Goal: Information Seeking & Learning: Learn about a topic

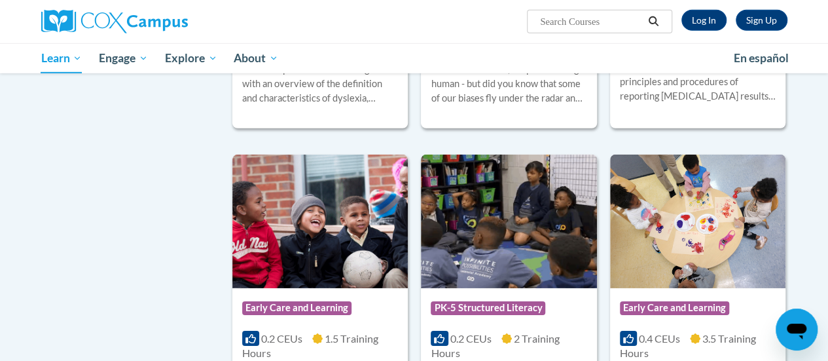
scroll to position [1954, 0]
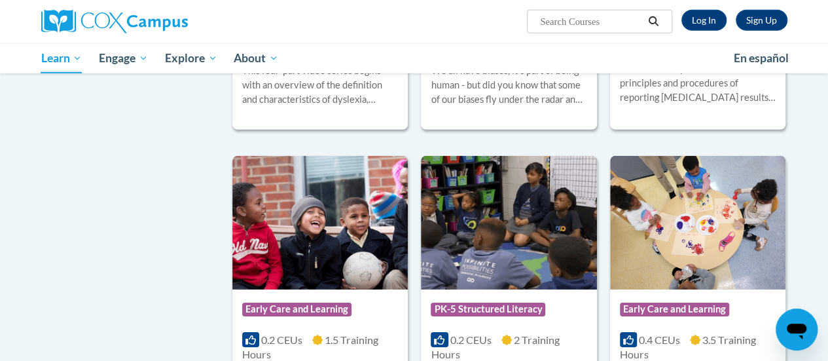
click at [562, 12] on span "Search Search..." at bounding box center [599, 22] width 145 height 24
click at [564, 28] on input "Search..." at bounding box center [591, 22] width 105 height 16
type input "systematic"
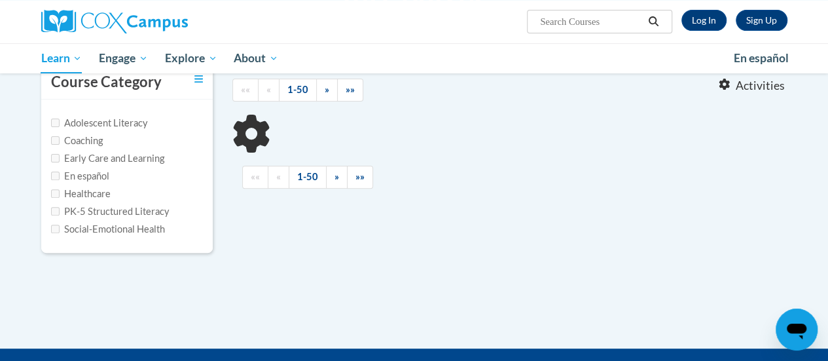
type input "systematic"
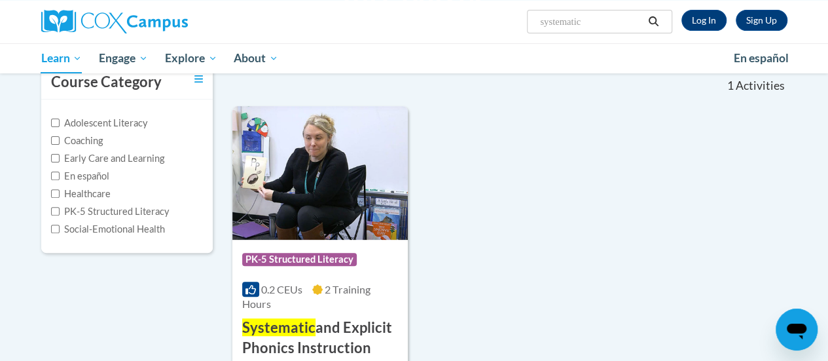
scroll to position [184, 0]
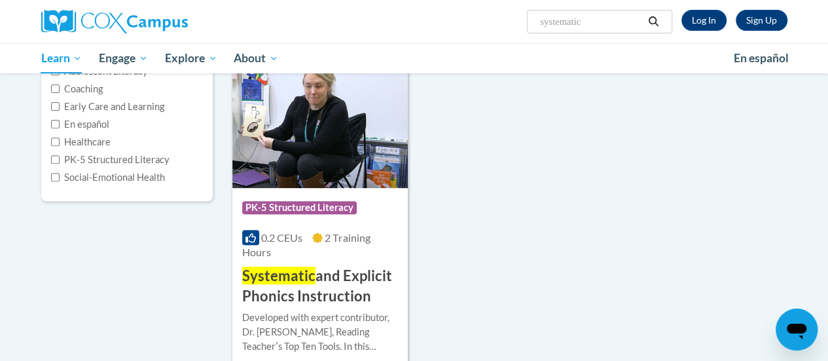
click at [319, 128] on img at bounding box center [319, 121] width 175 height 134
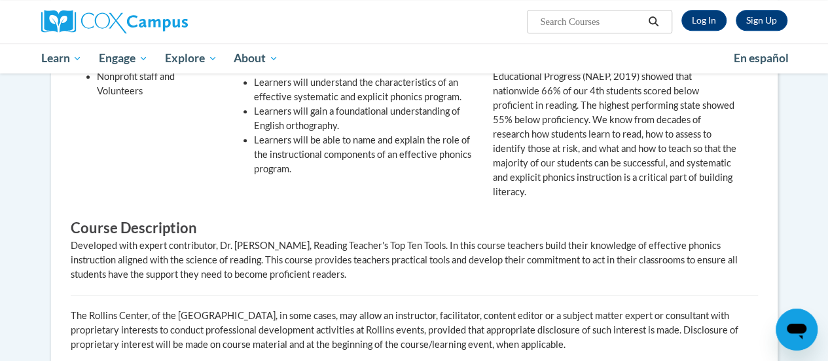
scroll to position [223, 0]
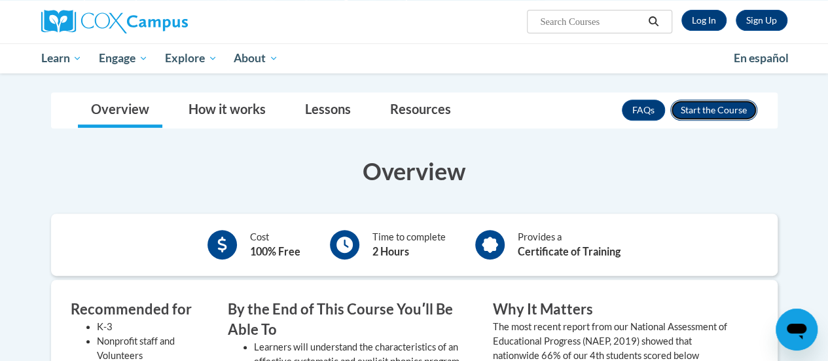
click at [713, 101] on button "Enroll" at bounding box center [713, 109] width 87 height 21
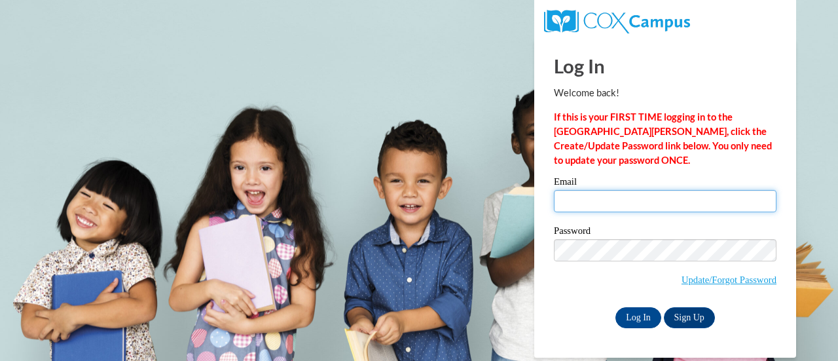
click at [575, 205] on input "Email" at bounding box center [665, 201] width 223 height 22
type input "mfield@altoona.k12.wi.us"
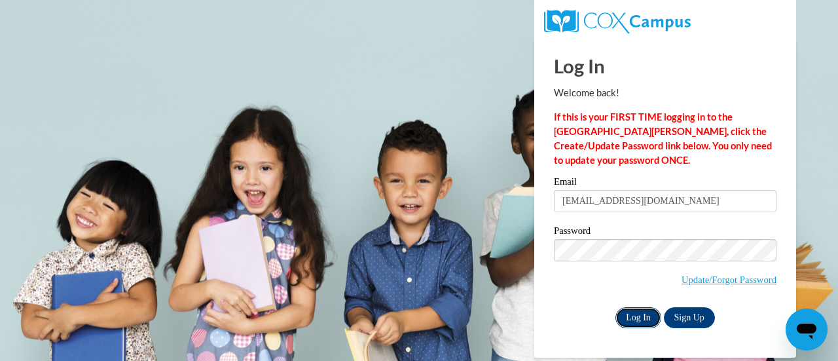
click at [636, 323] on input "Log In" at bounding box center [638, 317] width 46 height 21
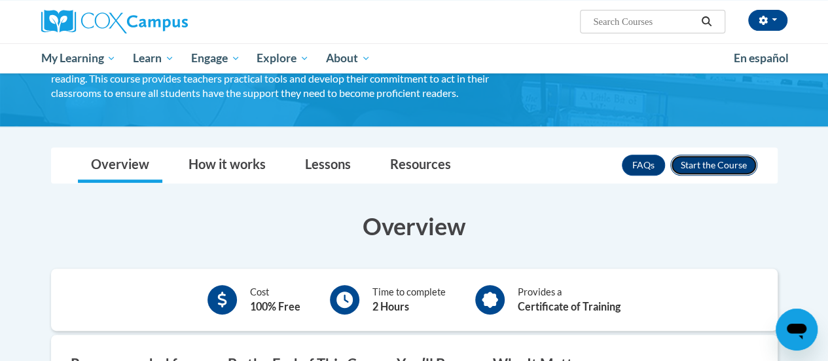
click at [723, 156] on button "Enroll" at bounding box center [713, 164] width 87 height 21
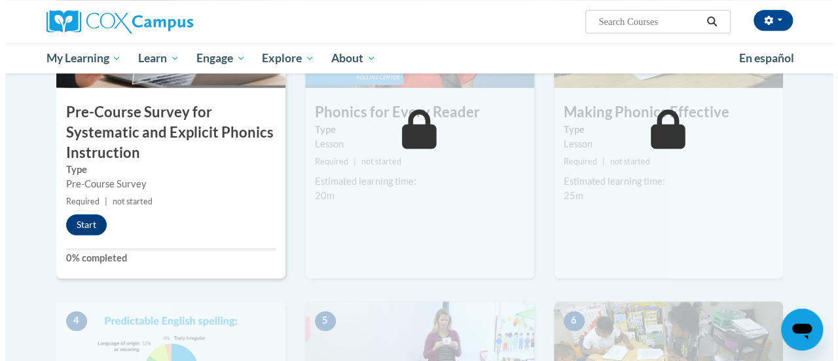
scroll to position [391, 0]
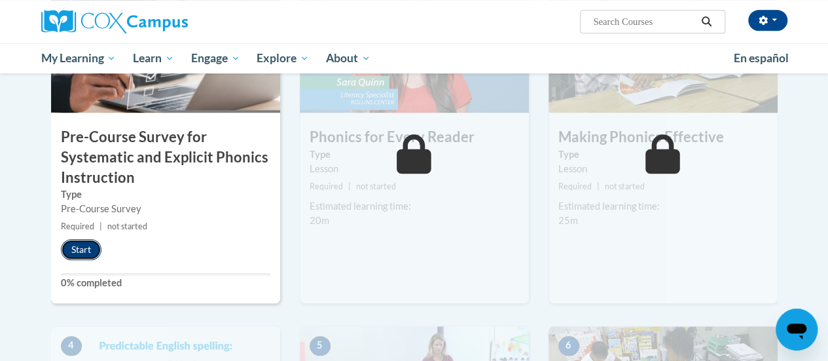
click at [82, 252] on button "Start" at bounding box center [81, 249] width 41 height 21
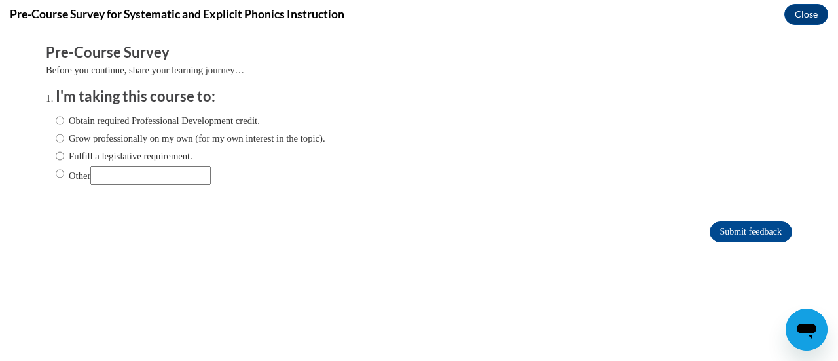
scroll to position [0, 0]
click at [56, 119] on input "Obtain required Professional Development credit." at bounding box center [60, 120] width 9 height 14
radio input "true"
click at [725, 232] on input "Submit feedback" at bounding box center [750, 231] width 82 height 21
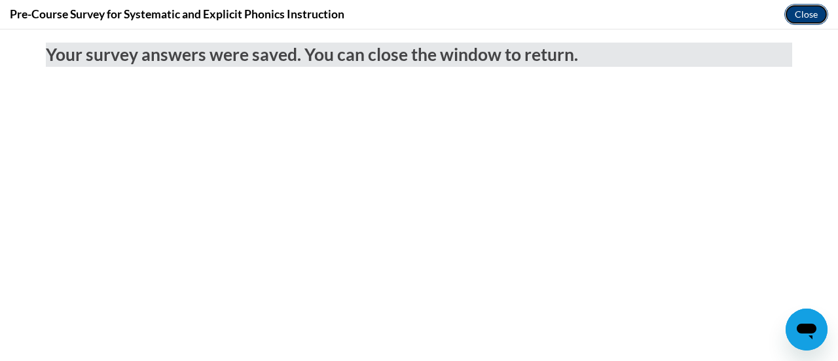
click at [810, 15] on button "Close" at bounding box center [806, 14] width 44 height 21
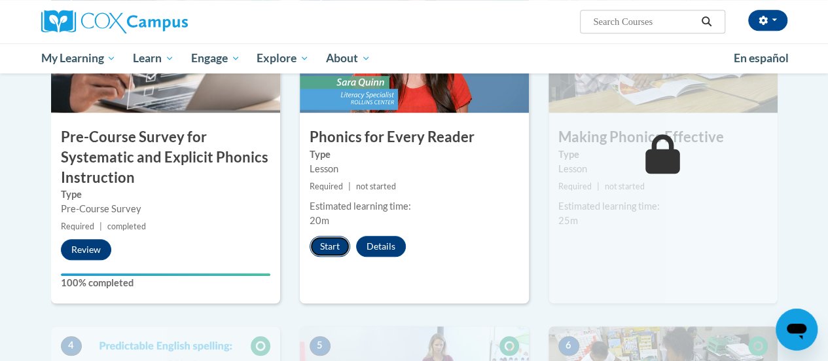
click at [325, 244] on button "Start" at bounding box center [330, 246] width 41 height 21
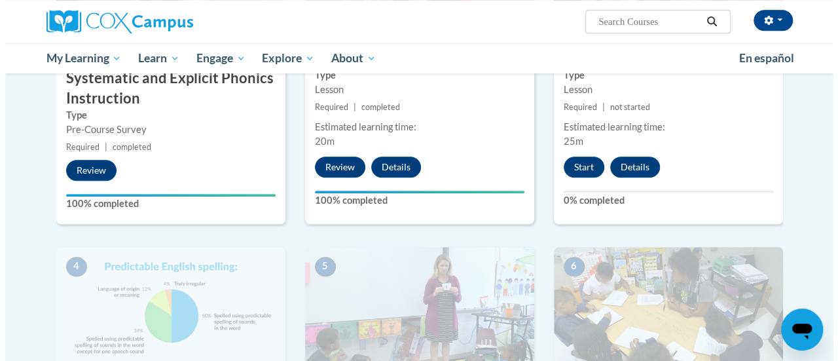
scroll to position [358, 0]
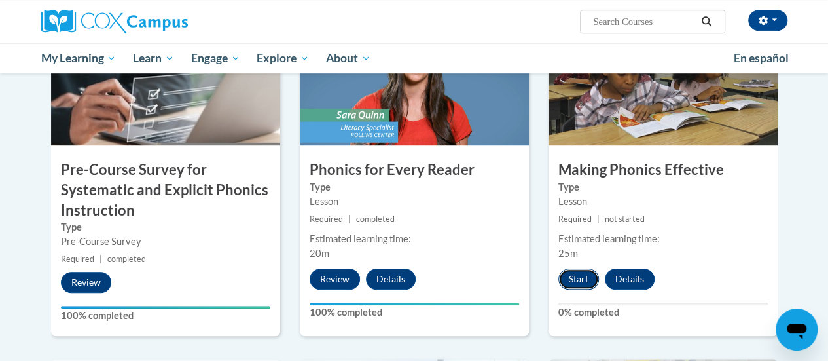
click at [579, 276] on button "Start" at bounding box center [578, 278] width 41 height 21
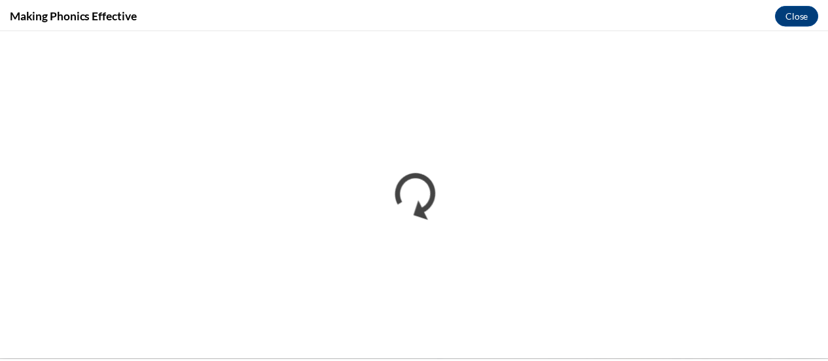
scroll to position [0, 0]
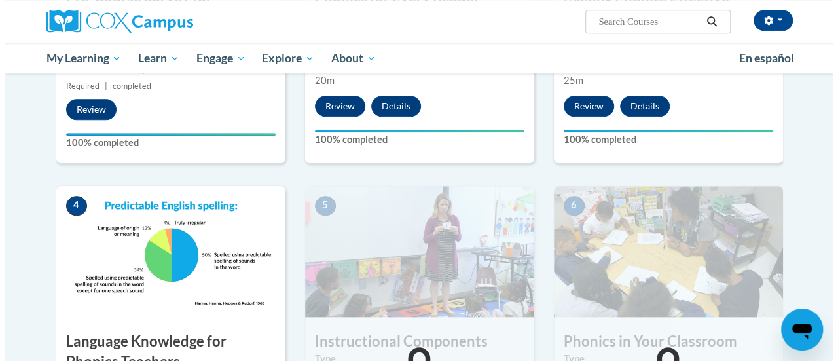
scroll to position [664, 0]
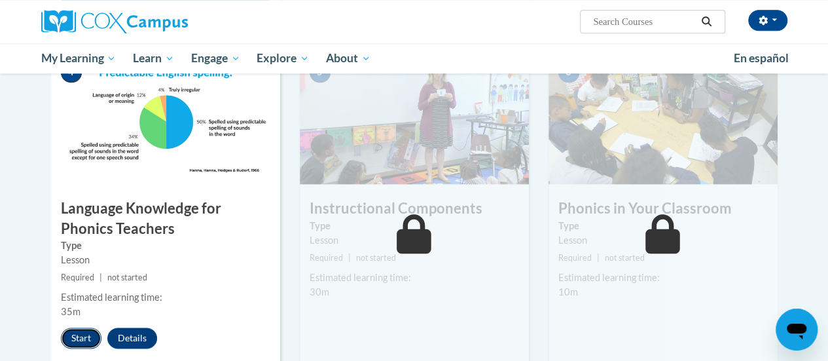
click at [80, 336] on button "Start" at bounding box center [81, 337] width 41 height 21
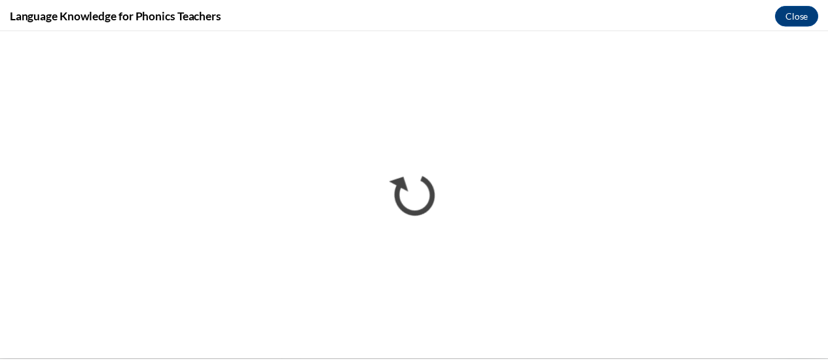
scroll to position [0, 0]
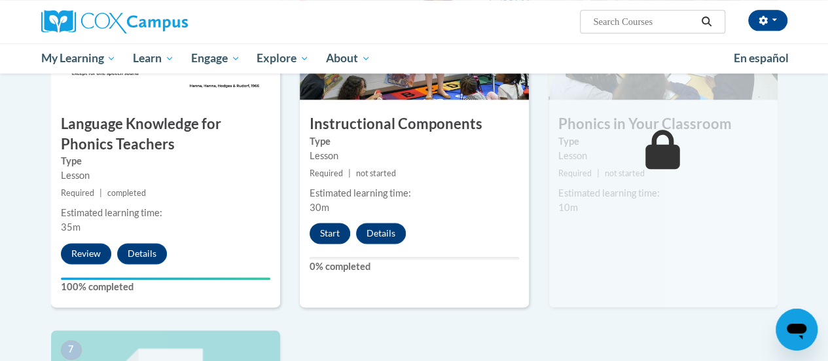
scroll to position [748, 0]
click at [335, 234] on button "Start" at bounding box center [330, 233] width 41 height 21
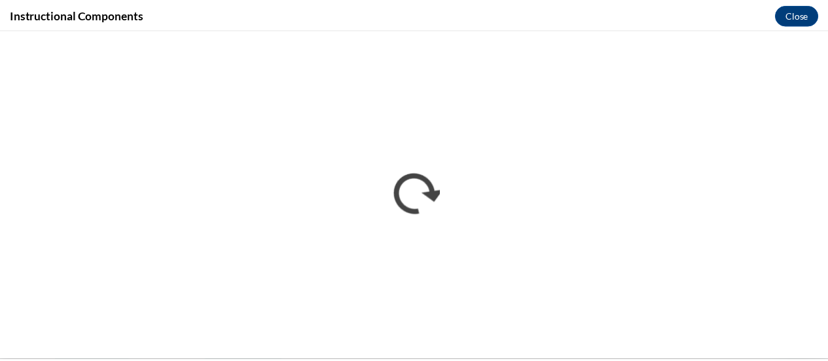
scroll to position [0, 0]
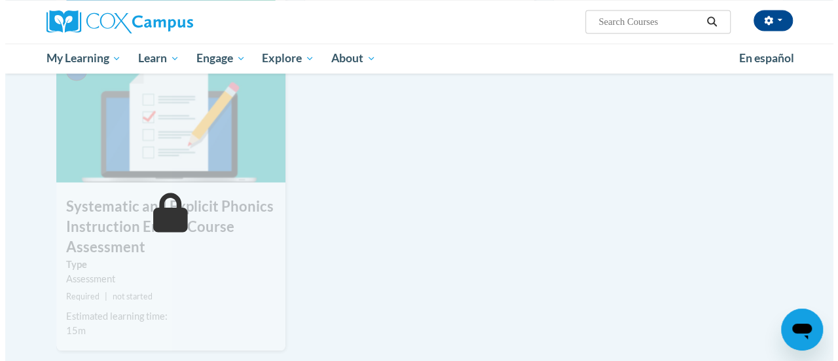
scroll to position [795, 0]
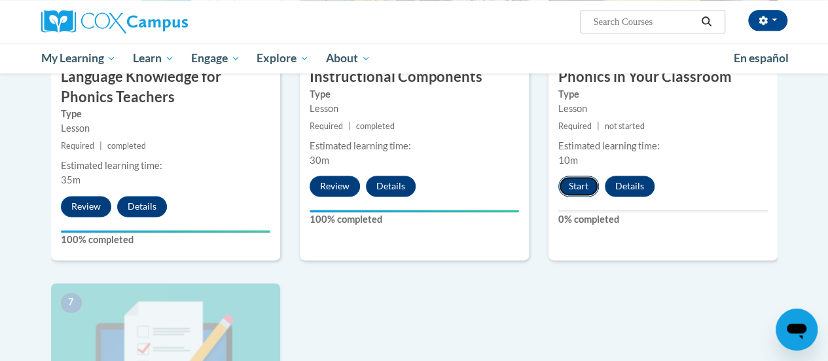
click at [583, 182] on button "Start" at bounding box center [578, 185] width 41 height 21
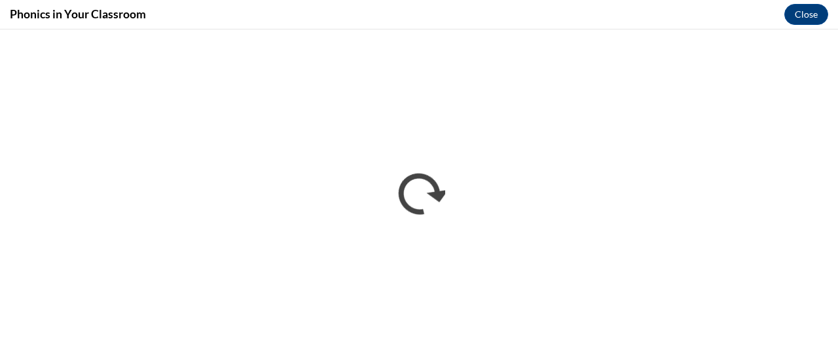
scroll to position [0, 0]
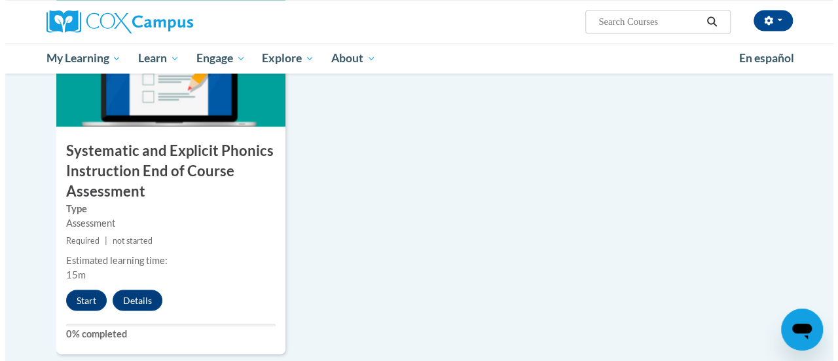
scroll to position [1130, 0]
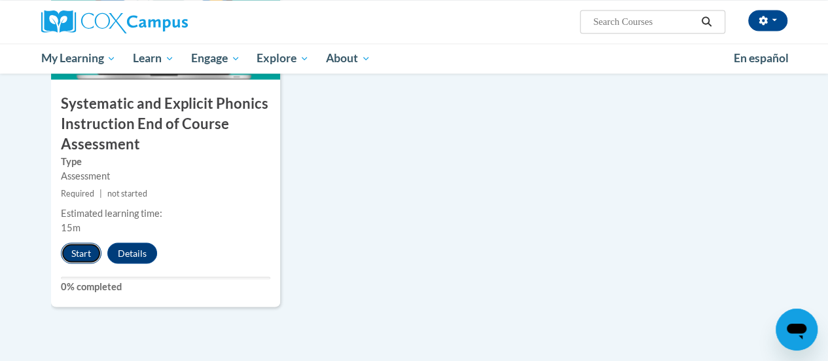
click at [79, 259] on button "Start" at bounding box center [81, 252] width 41 height 21
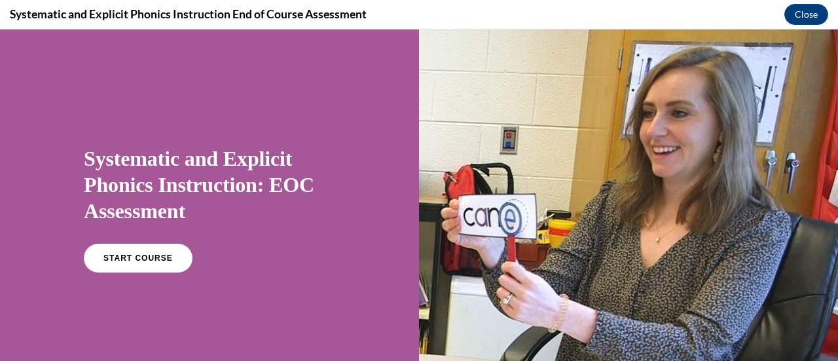
scroll to position [0, 0]
click at [122, 260] on span "START COURSE" at bounding box center [137, 258] width 73 height 10
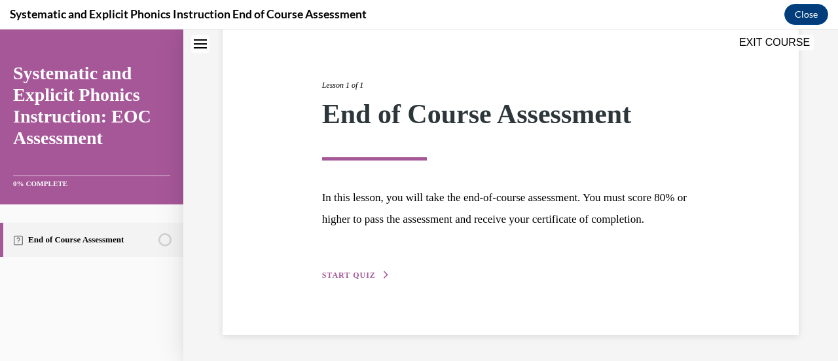
click at [372, 272] on button "START QUIZ" at bounding box center [356, 275] width 68 height 12
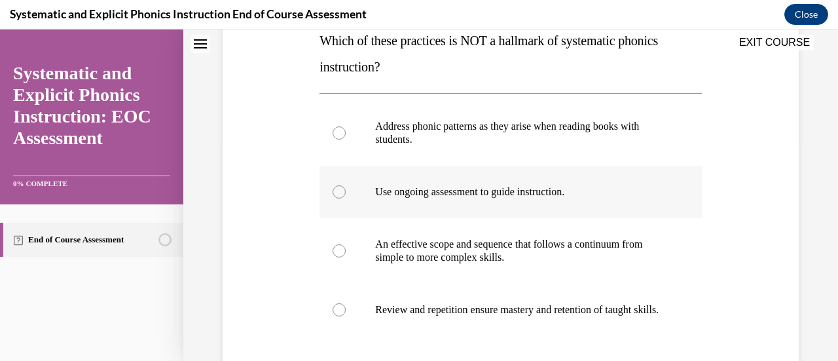
scroll to position [223, 0]
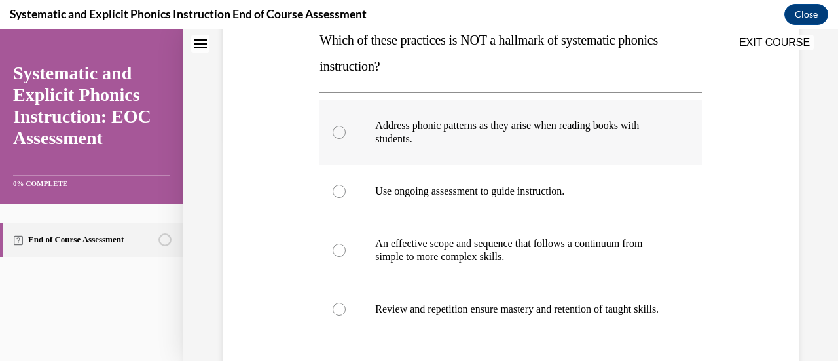
click at [455, 149] on div at bounding box center [510, 131] width 382 height 65
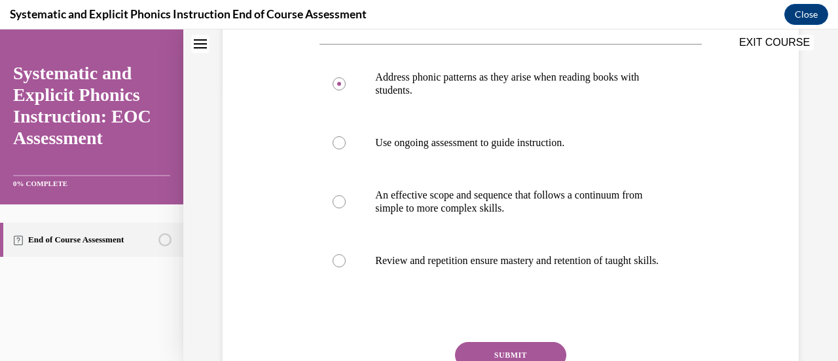
scroll to position [313, 0]
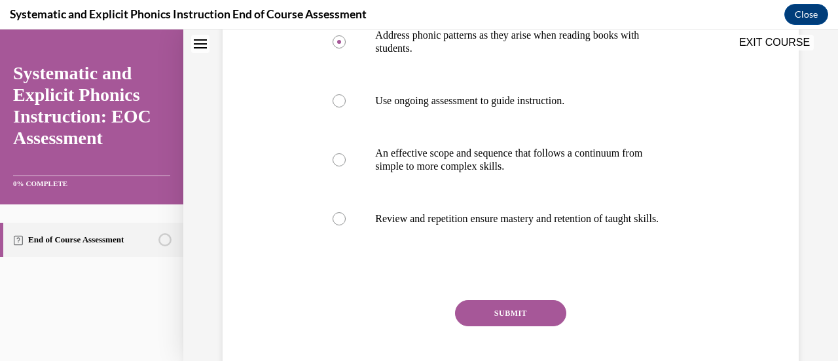
click at [500, 321] on button "SUBMIT" at bounding box center [510, 313] width 111 height 26
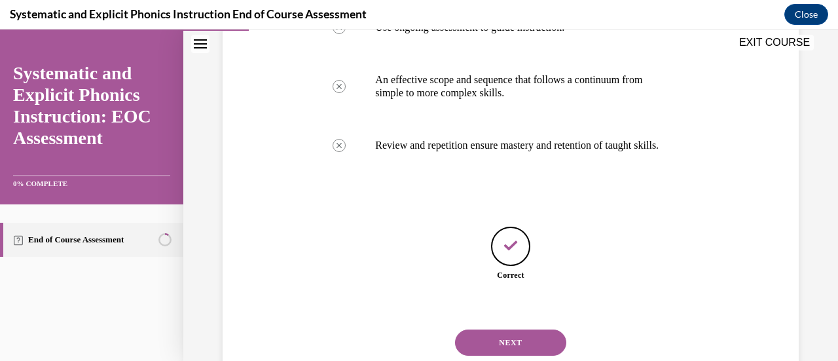
scroll to position [439, 0]
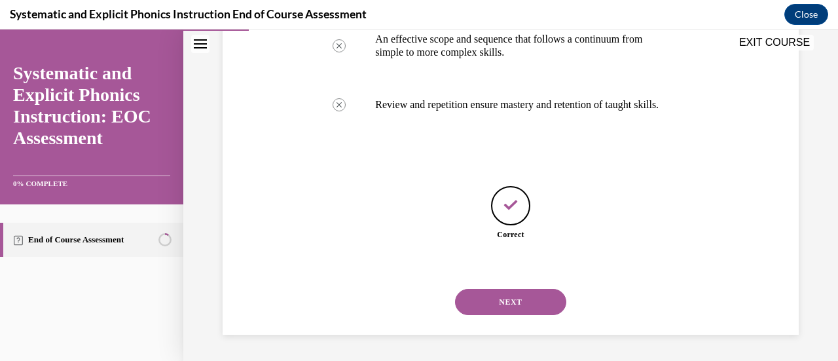
click at [501, 306] on button "NEXT" at bounding box center [510, 302] width 111 height 26
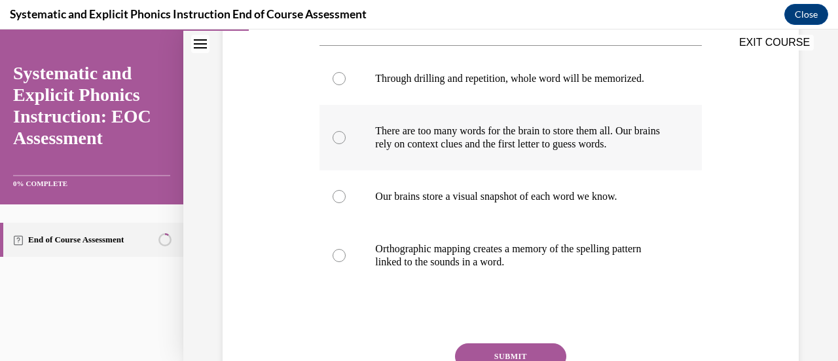
scroll to position [249, 0]
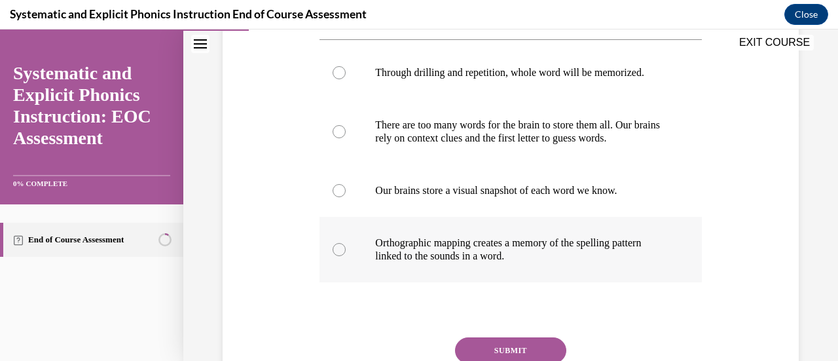
click at [529, 253] on p "Orthographic mapping creates a memory of the spelling pattern linked to the sou…" at bounding box center [521, 249] width 293 height 26
click at [499, 344] on button "SUBMIT" at bounding box center [510, 350] width 111 height 26
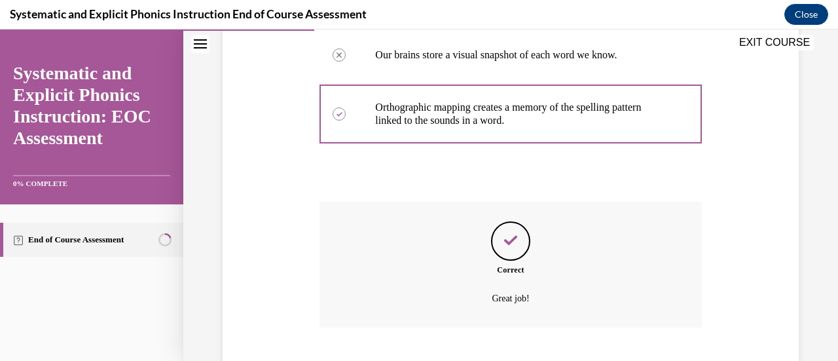
scroll to position [465, 0]
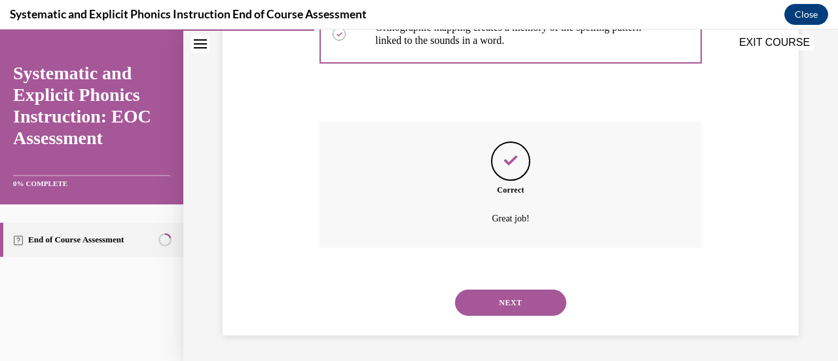
click at [505, 301] on button "NEXT" at bounding box center [510, 302] width 111 height 26
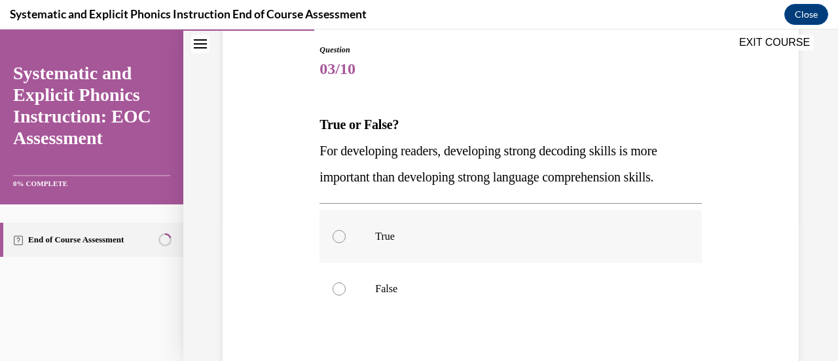
scroll to position [145, 0]
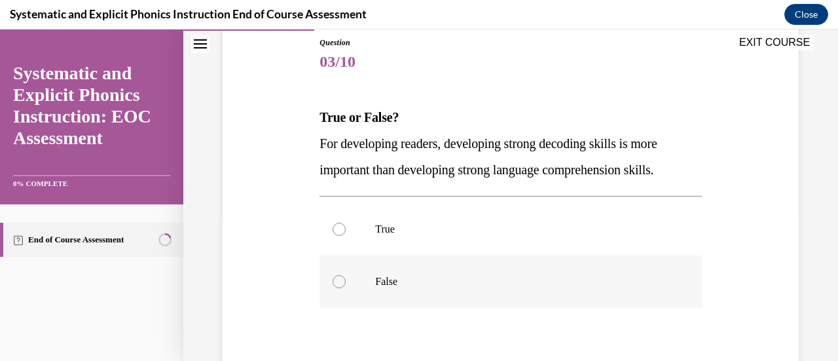
click at [440, 287] on p "False" at bounding box center [521, 281] width 293 height 13
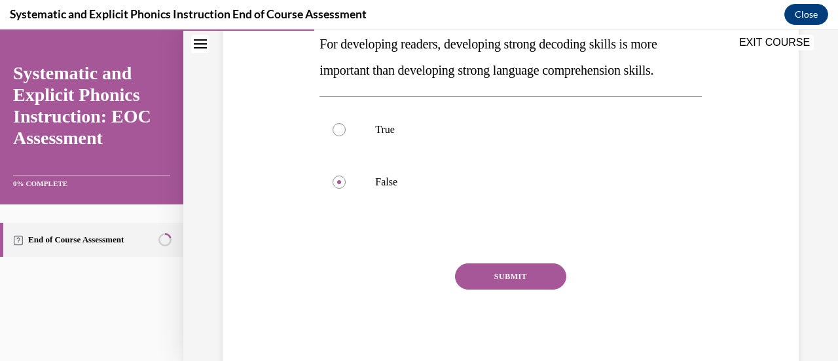
click at [513, 283] on button "SUBMIT" at bounding box center [510, 276] width 111 height 26
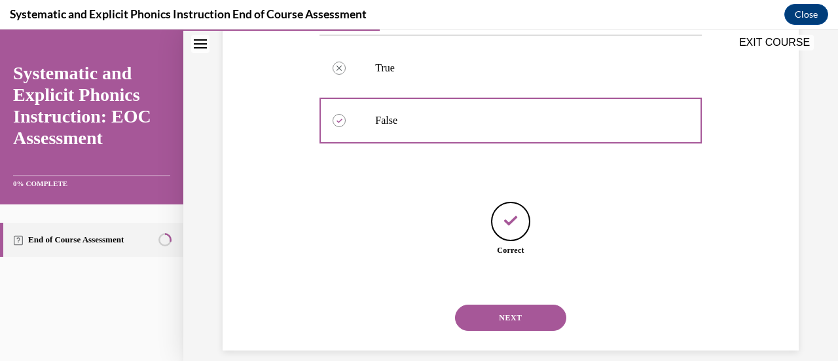
scroll to position [321, 0]
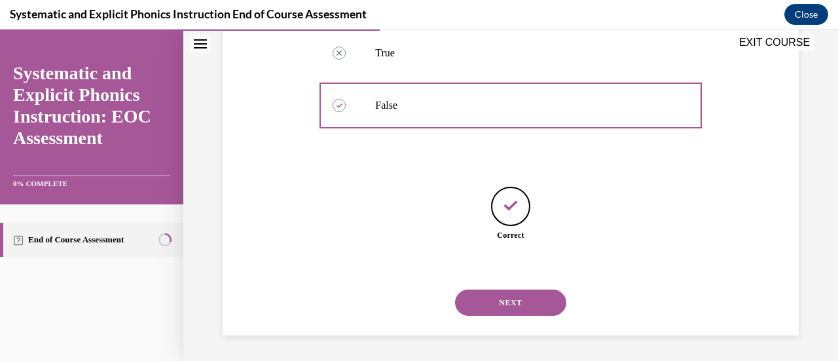
click at [497, 299] on button "NEXT" at bounding box center [510, 302] width 111 height 26
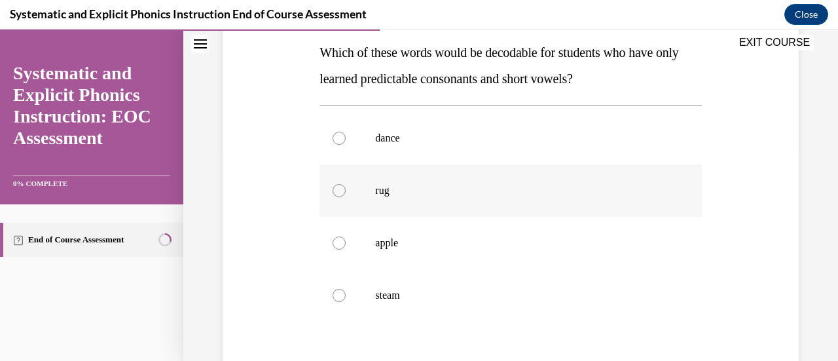
scroll to position [211, 0]
click at [419, 193] on p "rug" at bounding box center [521, 189] width 293 height 13
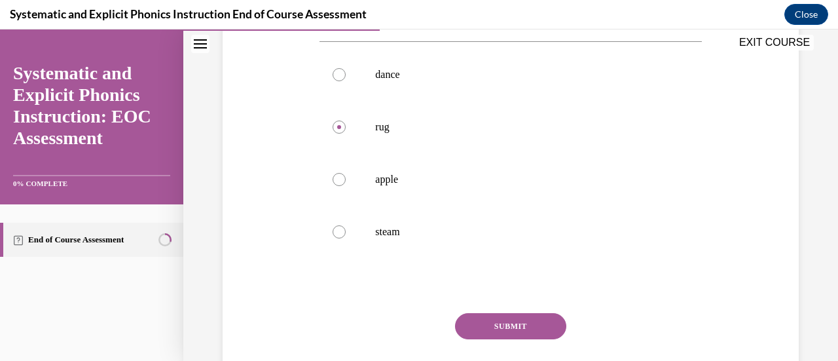
click at [511, 337] on button "SUBMIT" at bounding box center [510, 326] width 111 height 26
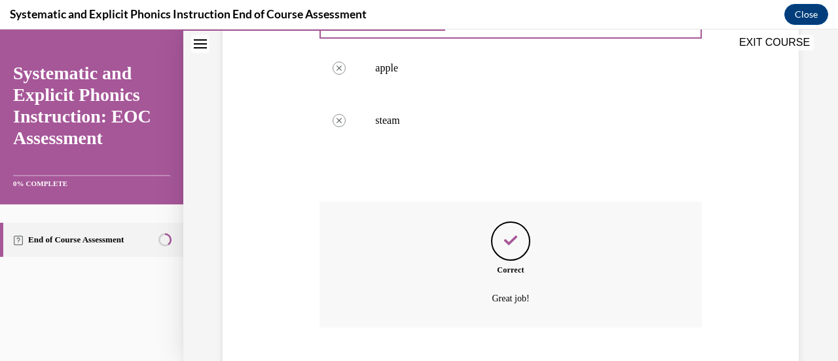
scroll to position [465, 0]
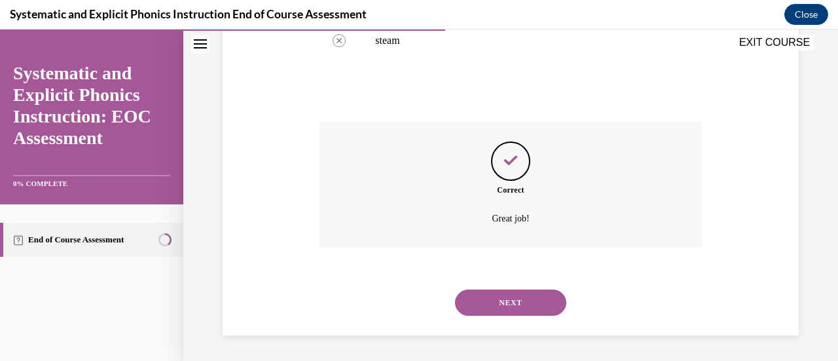
click at [509, 295] on button "NEXT" at bounding box center [510, 302] width 111 height 26
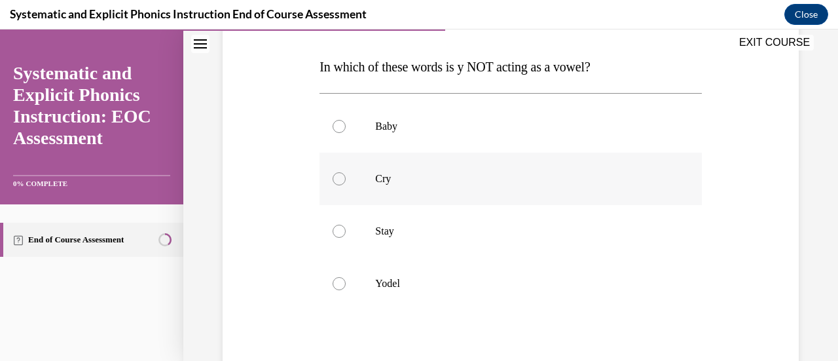
scroll to position [200, 0]
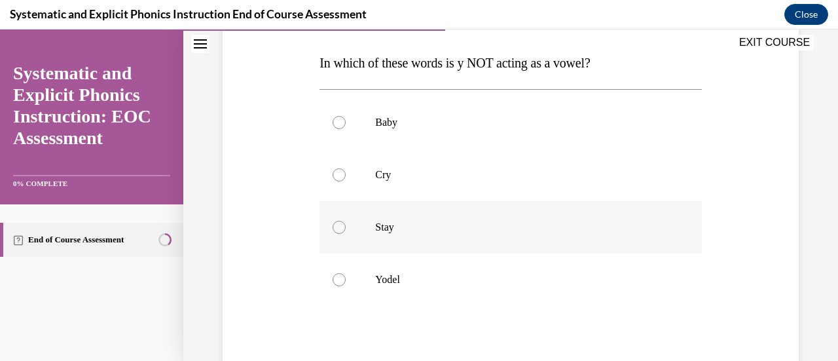
click at [432, 239] on div at bounding box center [510, 227] width 382 height 52
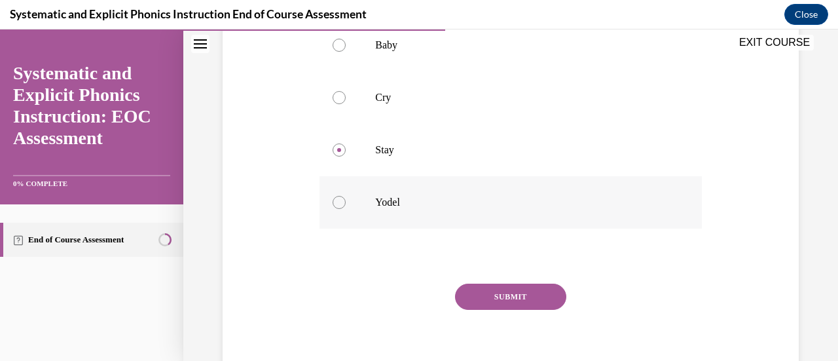
scroll to position [219, 0]
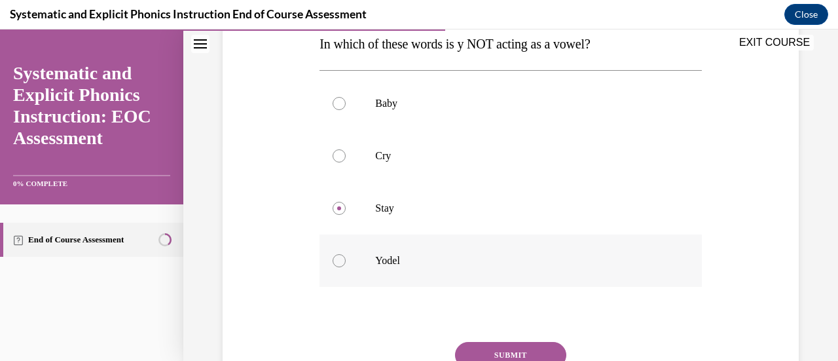
click at [350, 265] on div at bounding box center [510, 260] width 382 height 52
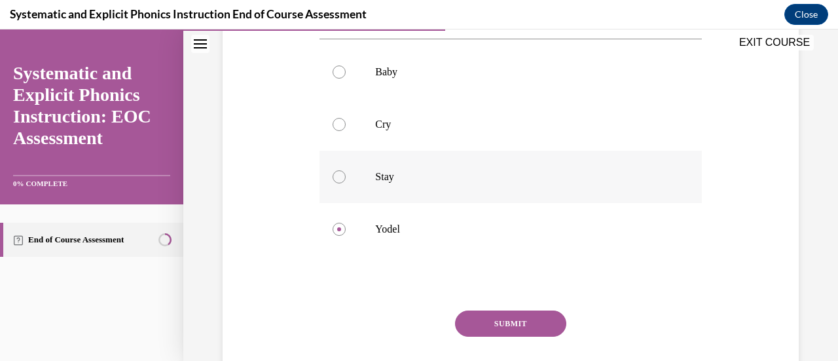
scroll to position [249, 0]
click at [448, 183] on p "Stay" at bounding box center [521, 177] width 293 height 13
click at [508, 328] on button "SUBMIT" at bounding box center [510, 324] width 111 height 26
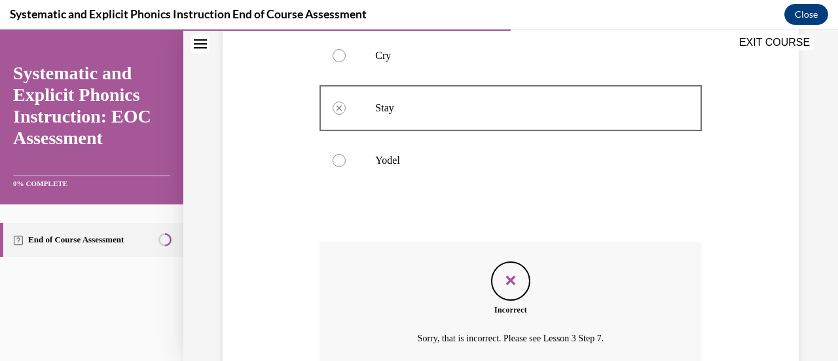
scroll to position [439, 0]
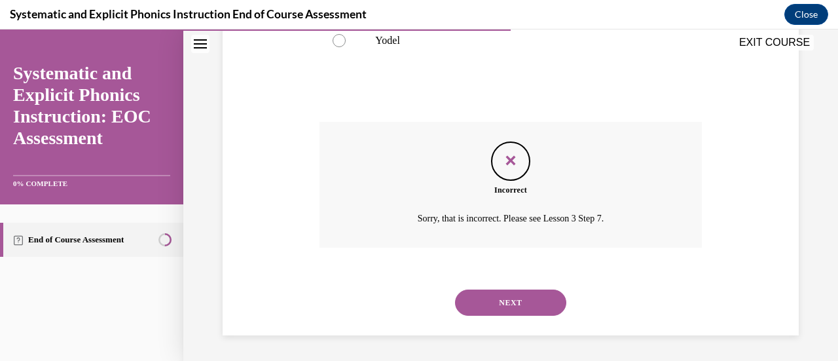
click at [503, 304] on button "NEXT" at bounding box center [510, 302] width 111 height 26
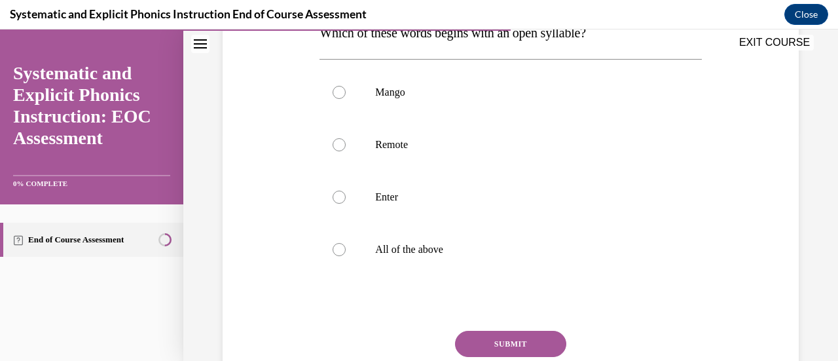
scroll to position [194, 0]
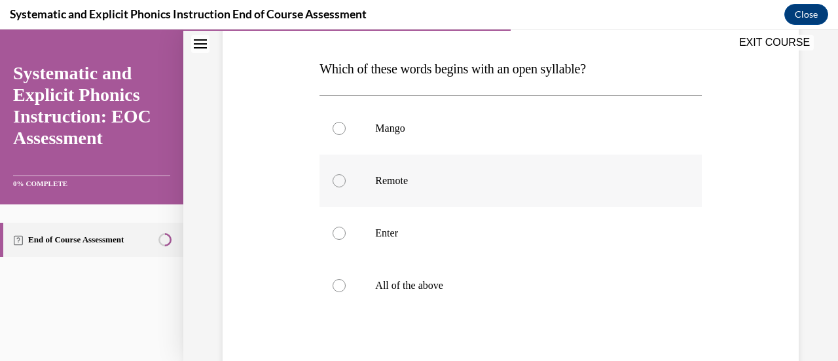
click at [393, 187] on p "Remote" at bounding box center [521, 180] width 293 height 13
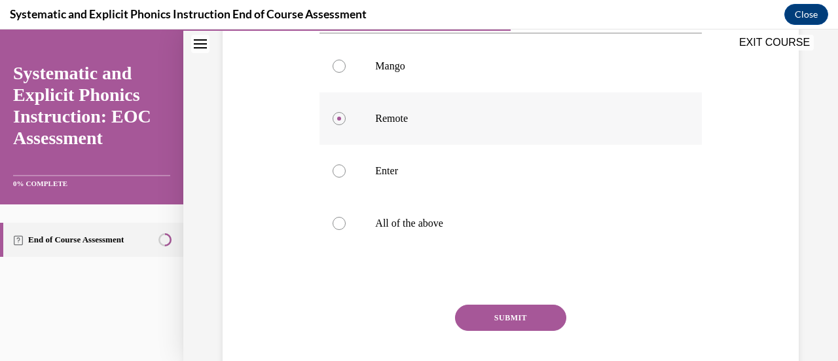
scroll to position [230, 0]
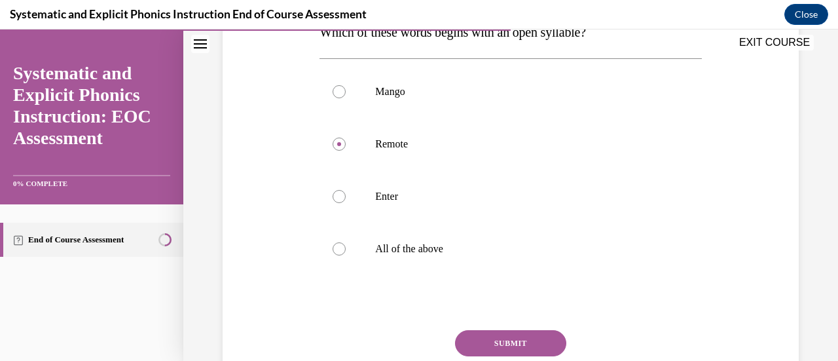
click at [522, 345] on button "SUBMIT" at bounding box center [510, 343] width 111 height 26
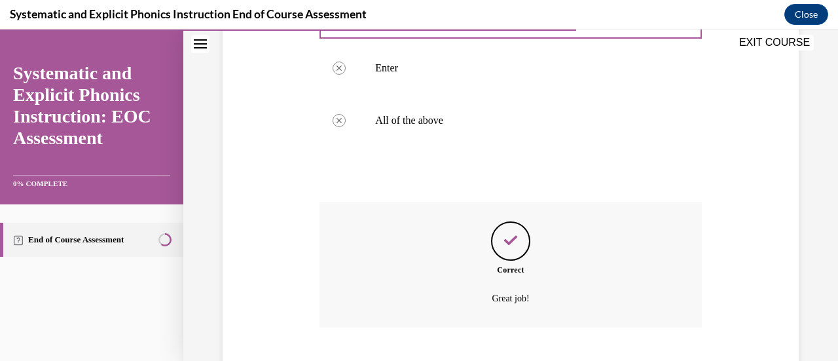
scroll to position [439, 0]
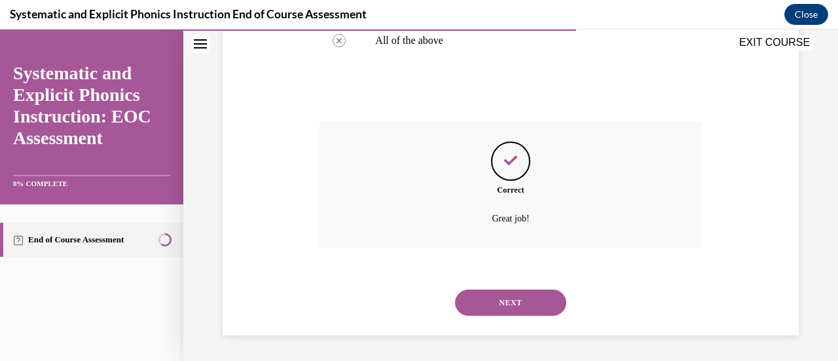
click at [511, 306] on button "NEXT" at bounding box center [510, 302] width 111 height 26
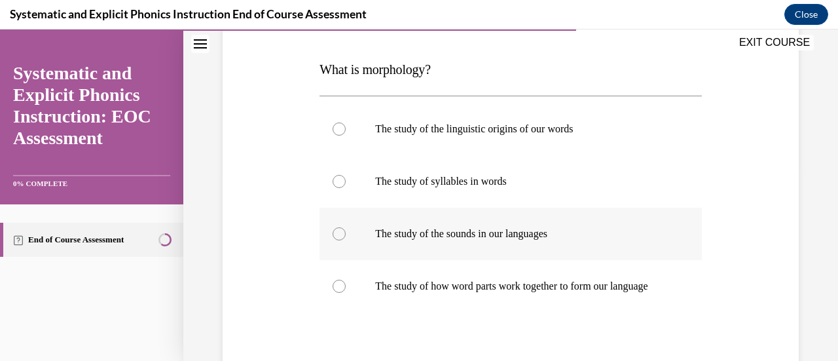
scroll to position [236, 0]
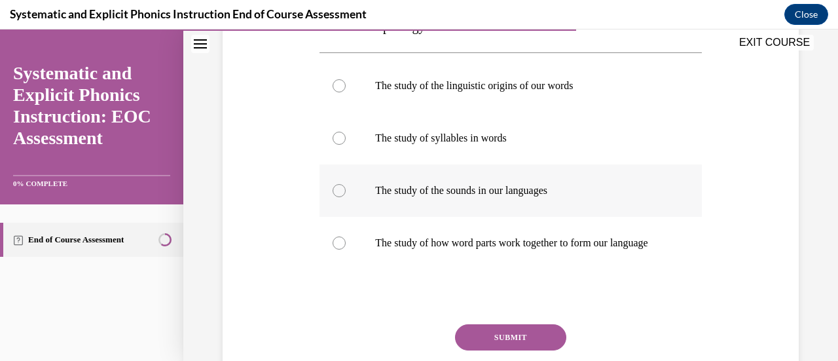
click at [495, 197] on div at bounding box center [510, 190] width 382 height 52
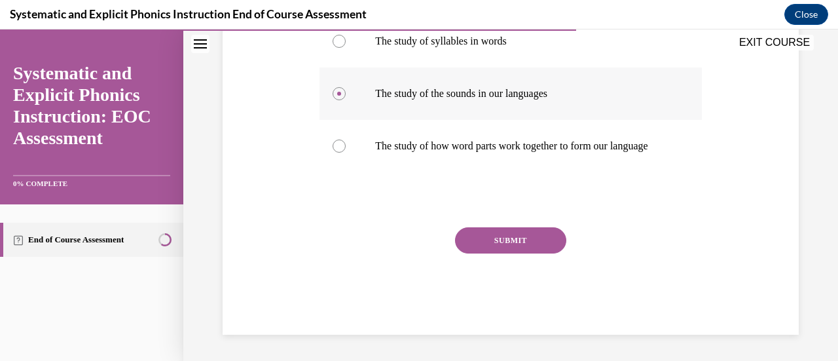
scroll to position [346, 0]
click at [399, 152] on p "The study of how word parts work together to form our language" at bounding box center [521, 145] width 293 height 13
click at [501, 234] on button "SUBMIT" at bounding box center [510, 240] width 111 height 26
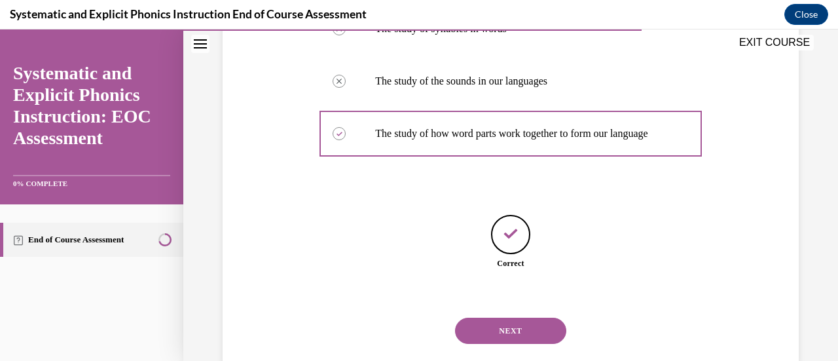
scroll to position [387, 0]
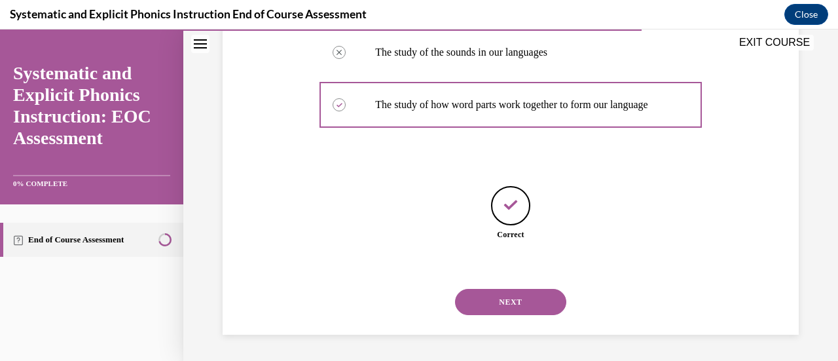
click at [512, 302] on button "NEXT" at bounding box center [510, 302] width 111 height 26
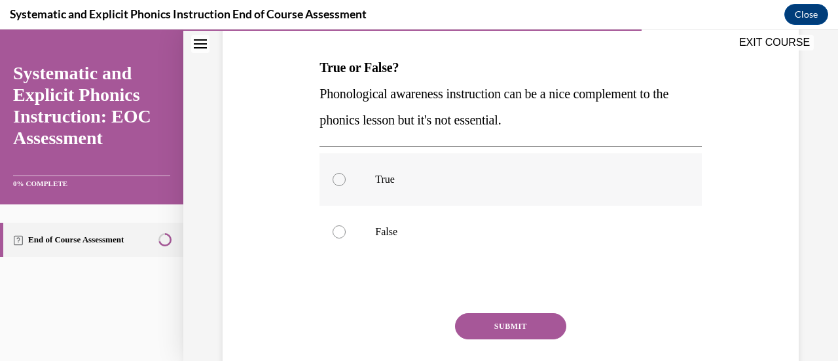
scroll to position [196, 0]
click at [423, 239] on div at bounding box center [510, 231] width 382 height 52
click at [505, 318] on button "SUBMIT" at bounding box center [510, 325] width 111 height 26
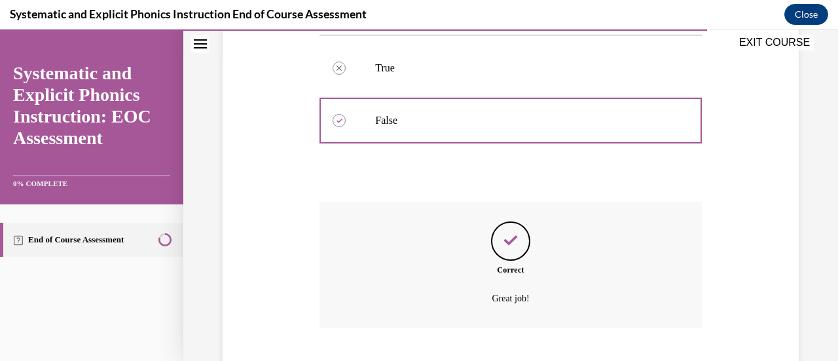
scroll to position [386, 0]
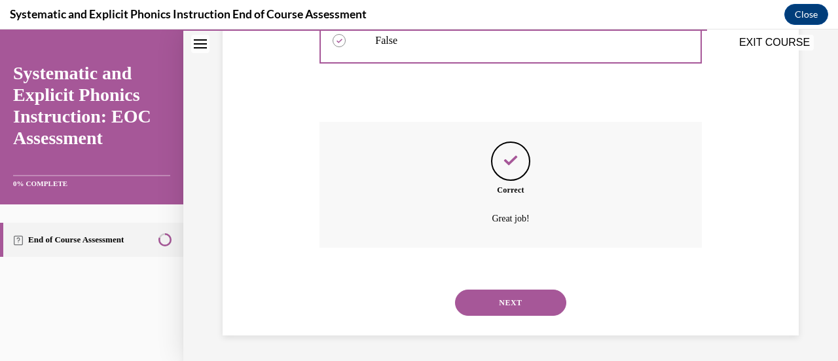
click at [510, 308] on button "NEXT" at bounding box center [510, 302] width 111 height 26
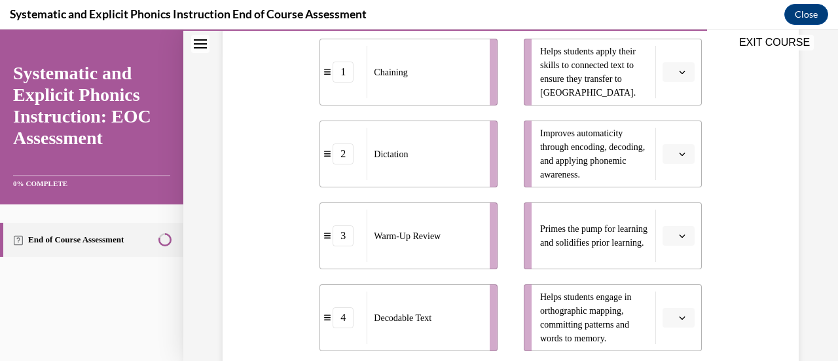
scroll to position [342, 0]
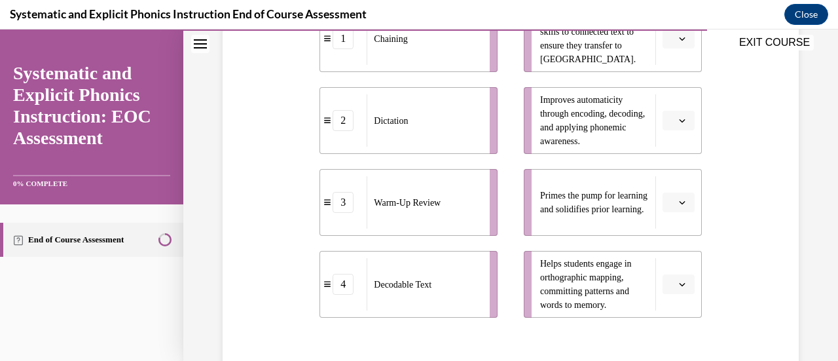
click at [667, 205] on button "button" at bounding box center [678, 202] width 32 height 20
click at [672, 310] on div "3" at bounding box center [668, 309] width 32 height 26
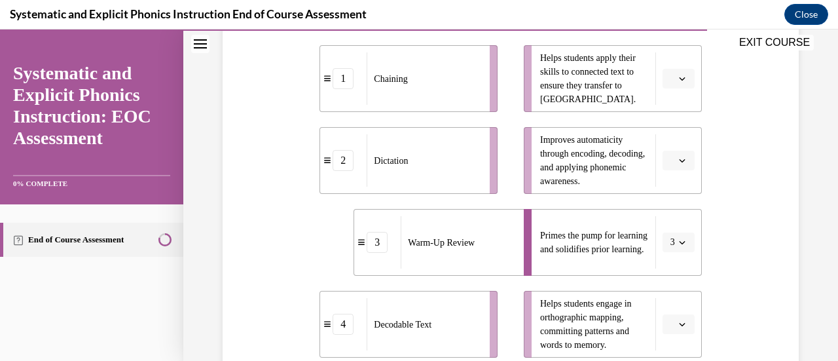
scroll to position [304, 0]
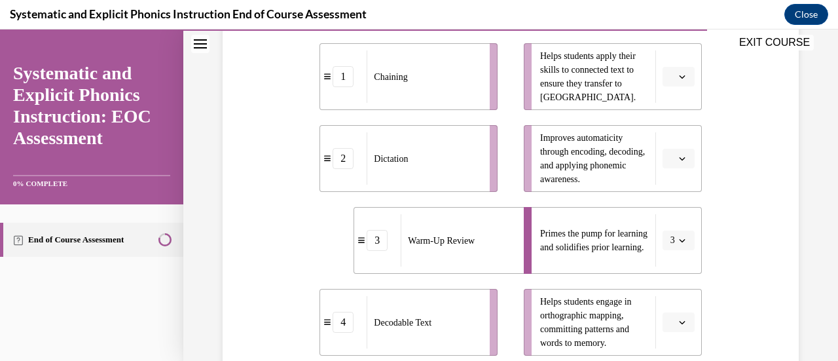
click at [677, 156] on span "button" at bounding box center [681, 158] width 9 height 9
click at [588, 179] on span "Improves automaticity through encoding, decoding, and applying phonemic awarene…" at bounding box center [594, 158] width 109 height 55
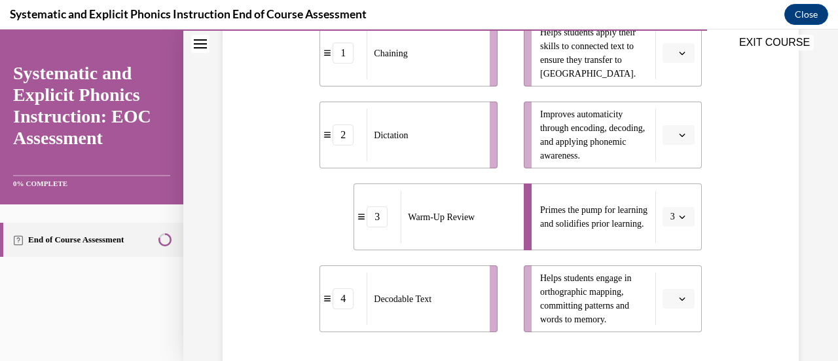
scroll to position [317, 0]
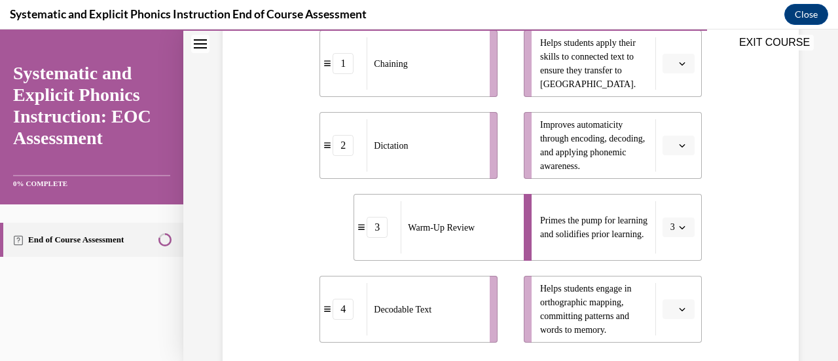
click at [666, 70] on button "button" at bounding box center [678, 64] width 32 height 20
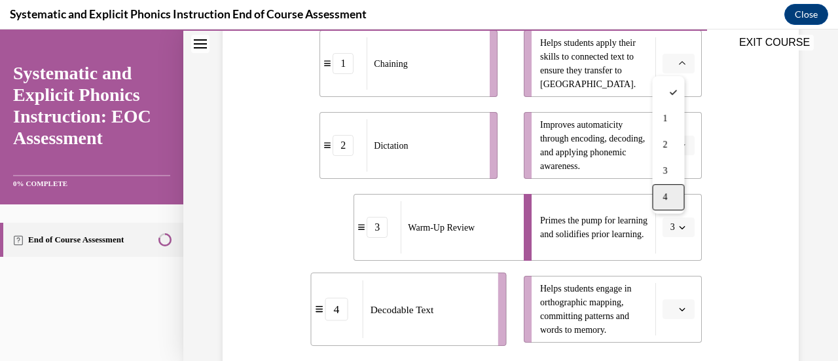
click at [669, 194] on div "4" at bounding box center [668, 197] width 32 height 26
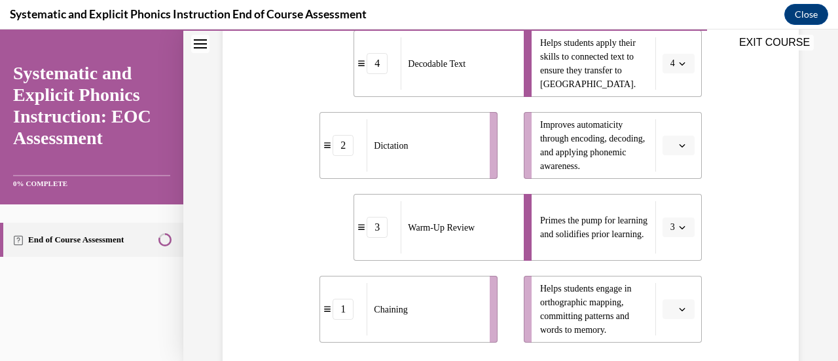
click at [679, 311] on icon "button" at bounding box center [682, 309] width 7 height 7
click at [667, 223] on span "2" at bounding box center [664, 227] width 5 height 10
click at [679, 145] on icon "button" at bounding box center [682, 145] width 7 height 7
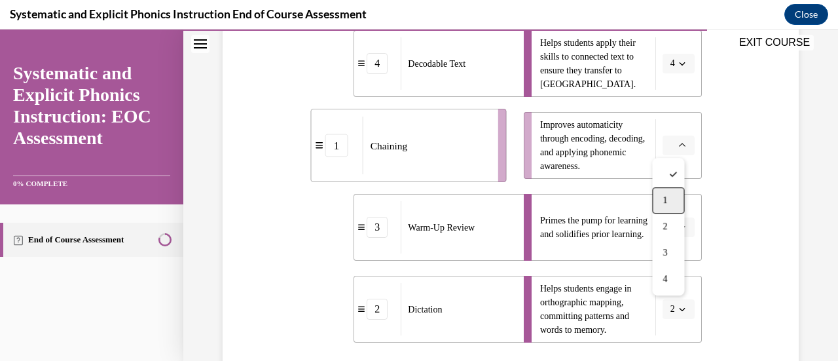
click at [675, 201] on div "1" at bounding box center [668, 200] width 32 height 26
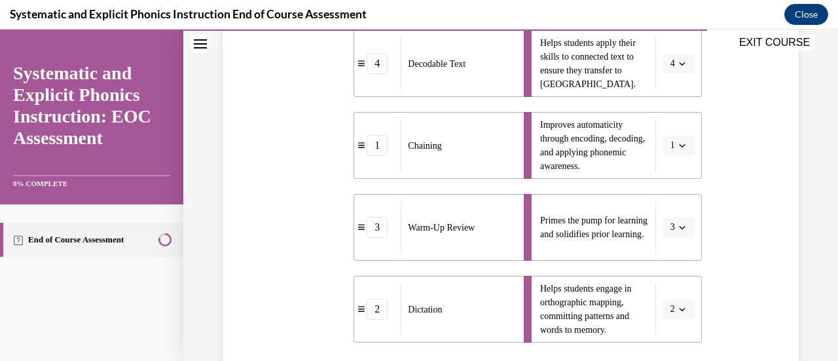
scroll to position [469, 0]
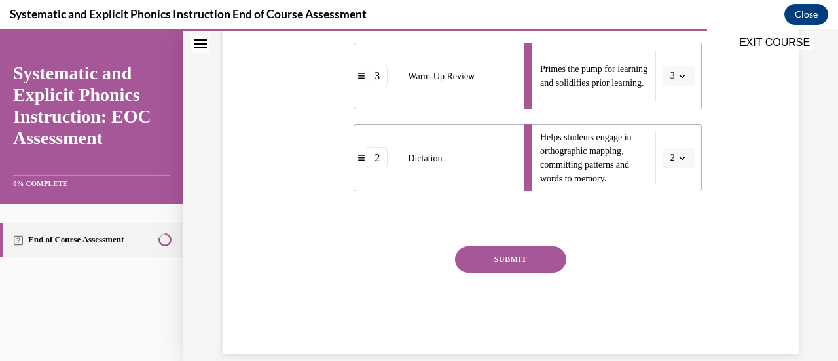
click at [505, 263] on button "SUBMIT" at bounding box center [510, 259] width 111 height 26
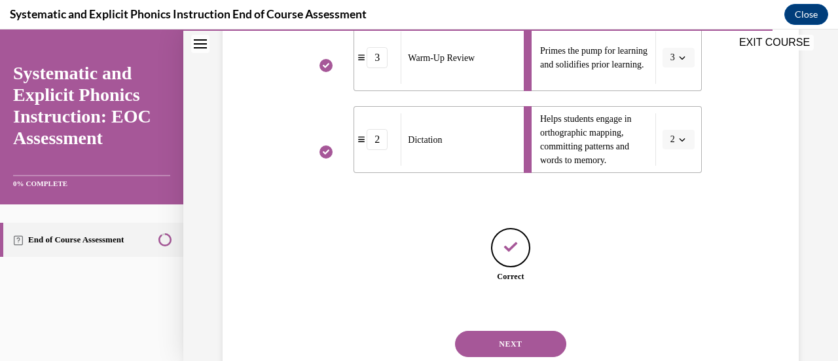
scroll to position [528, 0]
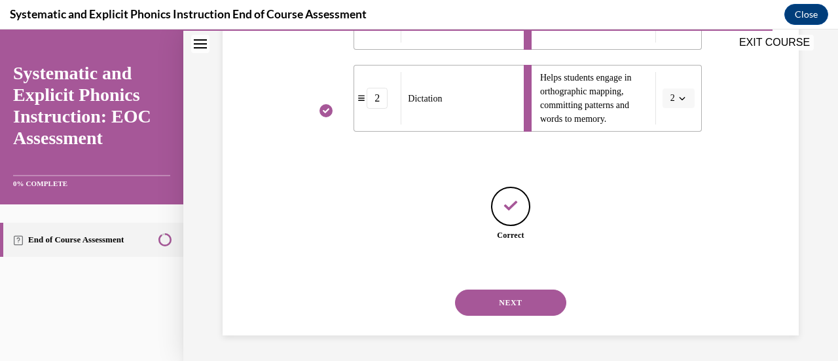
click at [520, 303] on button "NEXT" at bounding box center [510, 302] width 111 height 26
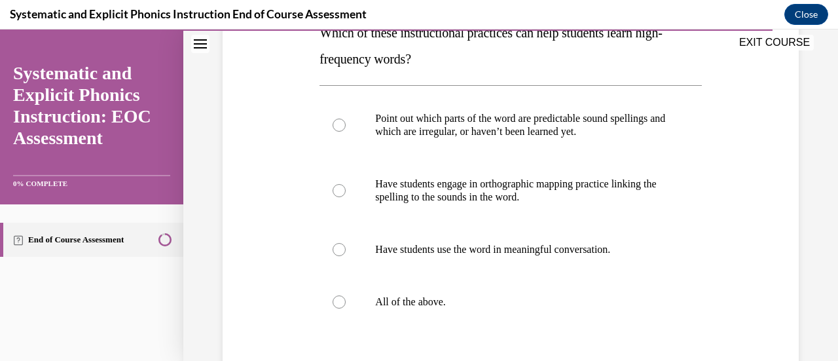
scroll to position [248, 0]
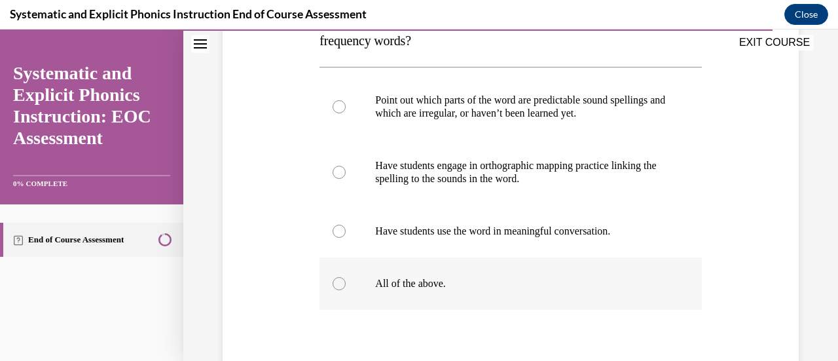
click at [432, 284] on p "All of the above." at bounding box center [521, 283] width 293 height 13
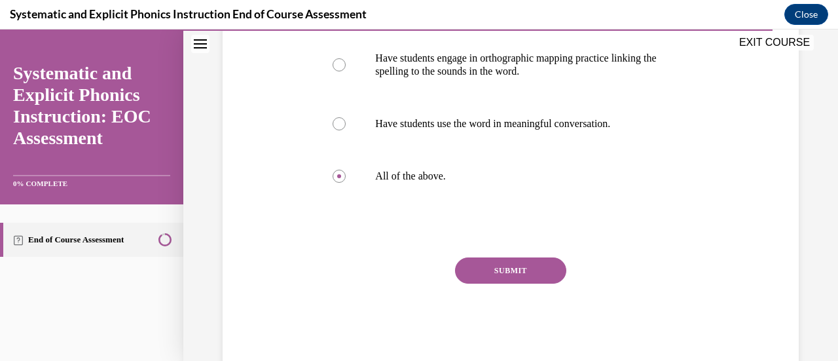
click at [516, 272] on button "SUBMIT" at bounding box center [510, 270] width 111 height 26
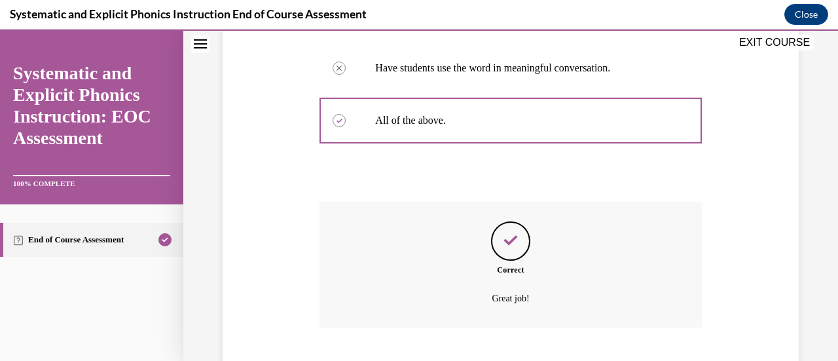
scroll to position [491, 0]
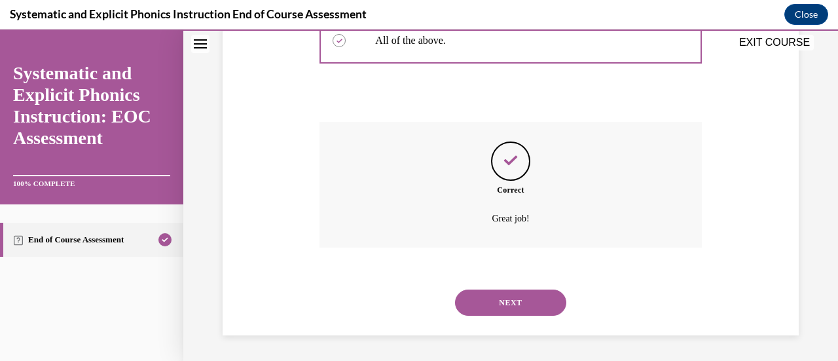
click at [509, 302] on button "NEXT" at bounding box center [510, 302] width 111 height 26
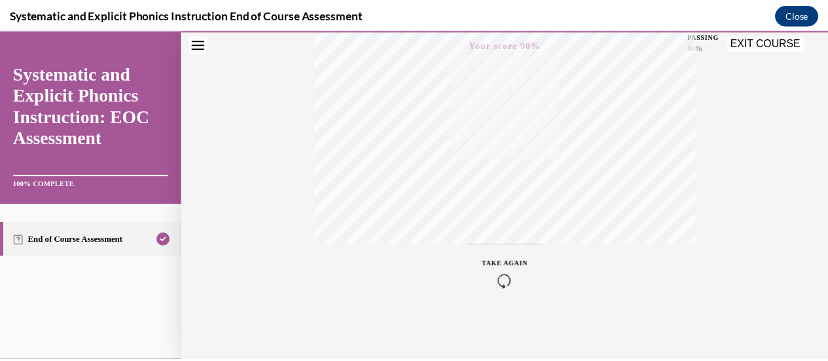
scroll to position [63, 0]
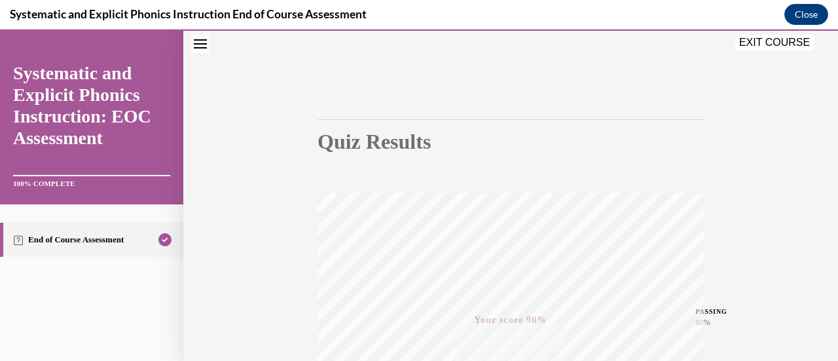
click at [763, 40] on button "EXIT COURSE" at bounding box center [774, 43] width 79 height 16
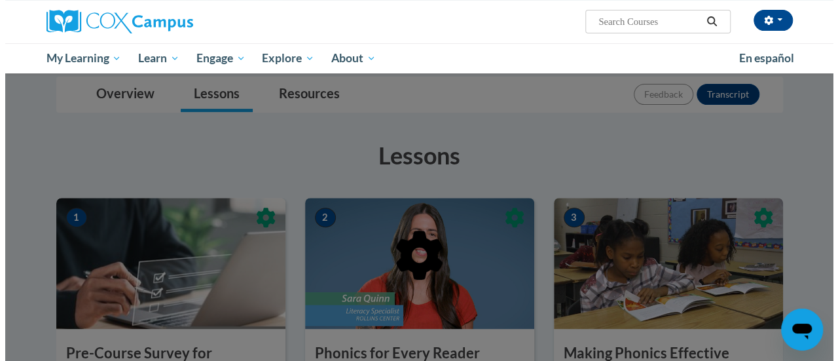
scroll to position [0, 0]
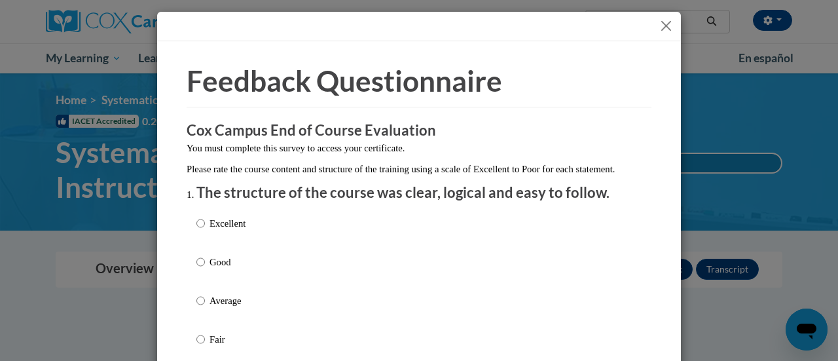
click at [219, 269] on p "Good" at bounding box center [227, 262] width 36 height 14
click at [205, 269] on input "Good" at bounding box center [200, 262] width 9 height 14
radio input "true"
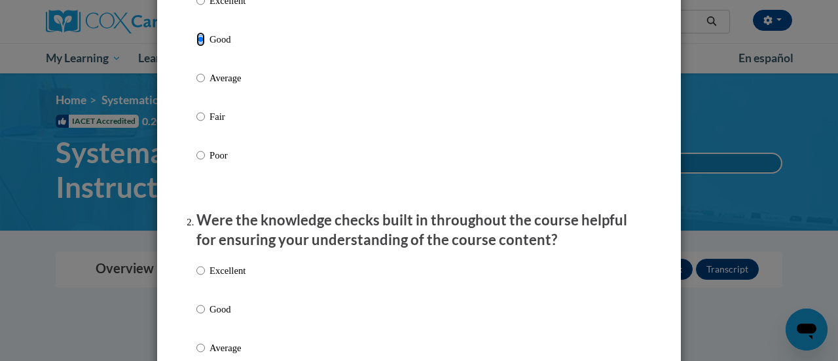
scroll to position [242, 0]
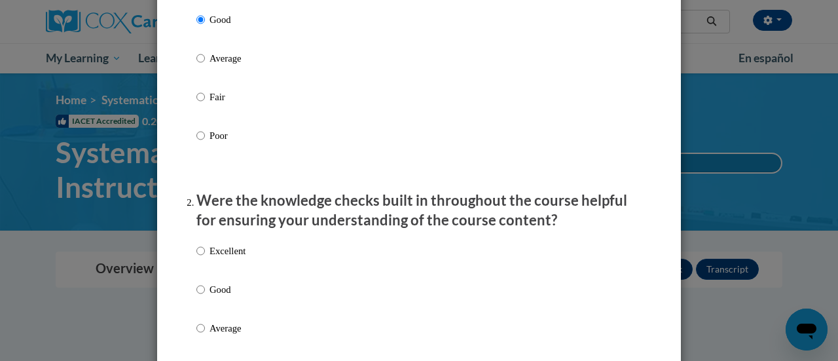
click at [227, 296] on p "Good" at bounding box center [227, 289] width 36 height 14
click at [205, 296] on input "Good" at bounding box center [200, 289] width 9 height 14
radio input "true"
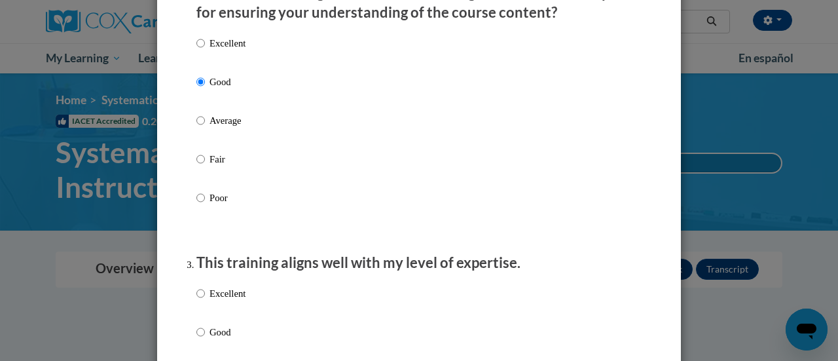
click at [209, 339] on p "Good" at bounding box center [227, 332] width 36 height 14
click at [205, 339] on input "Good" at bounding box center [200, 332] width 9 height 14
radio input "true"
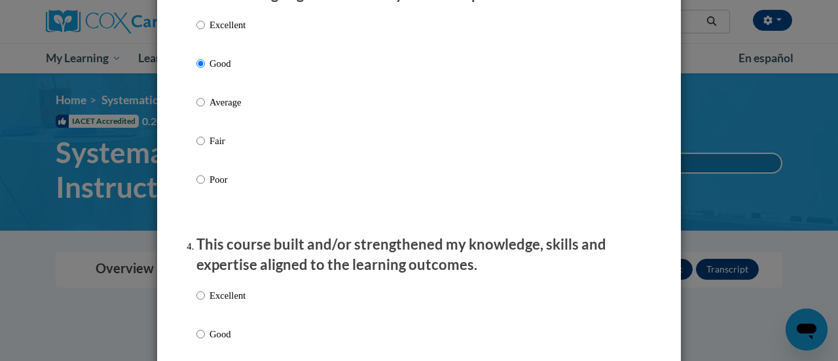
click at [202, 346] on label "Good" at bounding box center [220, 344] width 49 height 35
click at [202, 341] on input "Good" at bounding box center [200, 334] width 9 height 14
radio input "true"
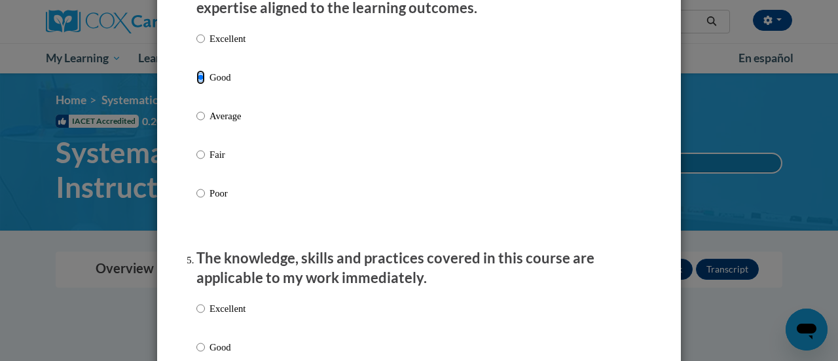
scroll to position [1109, 0]
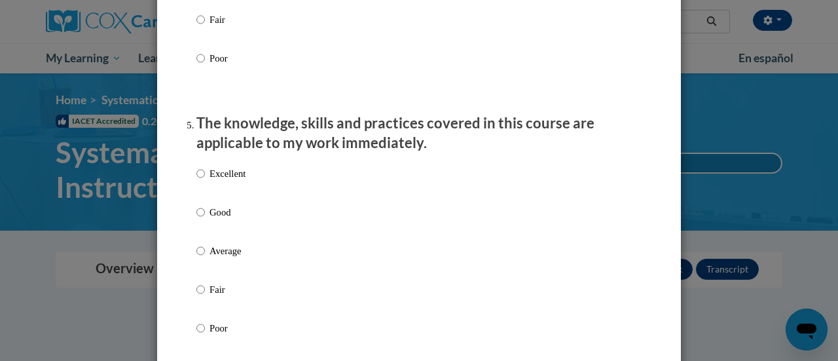
click at [211, 235] on label "Good" at bounding box center [220, 222] width 49 height 35
click at [205, 219] on input "Good" at bounding box center [200, 212] width 9 height 14
radio input "true"
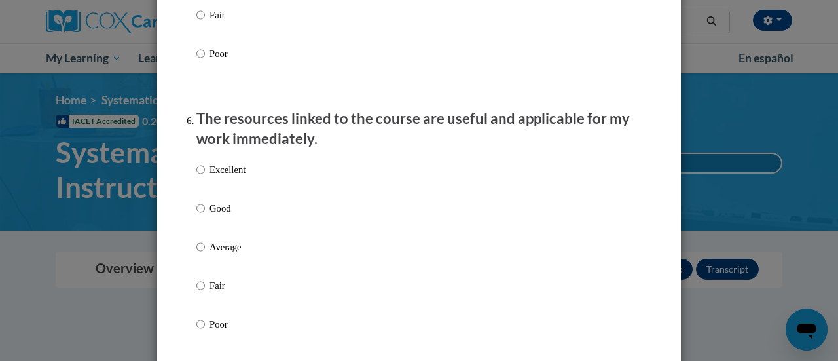
scroll to position [1391, 0]
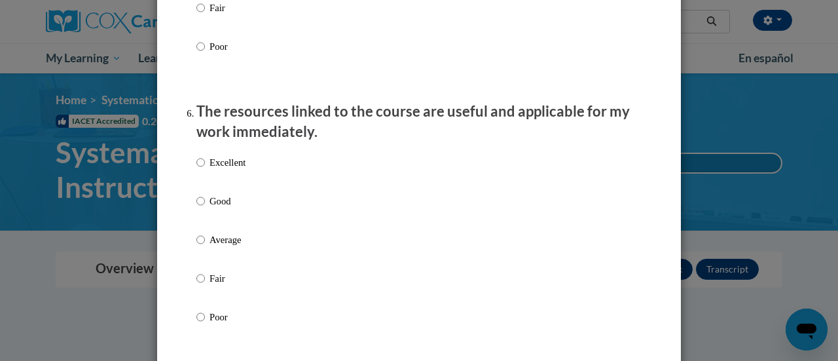
click at [213, 208] on p "Good" at bounding box center [227, 201] width 36 height 14
click at [205, 208] on input "Good" at bounding box center [200, 201] width 9 height 14
radio input "true"
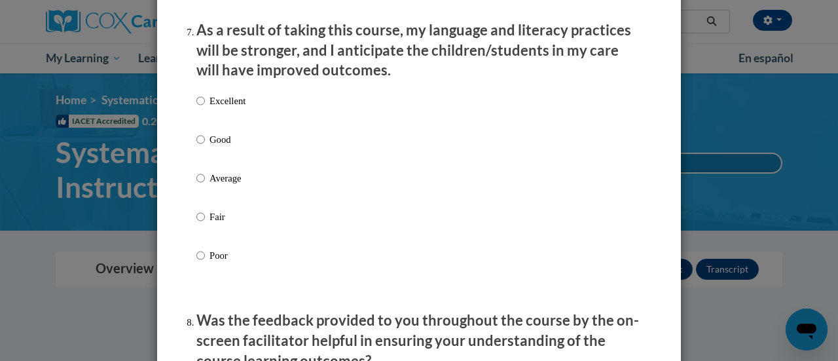
scroll to position [1743, 0]
click at [221, 158] on label "Good" at bounding box center [220, 149] width 49 height 35
click at [205, 146] on input "Good" at bounding box center [200, 139] width 9 height 14
radio input "true"
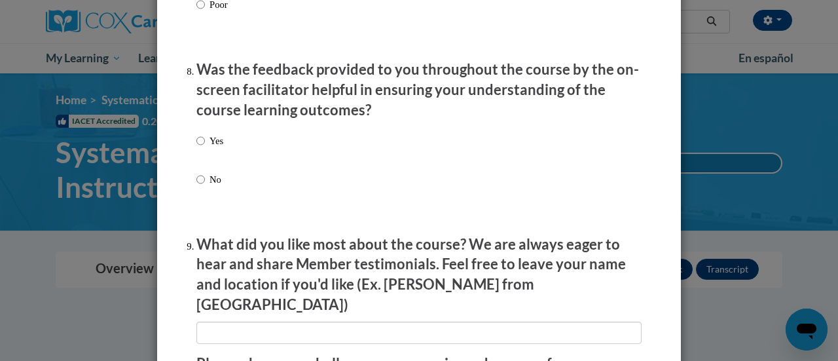
scroll to position [1994, 0]
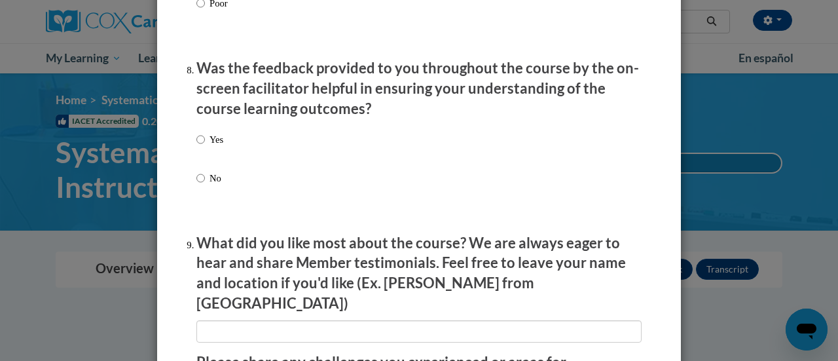
click at [203, 163] on label "Yes" at bounding box center [209, 149] width 27 height 35
click at [203, 147] on input "Yes" at bounding box center [200, 139] width 9 height 14
radio input "true"
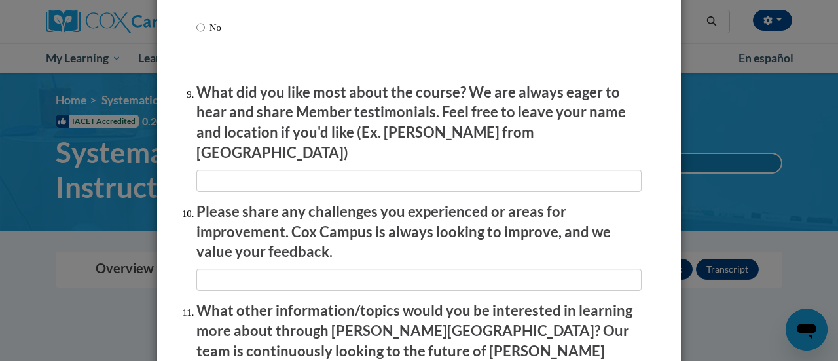
scroll to position [2170, 0]
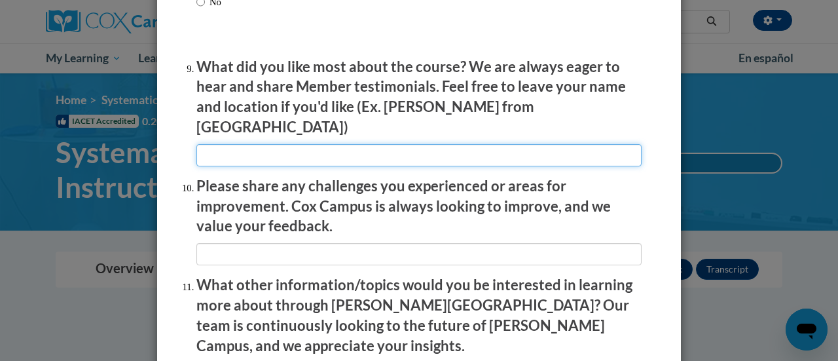
click at [247, 144] on input "textbox" at bounding box center [418, 155] width 445 height 22
type input "none"
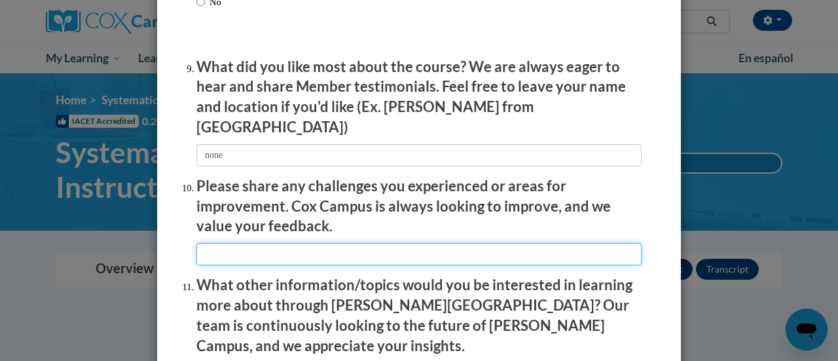
click at [224, 248] on input "textbox" at bounding box center [418, 254] width 445 height 22
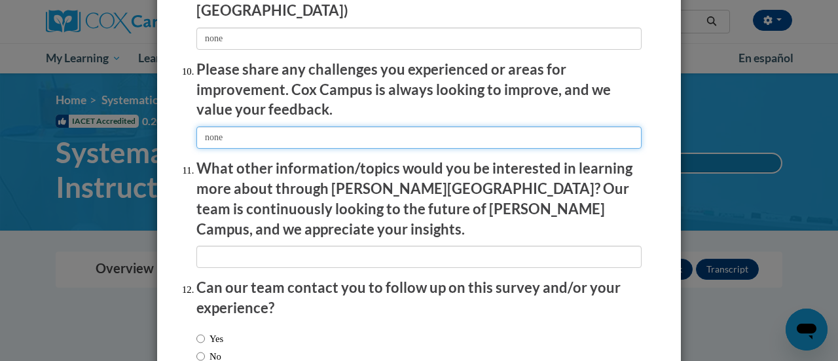
scroll to position [2288, 0]
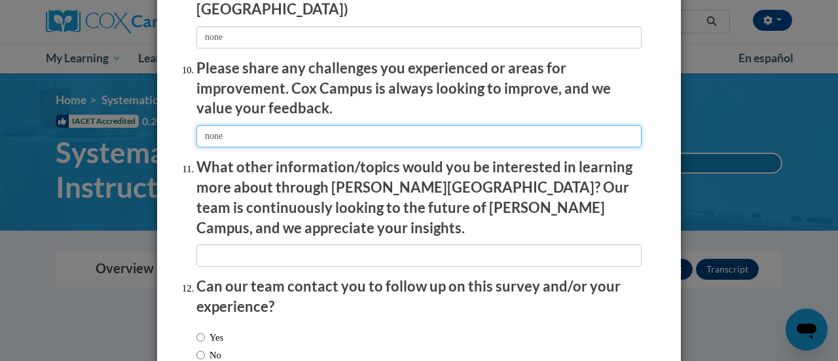
type input "none"
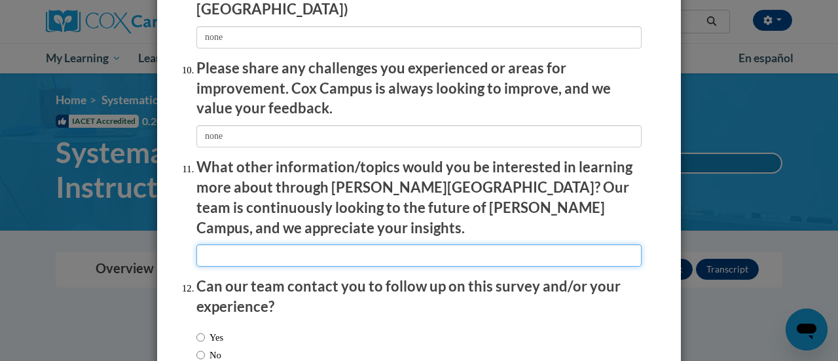
click at [233, 244] on input "textbox" at bounding box center [418, 255] width 445 height 22
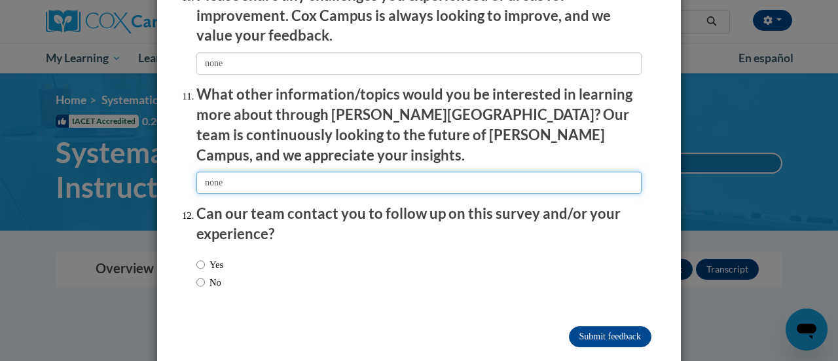
type input "none"
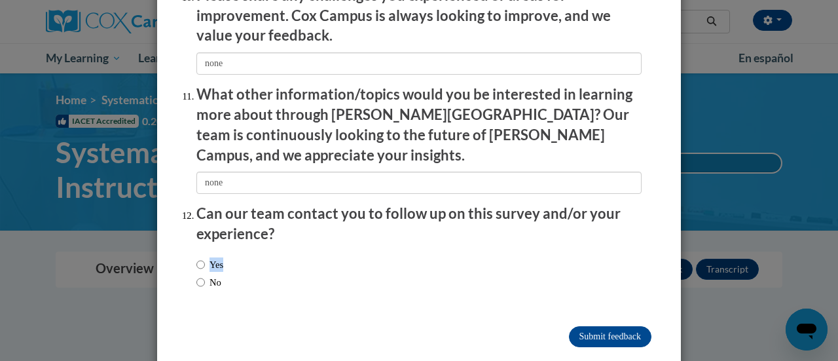
drag, startPoint x: 196, startPoint y: 260, endPoint x: 196, endPoint y: 248, distance: 11.8
click at [196, 251] on div "Yes No" at bounding box center [209, 273] width 27 height 45
click at [196, 275] on input "No" at bounding box center [200, 282] width 9 height 14
radio input "true"
click at [593, 326] on input "Submit feedback" at bounding box center [610, 336] width 82 height 21
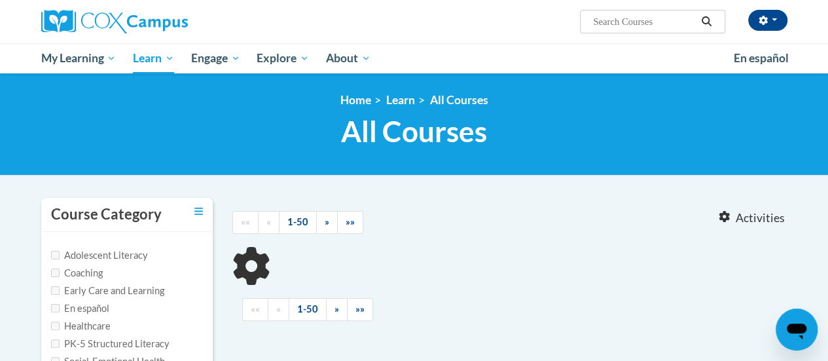
type input "reading fluency"
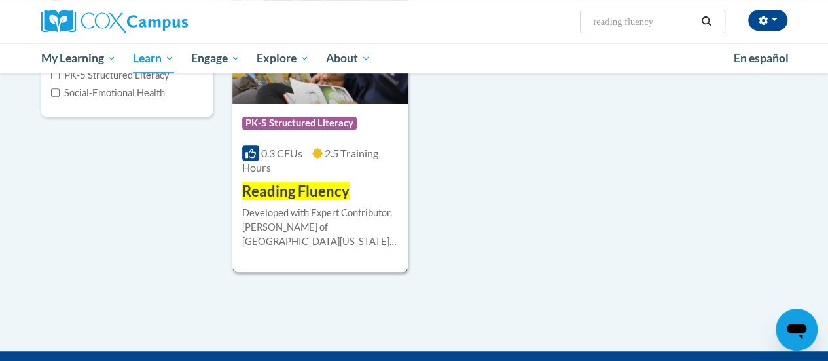
scroll to position [245, 0]
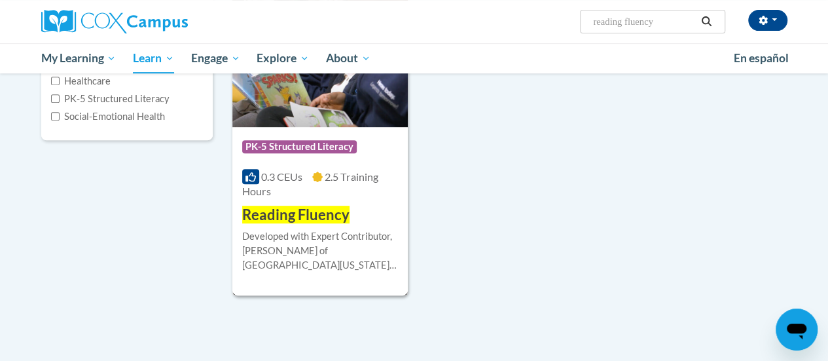
click at [328, 103] on img at bounding box center [319, 60] width 175 height 134
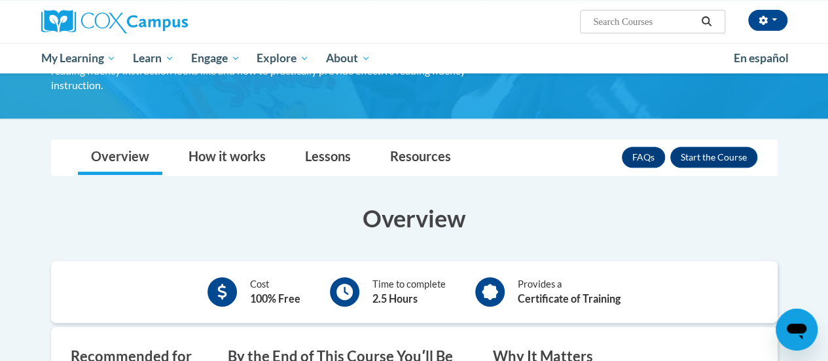
scroll to position [166, 0]
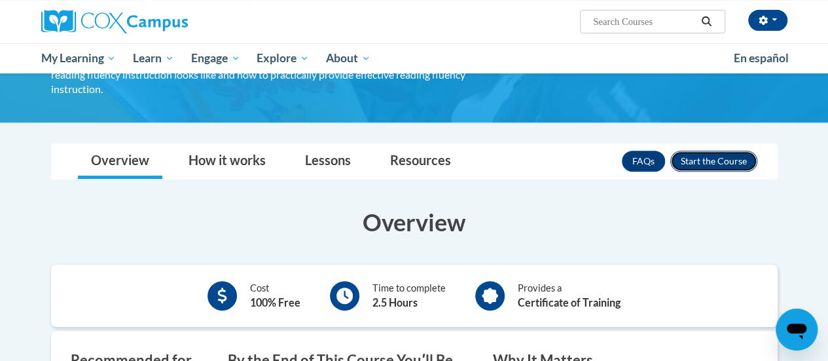
click at [713, 152] on button "Enroll" at bounding box center [713, 161] width 87 height 21
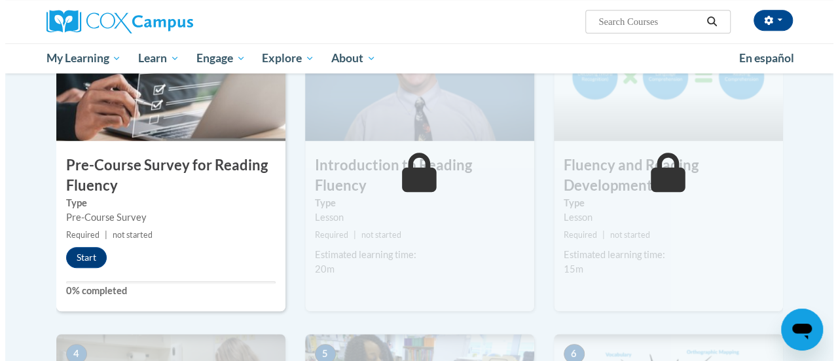
scroll to position [333, 0]
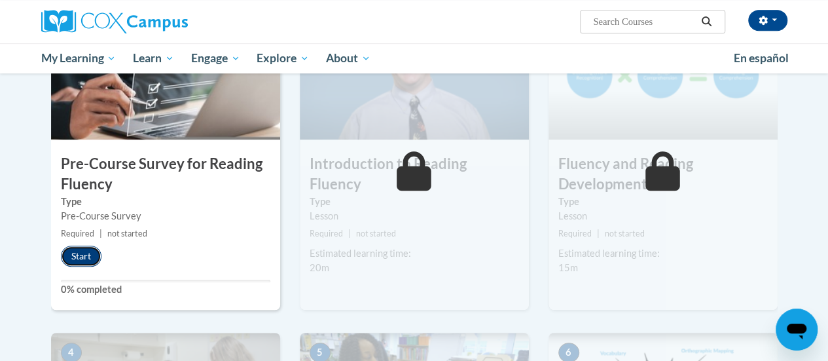
click at [86, 257] on button "Start" at bounding box center [81, 255] width 41 height 21
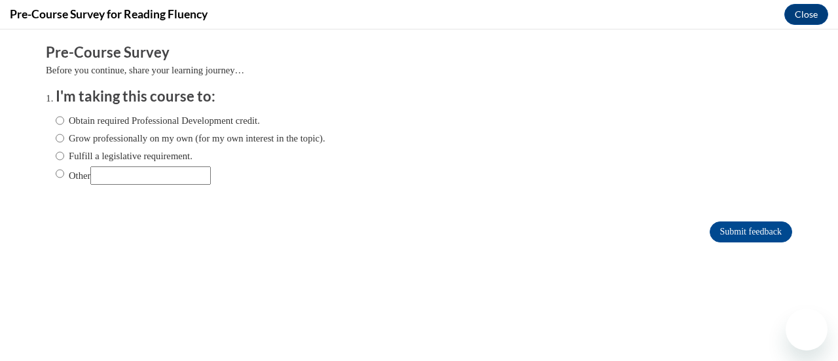
scroll to position [0, 0]
click at [104, 126] on label "Obtain required Professional Development credit." at bounding box center [158, 120] width 204 height 14
click at [64, 126] on input "Obtain required Professional Development credit." at bounding box center [60, 120] width 9 height 14
radio input "true"
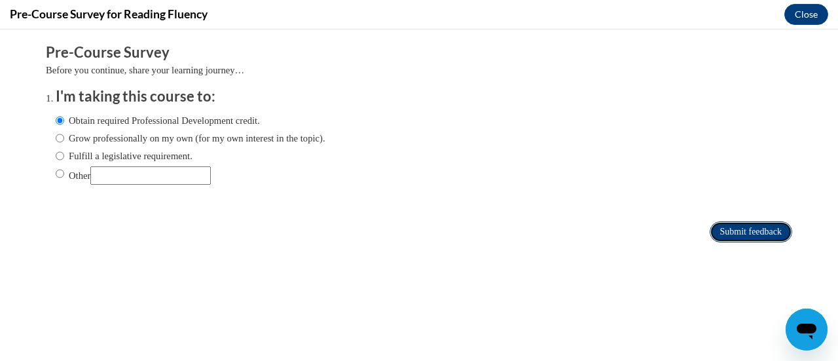
click at [738, 227] on input "Submit feedback" at bounding box center [750, 231] width 82 height 21
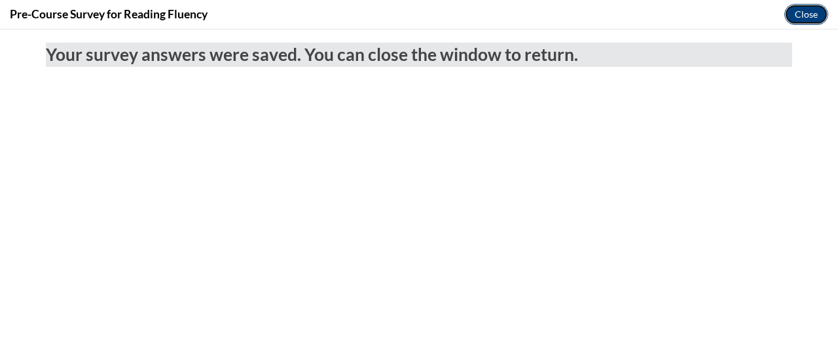
click at [814, 15] on button "Close" at bounding box center [806, 14] width 44 height 21
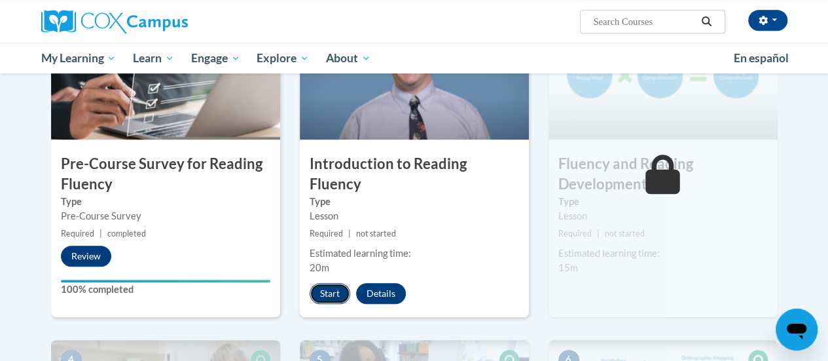
click at [329, 283] on button "Start" at bounding box center [330, 293] width 41 height 21
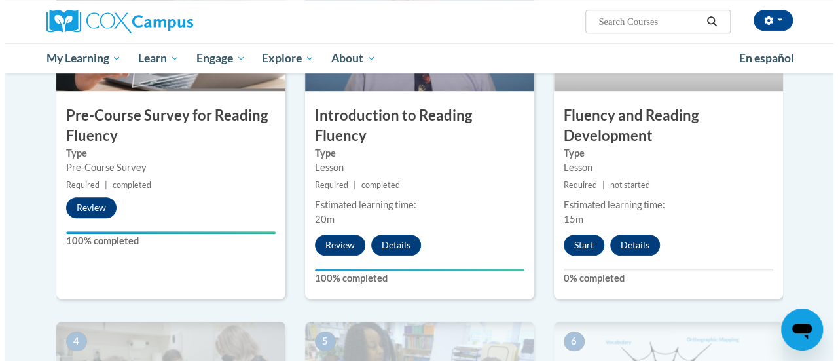
scroll to position [357, 0]
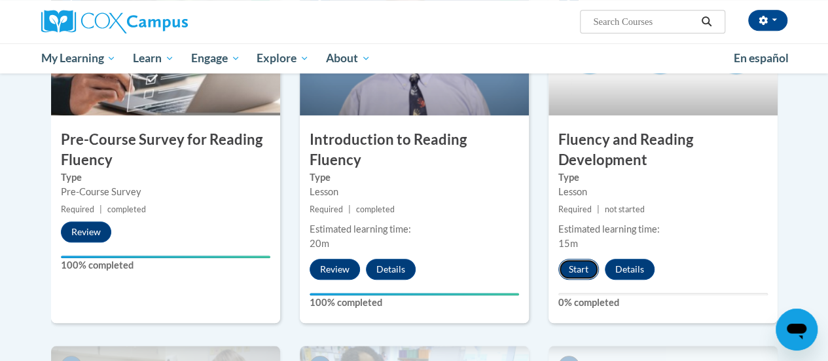
click at [575, 269] on button "Start" at bounding box center [578, 269] width 41 height 21
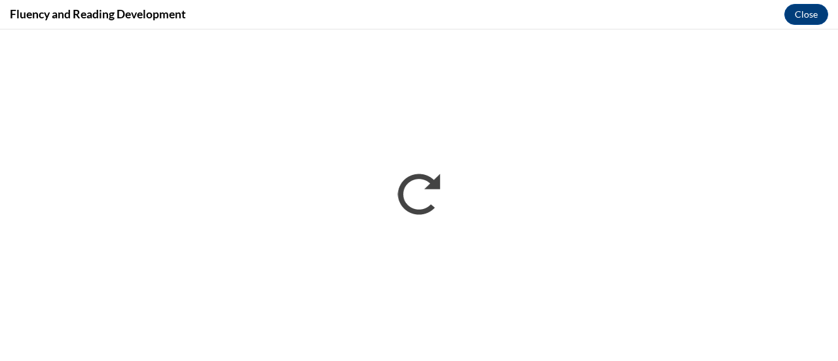
scroll to position [0, 0]
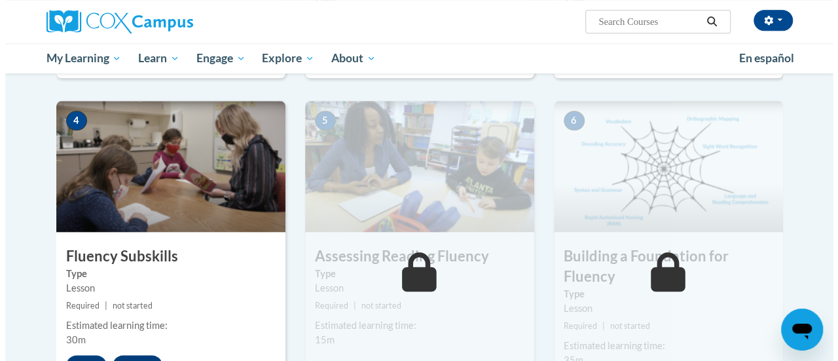
scroll to position [611, 0]
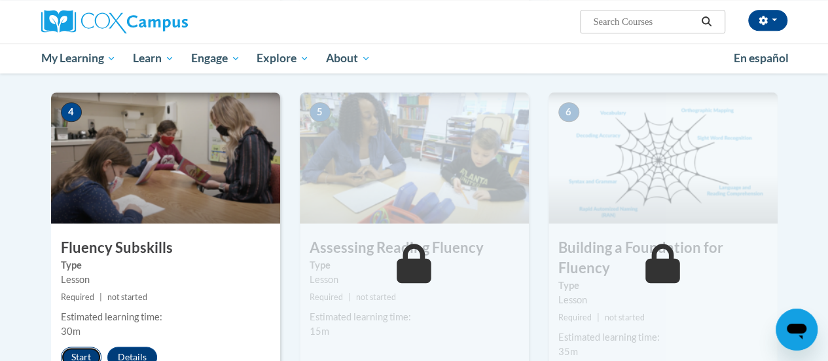
click at [81, 355] on button "Start" at bounding box center [81, 356] width 41 height 21
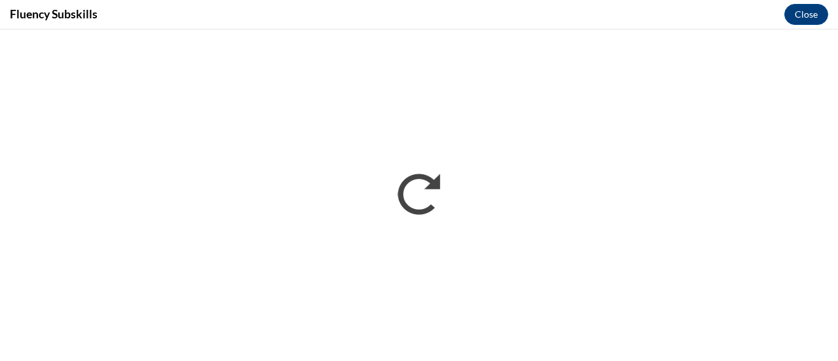
scroll to position [0, 0]
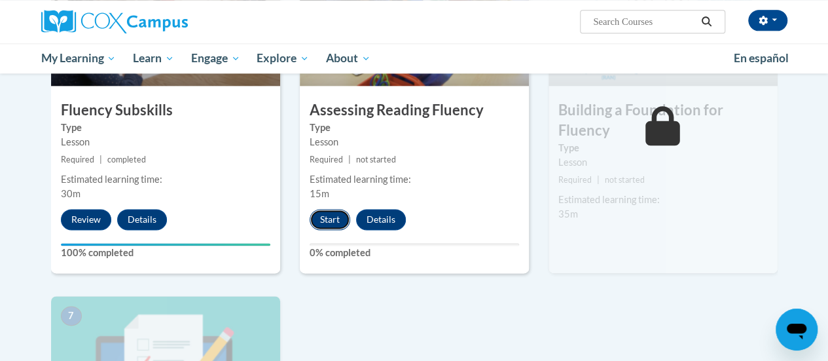
click at [331, 219] on button "Start" at bounding box center [330, 219] width 41 height 21
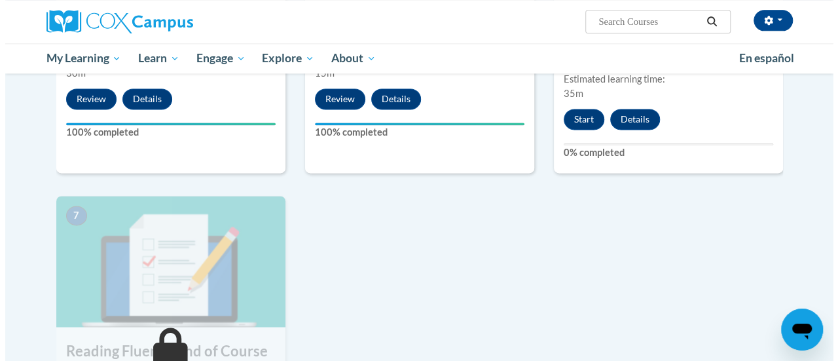
scroll to position [715, 0]
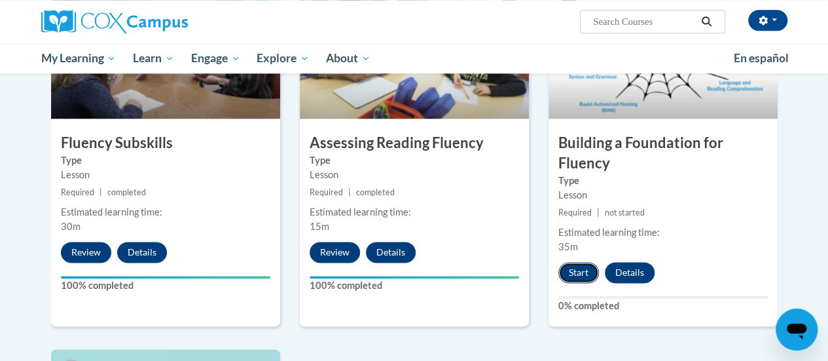
click at [573, 274] on button "Start" at bounding box center [578, 272] width 41 height 21
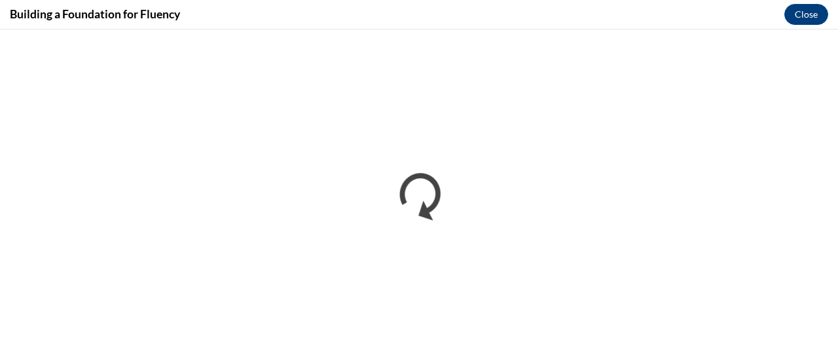
scroll to position [0, 0]
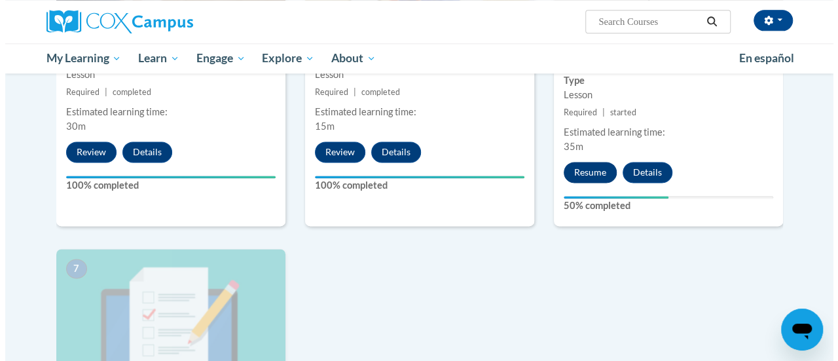
scroll to position [787, 0]
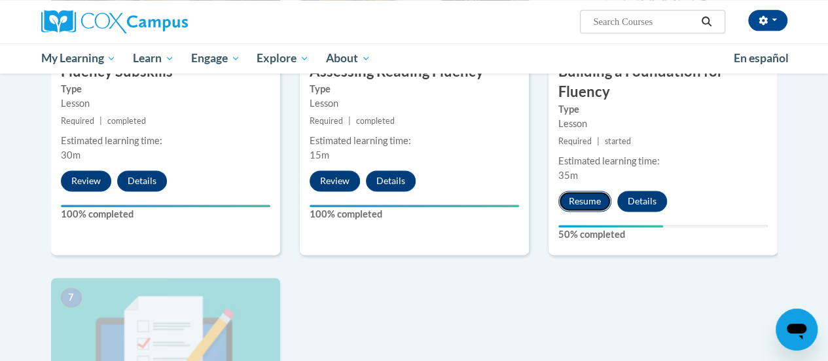
click at [581, 193] on button "Resume" at bounding box center [584, 200] width 53 height 21
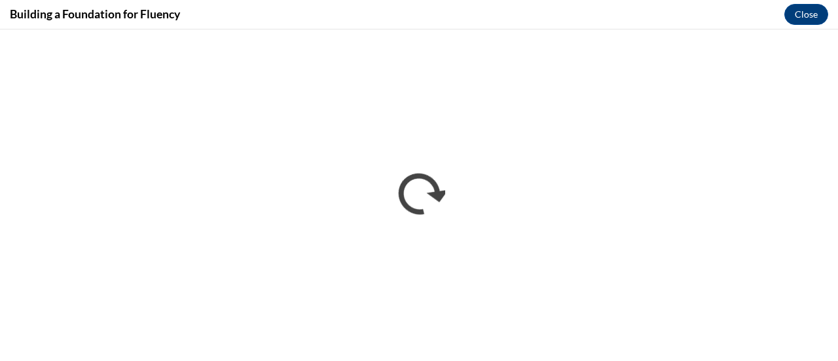
scroll to position [0, 0]
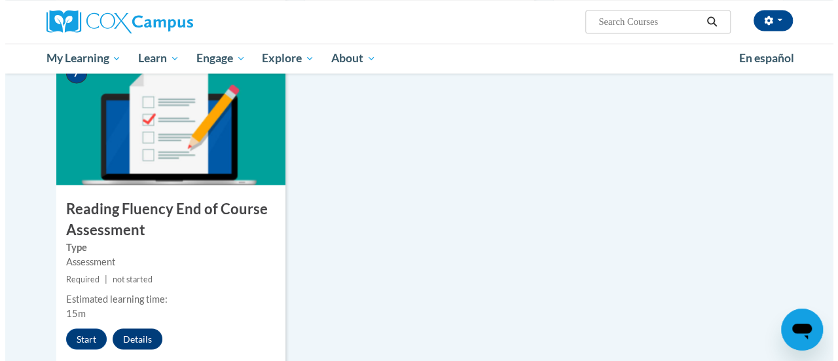
scroll to position [1079, 0]
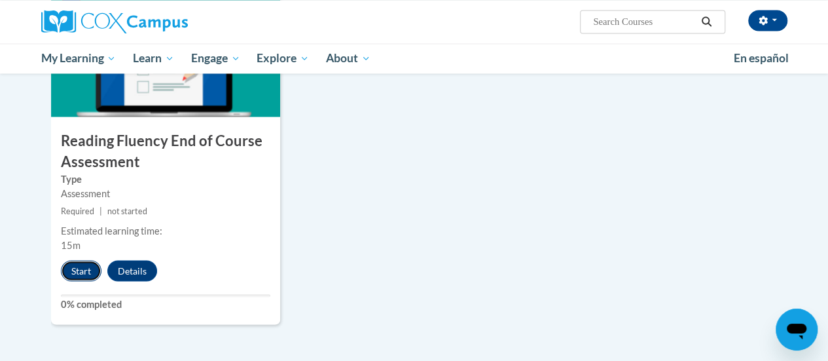
click at [84, 270] on button "Start" at bounding box center [81, 270] width 41 height 21
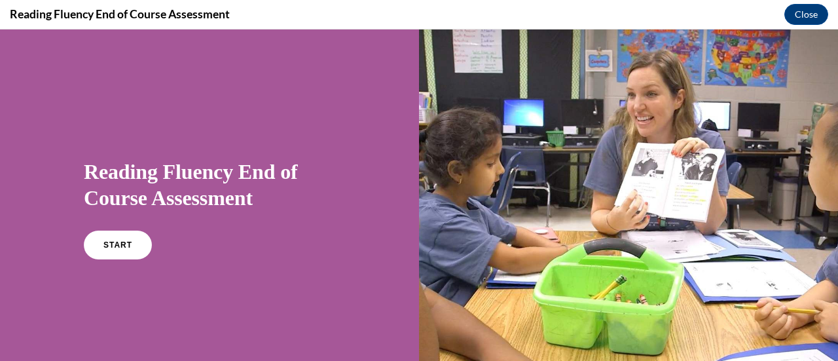
scroll to position [0, 0]
click at [119, 241] on span "START" at bounding box center [118, 245] width 30 height 10
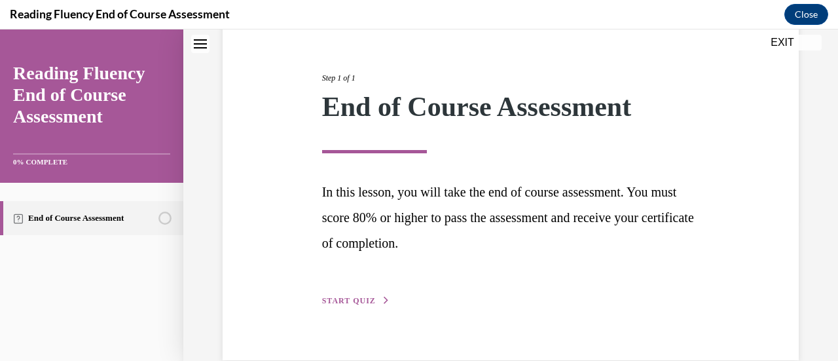
scroll to position [165, 0]
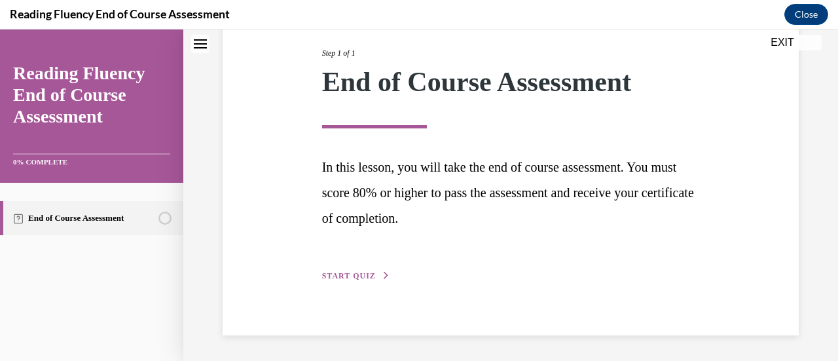
click at [344, 278] on span "START QUIZ" at bounding box center [349, 275] width 54 height 9
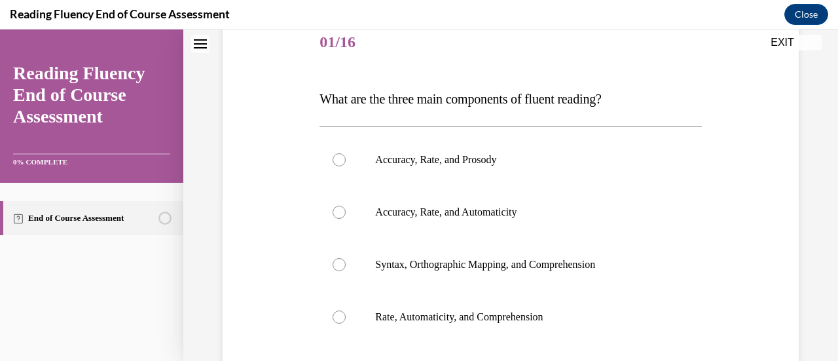
scroll to position [145, 0]
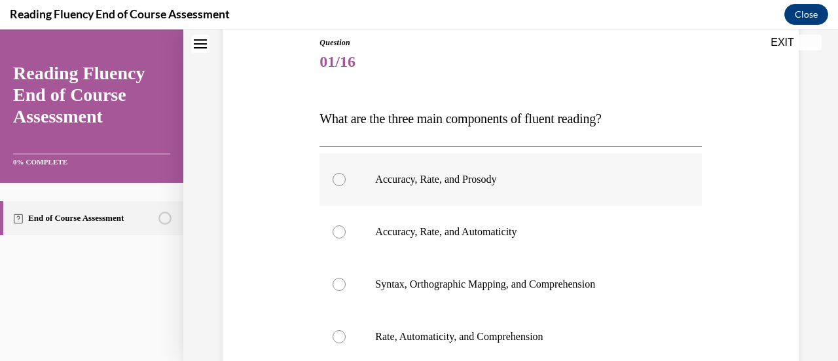
click at [469, 181] on p "Accuracy, Rate, and Prosody" at bounding box center [521, 179] width 293 height 13
click at [346, 181] on input "Accuracy, Rate, and Prosody" at bounding box center [338, 179] width 13 height 13
radio input "true"
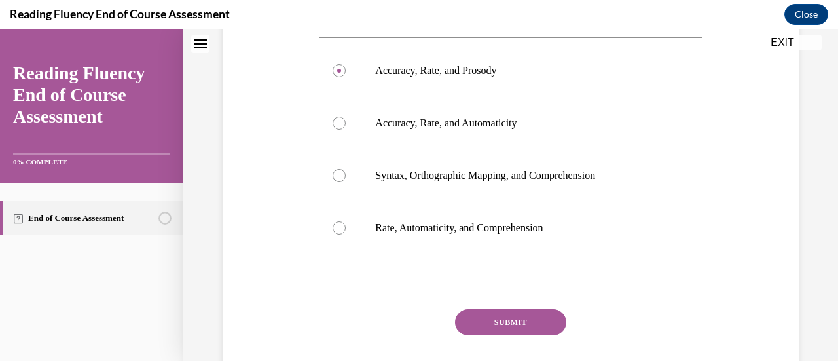
click at [503, 324] on button "SUBMIT" at bounding box center [510, 322] width 111 height 26
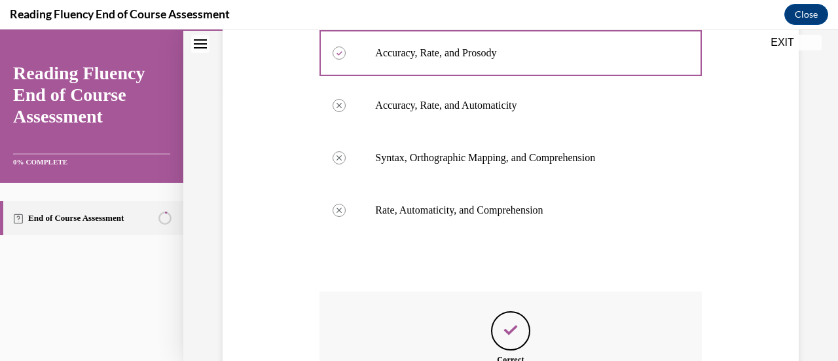
scroll to position [441, 0]
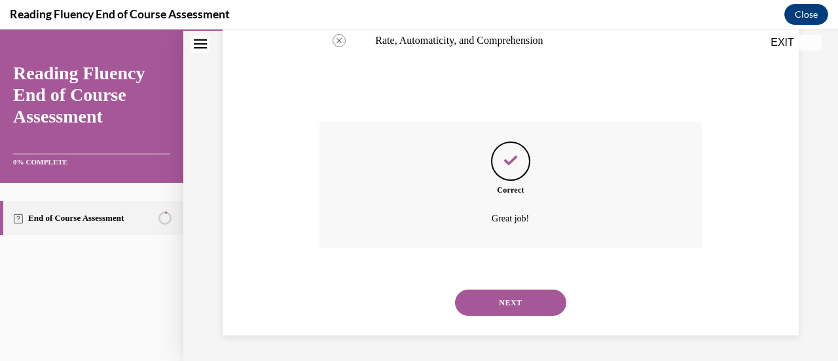
click at [499, 308] on button "NEXT" at bounding box center [510, 302] width 111 height 26
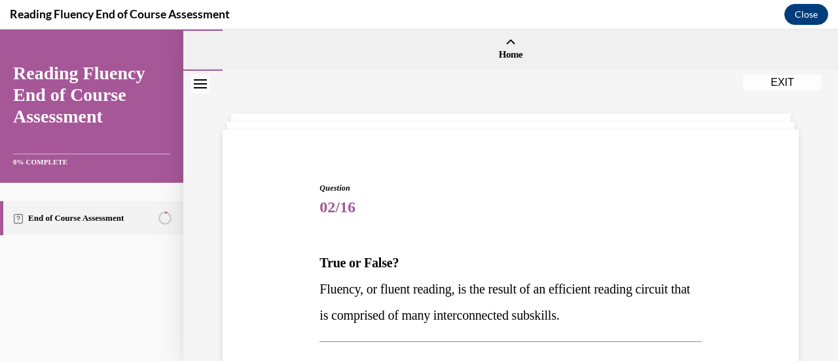
scroll to position [120, 0]
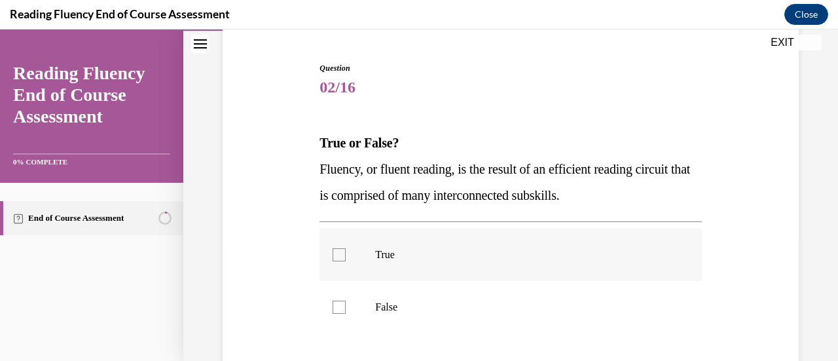
click at [414, 255] on p "True" at bounding box center [521, 254] width 293 height 13
click at [346, 255] on input "True" at bounding box center [338, 254] width 13 height 13
checkbox input "true"
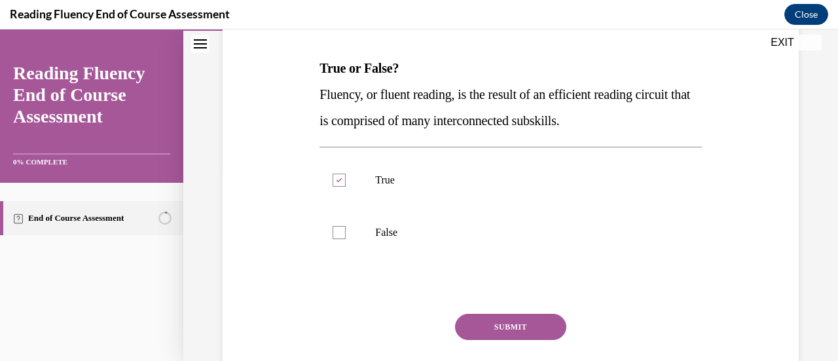
click at [507, 323] on button "SUBMIT" at bounding box center [510, 327] width 111 height 26
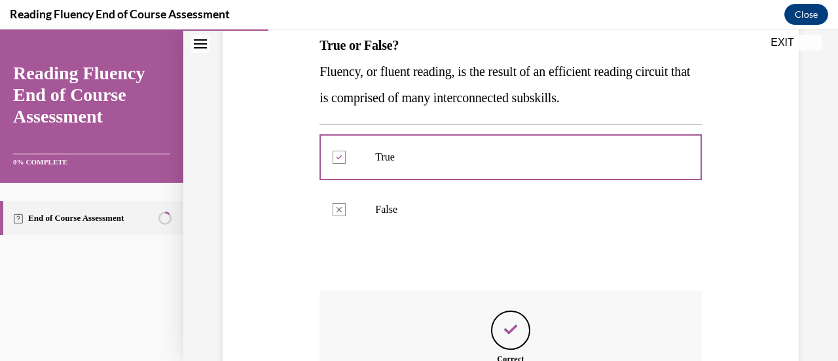
scroll to position [386, 0]
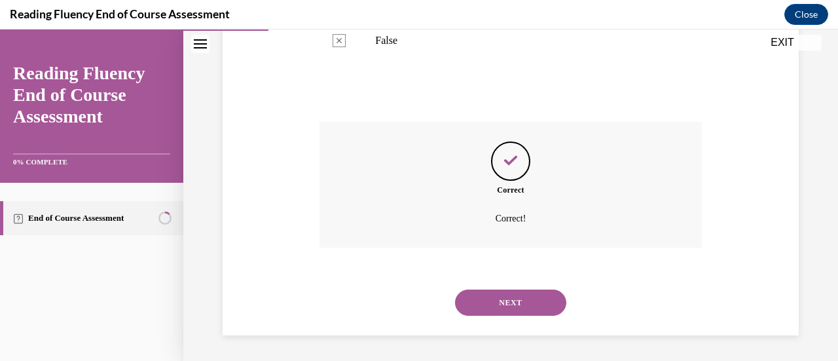
click at [504, 302] on button "NEXT" at bounding box center [510, 302] width 111 height 26
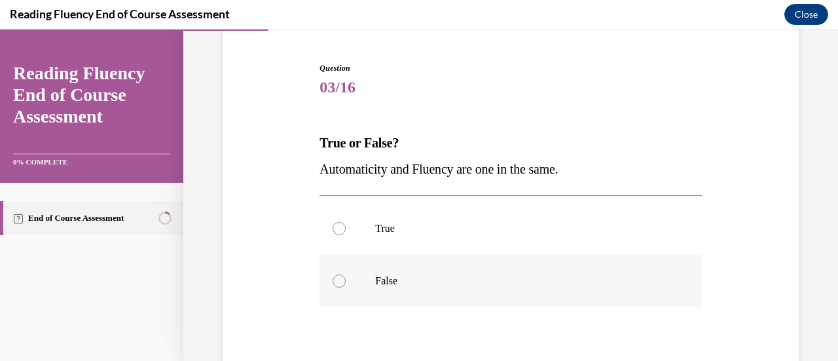
scroll to position [132, 0]
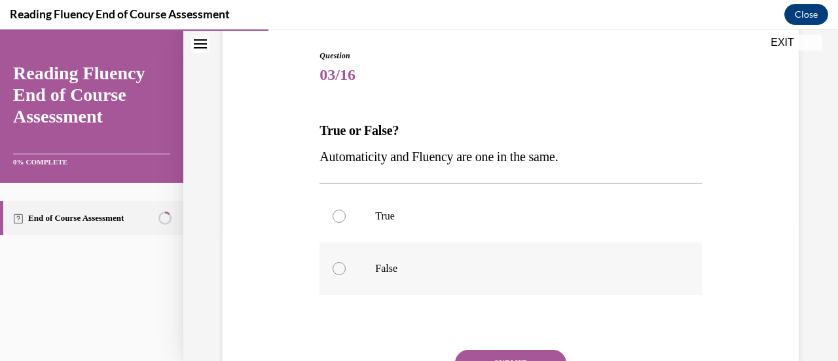
click at [411, 261] on label "False" at bounding box center [510, 268] width 382 height 52
click at [346, 262] on input "False" at bounding box center [338, 268] width 13 height 13
radio input "true"
click at [514, 350] on button "SUBMIT" at bounding box center [510, 363] width 111 height 26
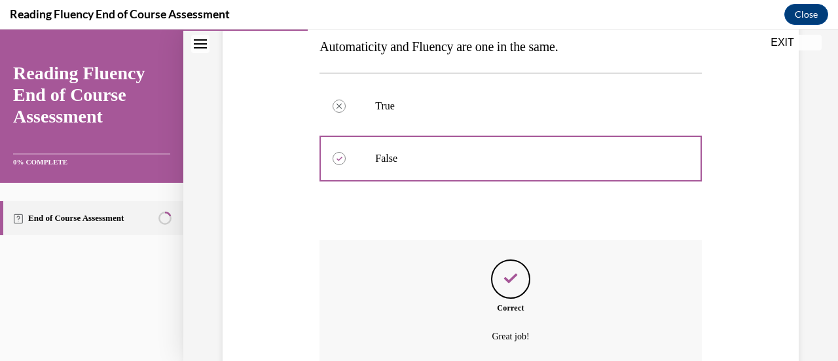
scroll to position [360, 0]
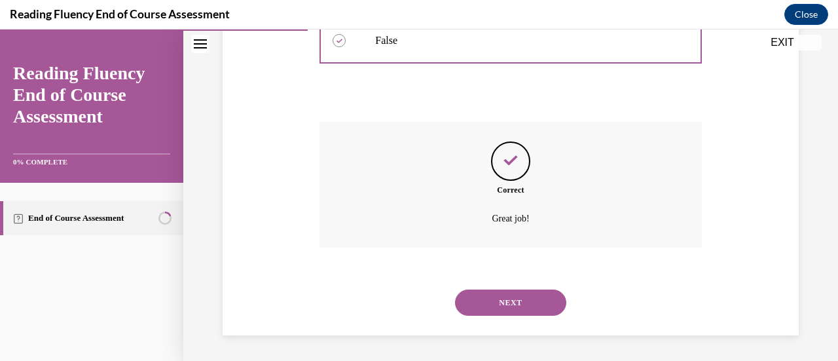
click at [509, 300] on button "NEXT" at bounding box center [510, 302] width 111 height 26
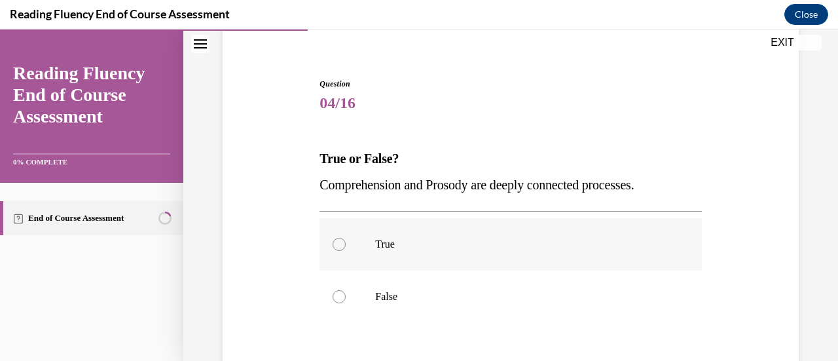
scroll to position [109, 0]
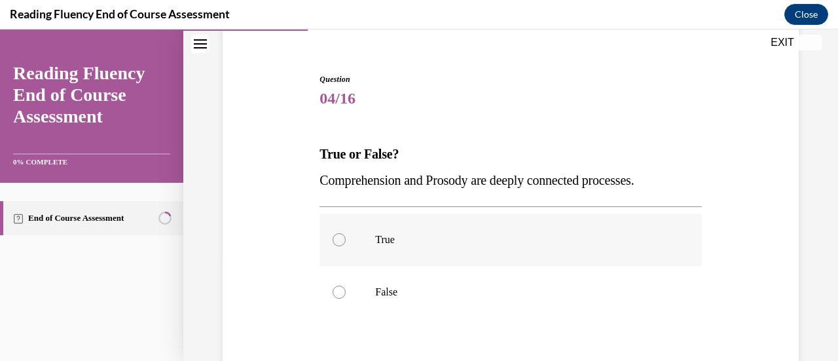
click at [402, 240] on p "True" at bounding box center [521, 239] width 293 height 13
click at [346, 240] on input "True" at bounding box center [338, 239] width 13 height 13
radio input "true"
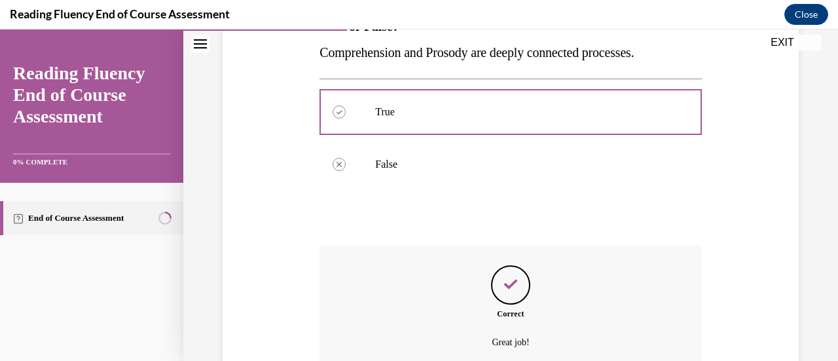
scroll to position [360, 0]
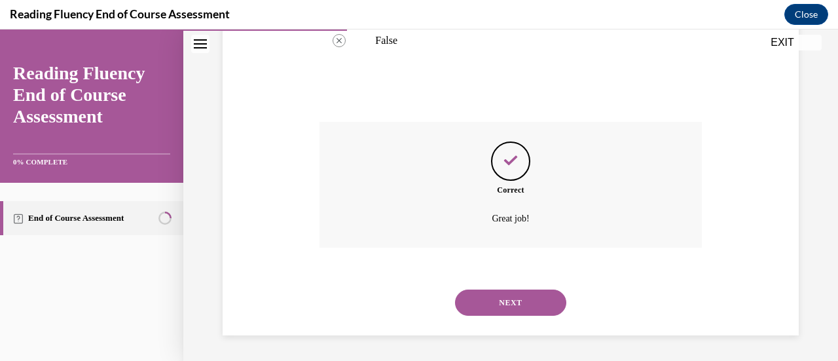
click at [514, 308] on button "NEXT" at bounding box center [510, 302] width 111 height 26
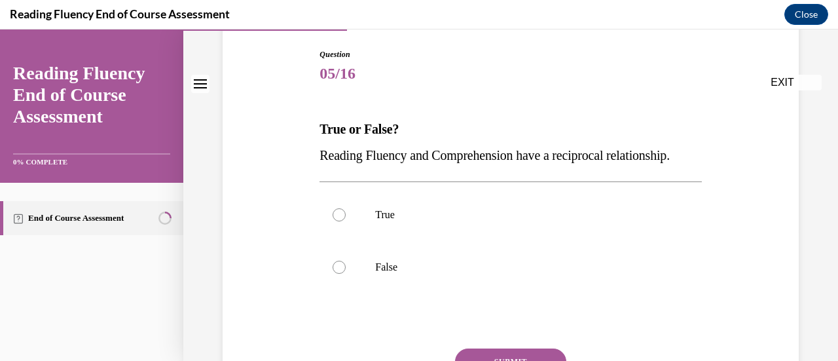
scroll to position [137, 0]
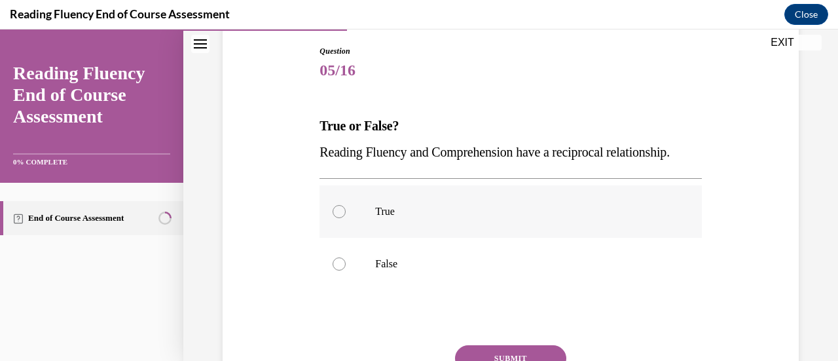
click at [440, 218] on p "True" at bounding box center [521, 211] width 293 height 13
click at [346, 218] on input "True" at bounding box center [338, 211] width 13 height 13
radio input "true"
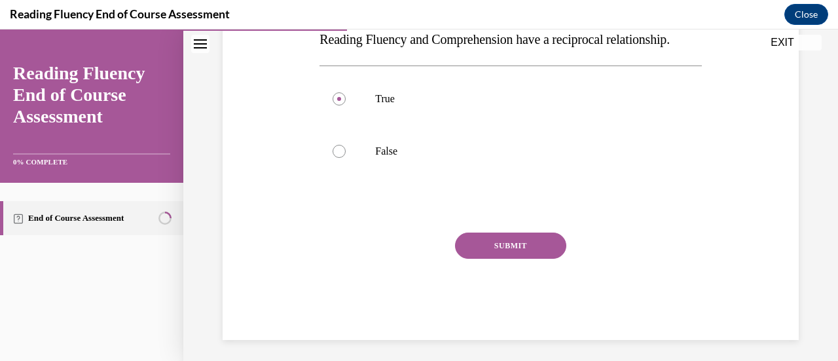
click at [503, 259] on button "SUBMIT" at bounding box center [510, 245] width 111 height 26
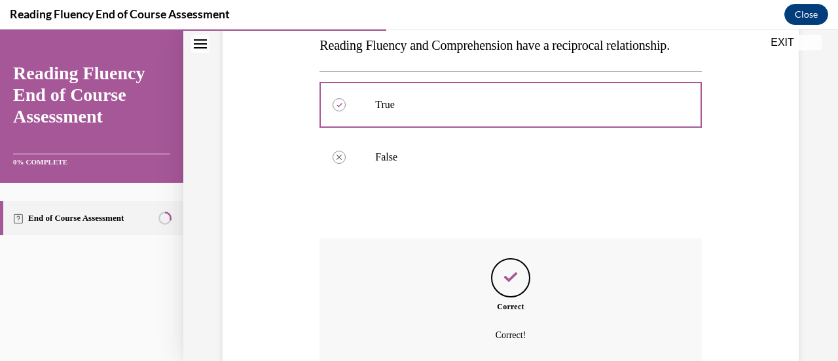
scroll to position [386, 0]
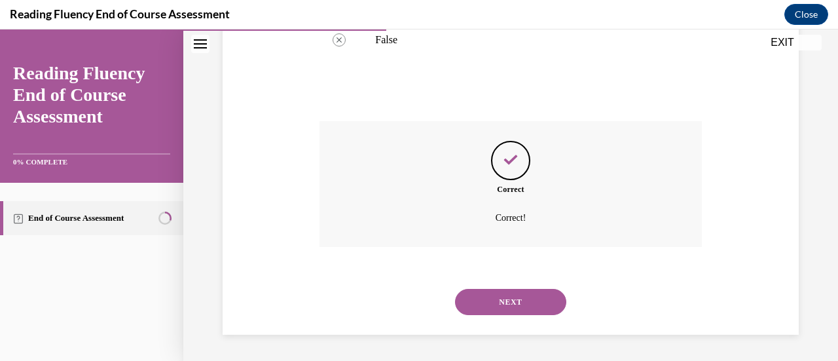
click at [513, 300] on button "NEXT" at bounding box center [510, 302] width 111 height 26
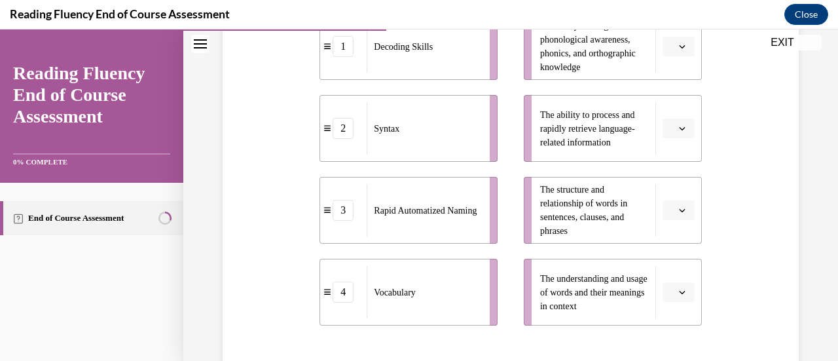
scroll to position [296, 0]
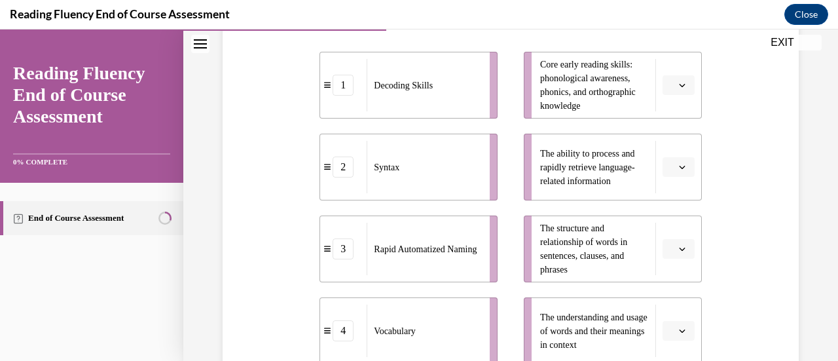
click at [672, 90] on button "button" at bounding box center [678, 85] width 32 height 20
click at [672, 136] on div "1" at bounding box center [668, 140] width 32 height 26
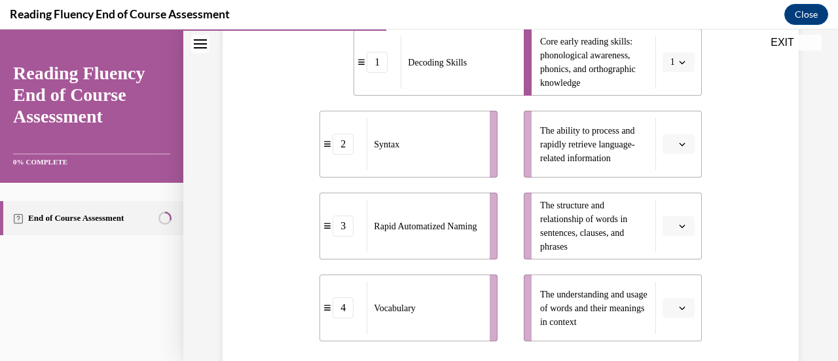
scroll to position [318, 0]
click at [678, 147] on button "button" at bounding box center [678, 145] width 32 height 20
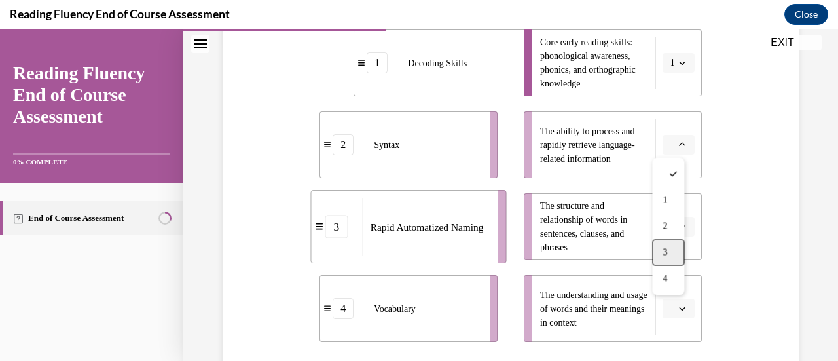
click at [672, 246] on div "3" at bounding box center [668, 252] width 32 height 26
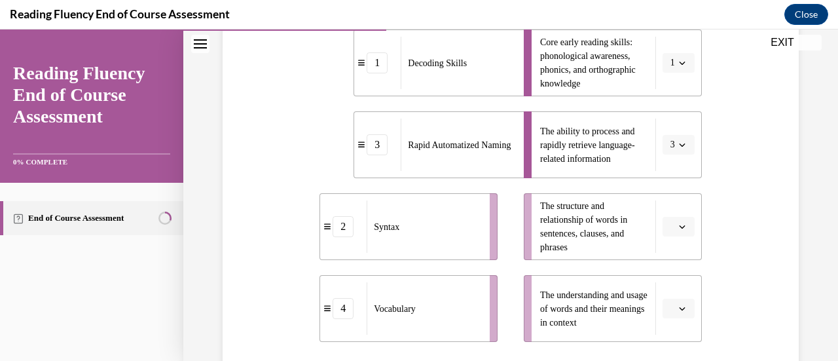
click at [670, 226] on span "Please select an option" at bounding box center [672, 226] width 5 height 13
click at [665, 151] on div "2" at bounding box center [668, 145] width 32 height 26
click at [682, 313] on button "button" at bounding box center [678, 308] width 32 height 20
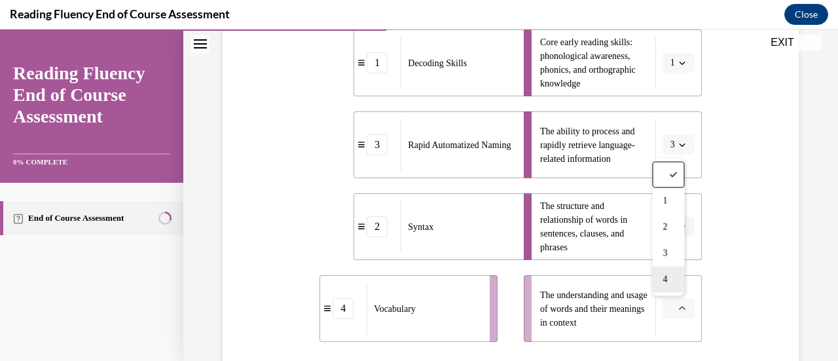
click at [673, 283] on div "4" at bounding box center [668, 279] width 32 height 26
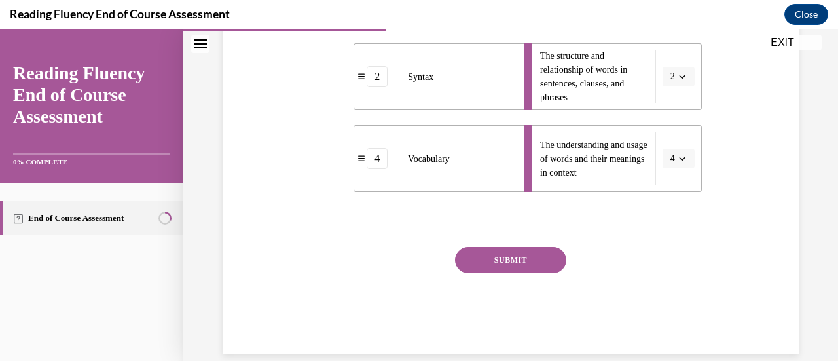
scroll to position [470, 0]
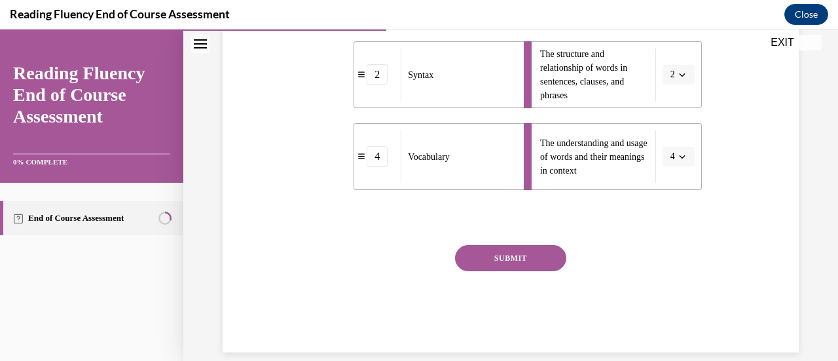
click at [524, 263] on button "SUBMIT" at bounding box center [510, 258] width 111 height 26
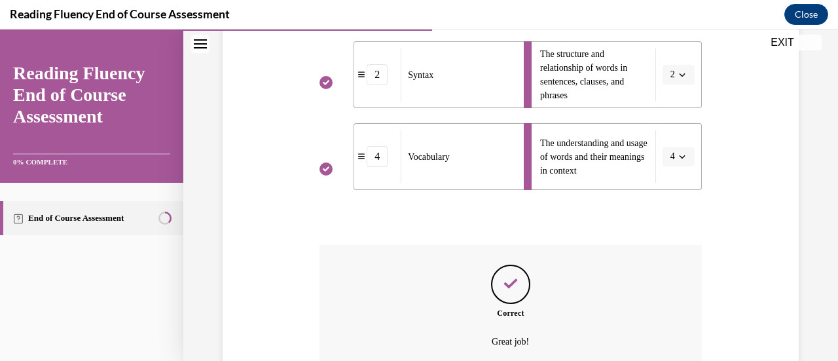
scroll to position [593, 0]
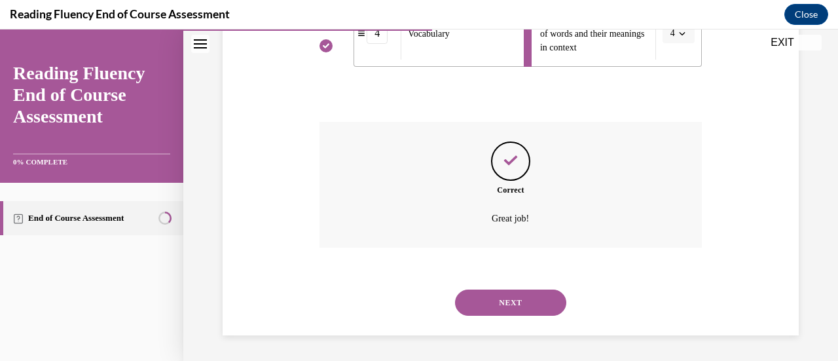
click at [514, 300] on button "NEXT" at bounding box center [510, 302] width 111 height 26
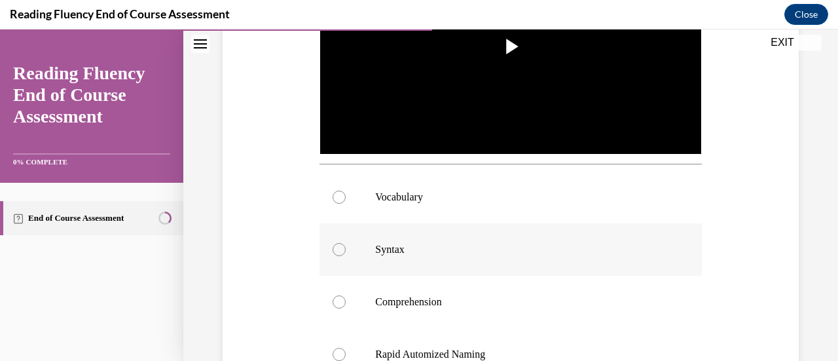
scroll to position [415, 0]
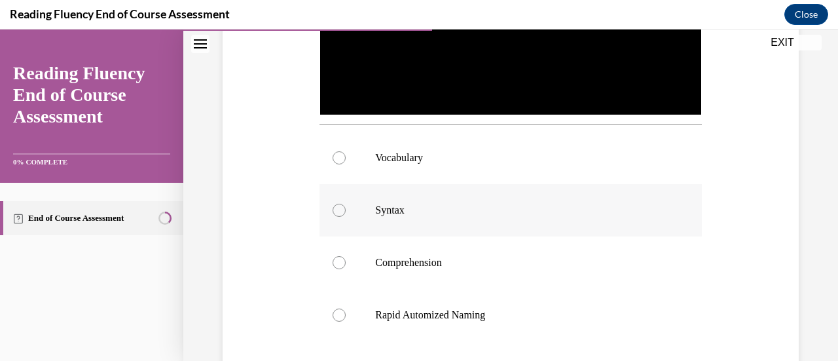
click at [380, 207] on p "Syntax" at bounding box center [521, 210] width 293 height 13
click at [346, 207] on input "Syntax" at bounding box center [338, 210] width 13 height 13
radio input "true"
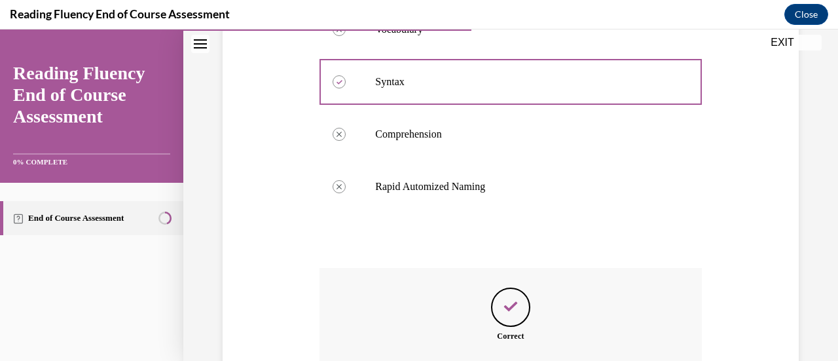
scroll to position [685, 0]
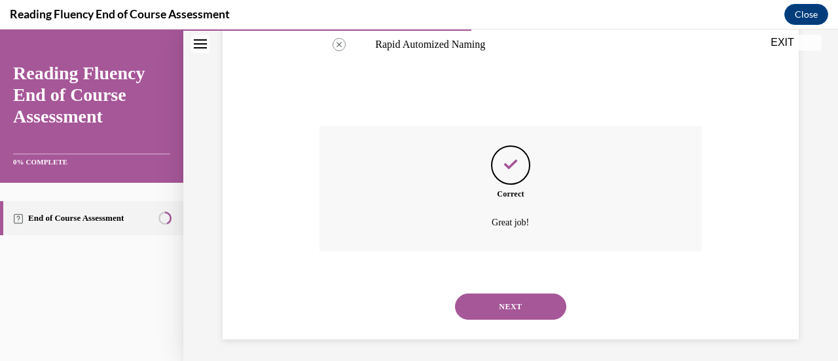
click at [504, 300] on button "NEXT" at bounding box center [510, 306] width 111 height 26
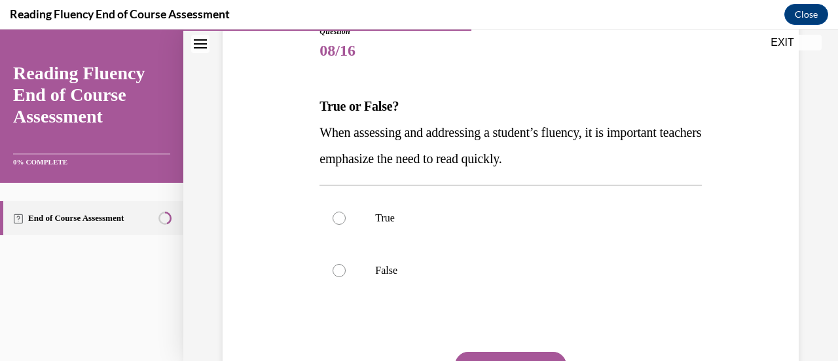
scroll to position [168, 0]
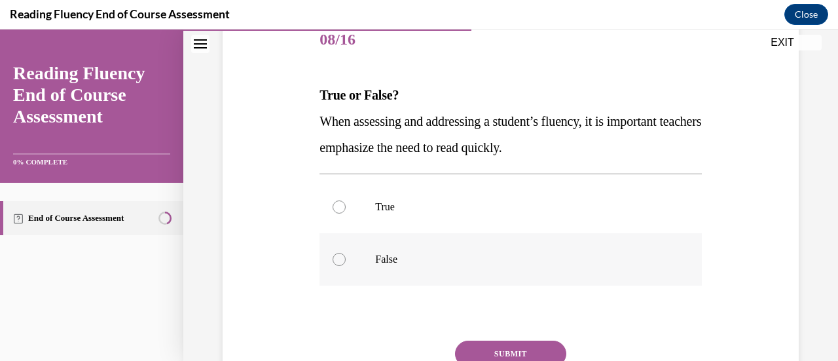
click at [444, 269] on label "False" at bounding box center [510, 259] width 382 height 52
click at [346, 266] on input "False" at bounding box center [338, 259] width 13 height 13
radio input "true"
click at [499, 351] on button "SUBMIT" at bounding box center [510, 353] width 111 height 26
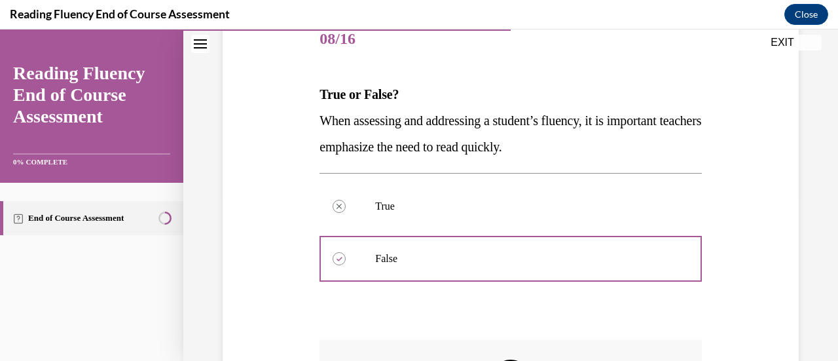
scroll to position [241, 0]
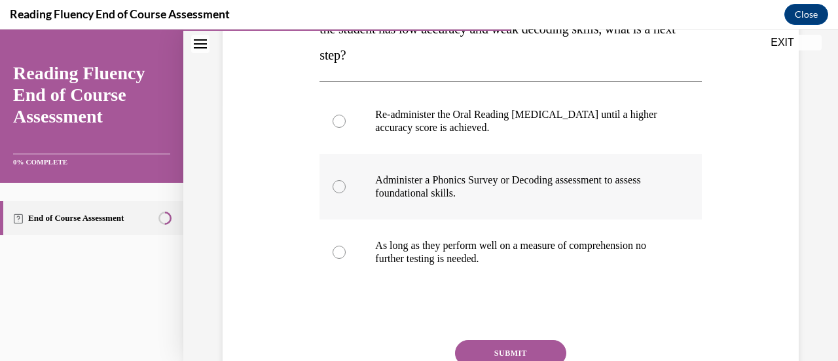
scroll to position [273, 0]
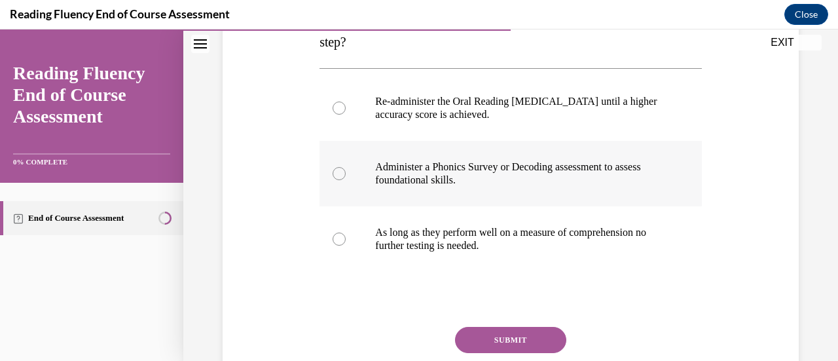
click at [433, 188] on label "Administer a Phonics Survey or Decoding assessment to assess foundational skill…" at bounding box center [510, 173] width 382 height 65
click at [346, 180] on input "Administer a Phonics Survey or Decoding assessment to assess foundational skill…" at bounding box center [338, 173] width 13 height 13
radio input "true"
click at [491, 332] on button "SUBMIT" at bounding box center [510, 340] width 111 height 26
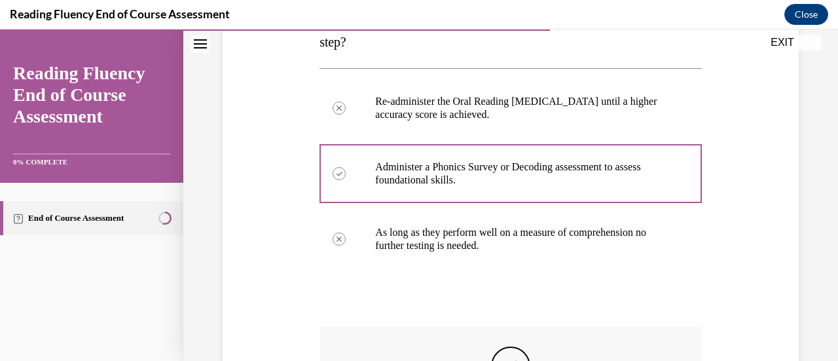
scroll to position [354, 0]
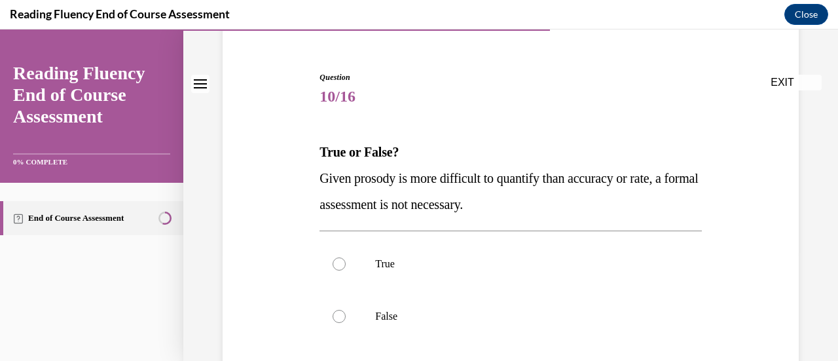
scroll to position [127, 0]
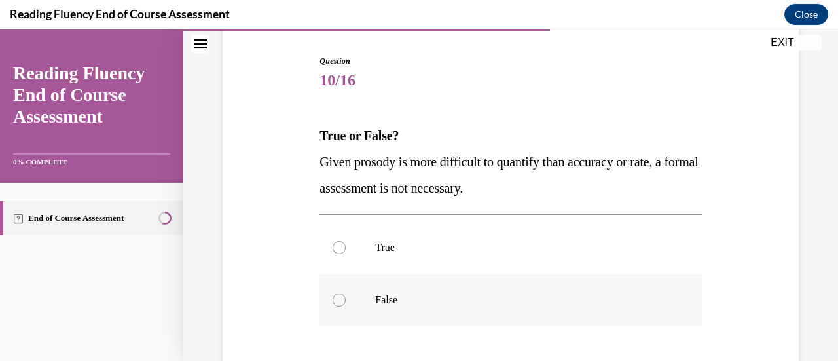
click at [410, 293] on p "False" at bounding box center [521, 299] width 293 height 13
click at [346, 293] on input "False" at bounding box center [338, 299] width 13 height 13
radio input "true"
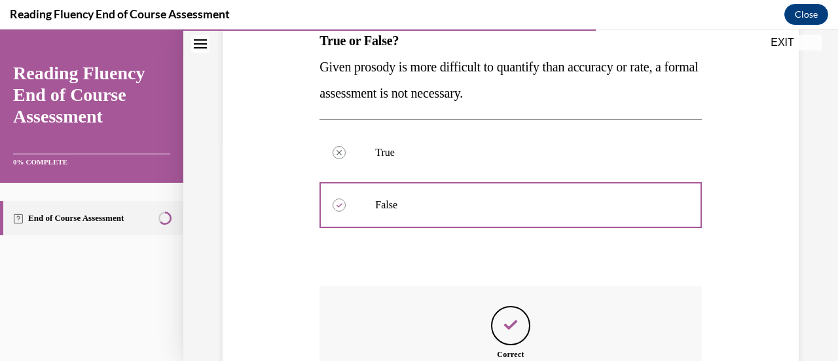
scroll to position [386, 0]
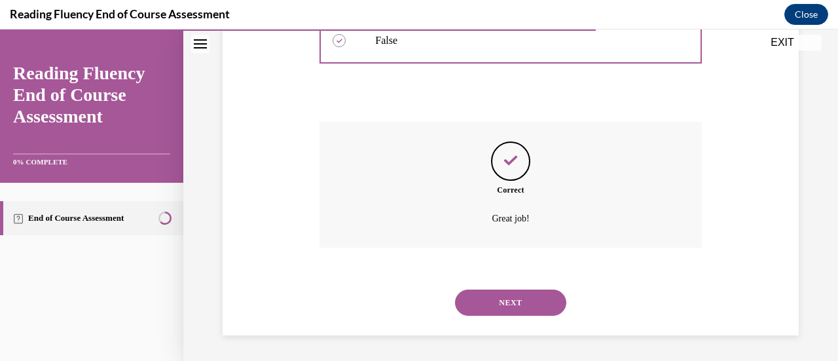
click at [513, 306] on button "NEXT" at bounding box center [510, 302] width 111 height 26
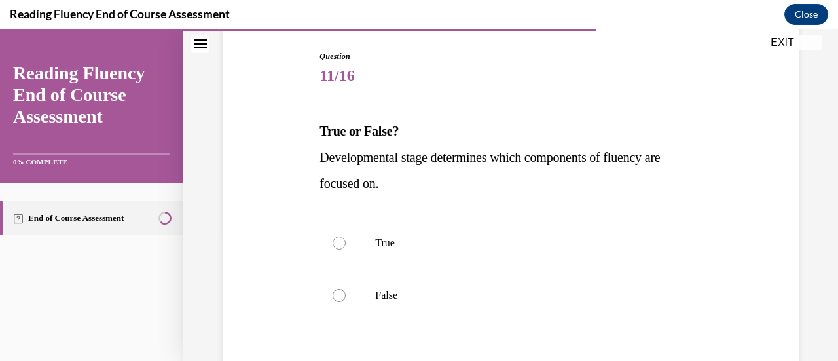
scroll to position [137, 0]
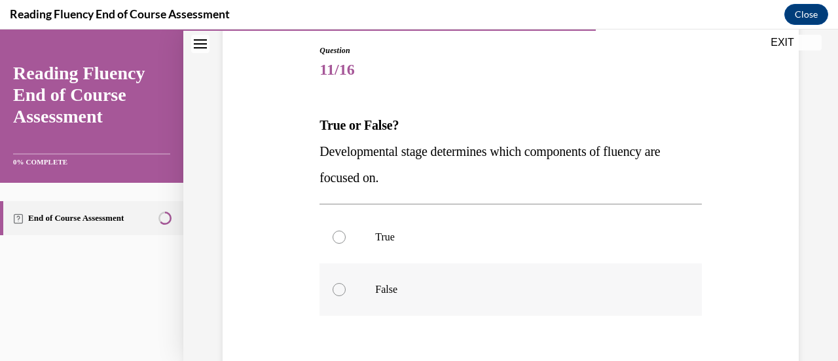
click at [399, 281] on label "False" at bounding box center [510, 289] width 382 height 52
click at [346, 283] on input "False" at bounding box center [338, 289] width 13 height 13
radio input "true"
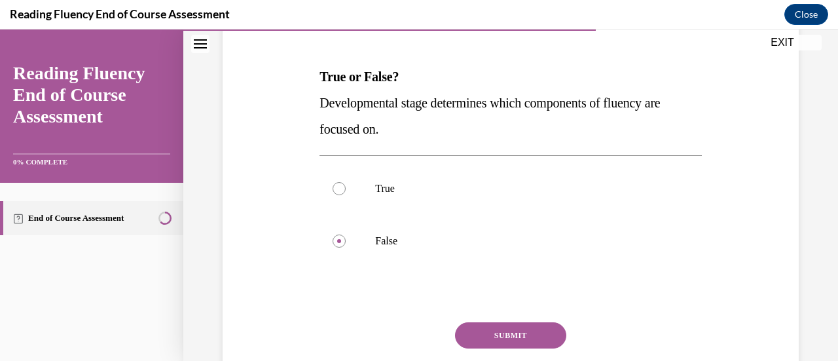
click at [508, 332] on button "SUBMIT" at bounding box center [510, 335] width 111 height 26
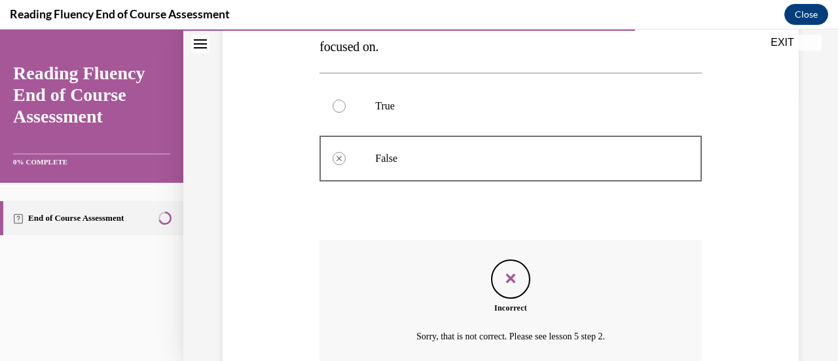
scroll to position [386, 0]
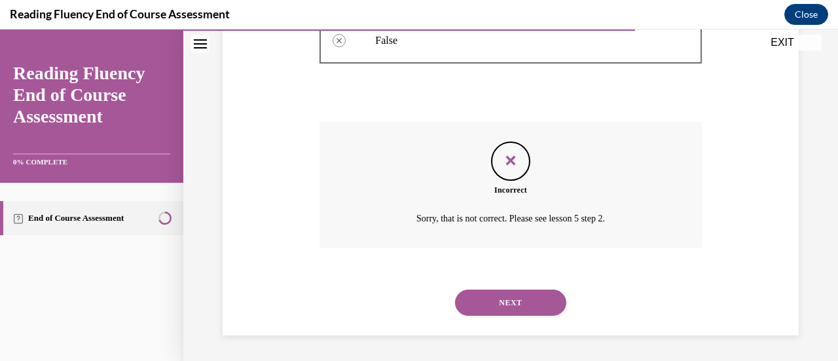
click at [504, 302] on button "NEXT" at bounding box center [510, 302] width 111 height 26
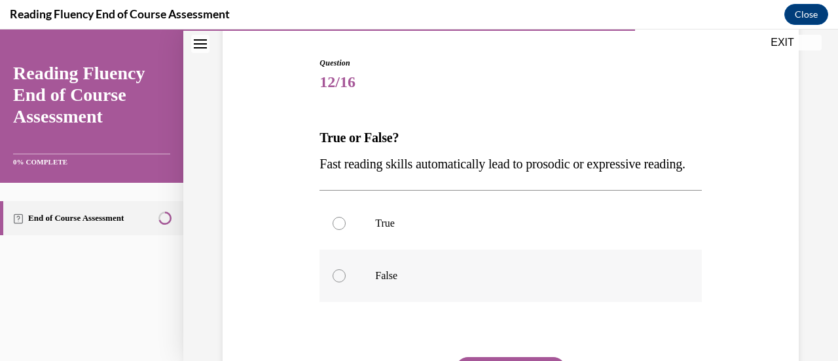
scroll to position [141, 0]
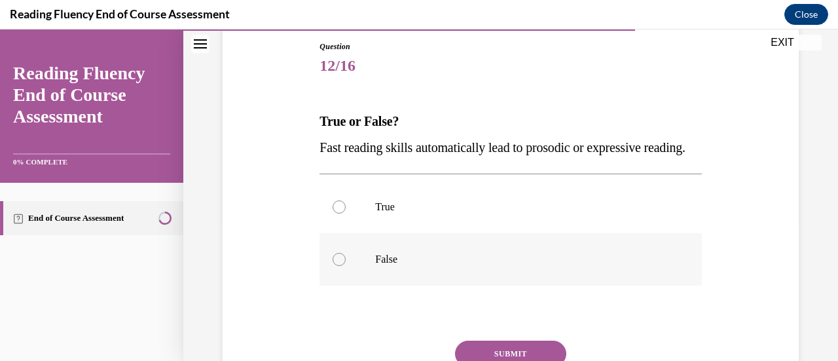
click at [474, 285] on label "False" at bounding box center [510, 259] width 382 height 52
click at [346, 266] on input "False" at bounding box center [338, 259] width 13 height 13
radio input "true"
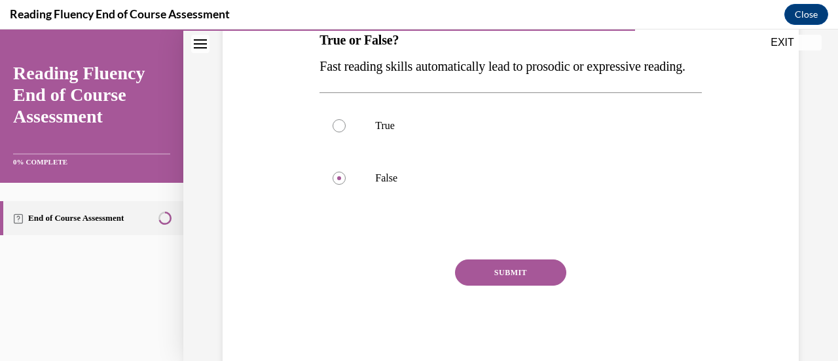
click at [511, 285] on button "SUBMIT" at bounding box center [510, 272] width 111 height 26
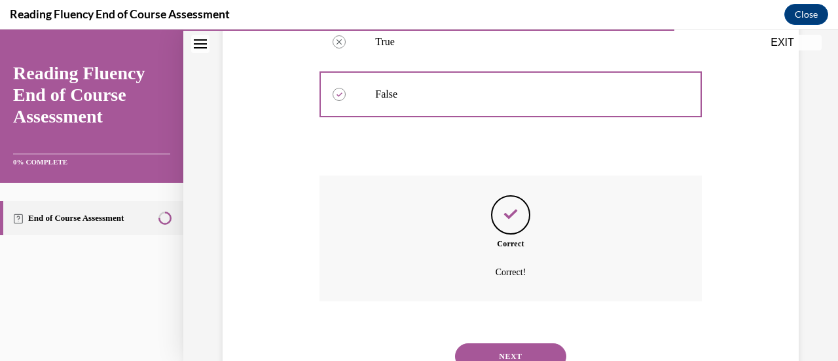
scroll to position [386, 0]
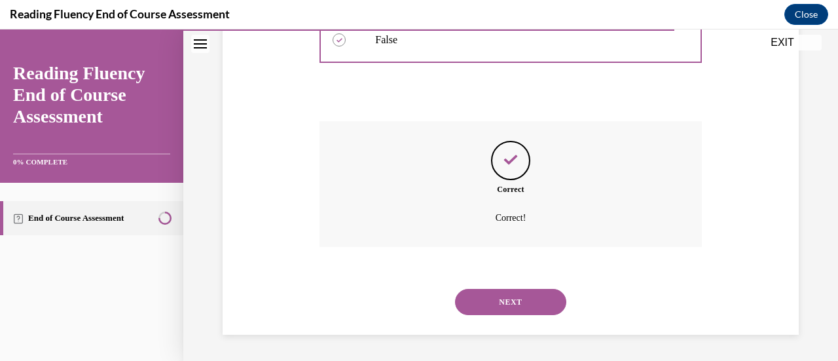
click at [503, 302] on button "NEXT" at bounding box center [510, 302] width 111 height 26
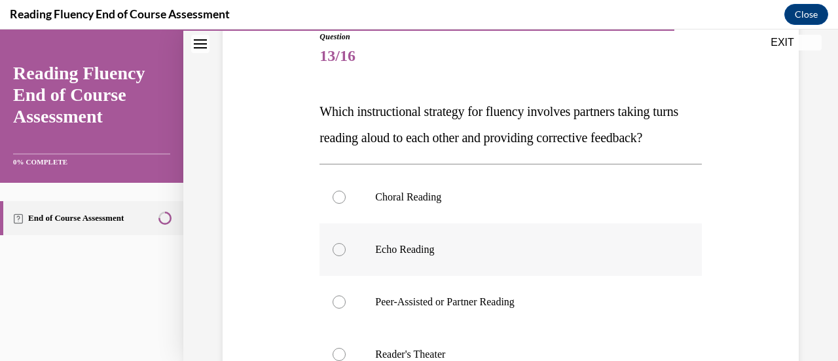
scroll to position [188, 0]
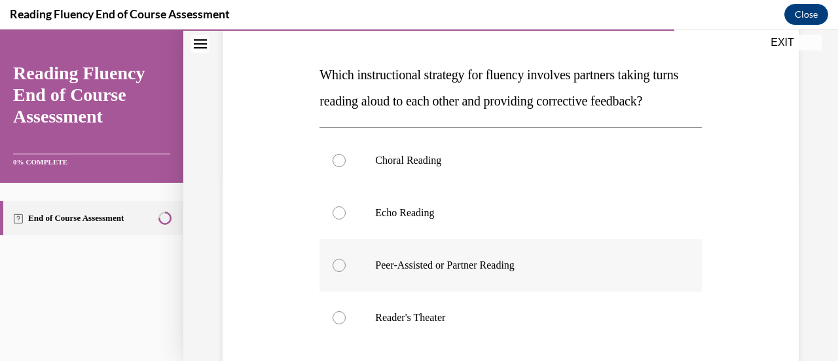
click at [473, 271] on label "Peer-Assisted or Partner Reading" at bounding box center [510, 265] width 382 height 52
click at [346, 271] on input "Peer-Assisted or Partner Reading" at bounding box center [338, 265] width 13 height 13
radio input "true"
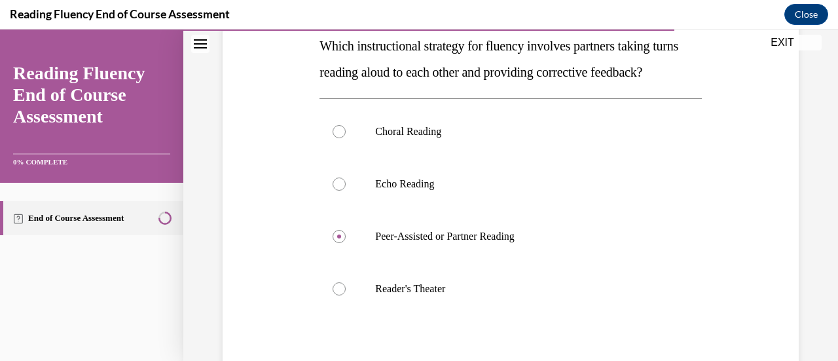
scroll to position [279, 0]
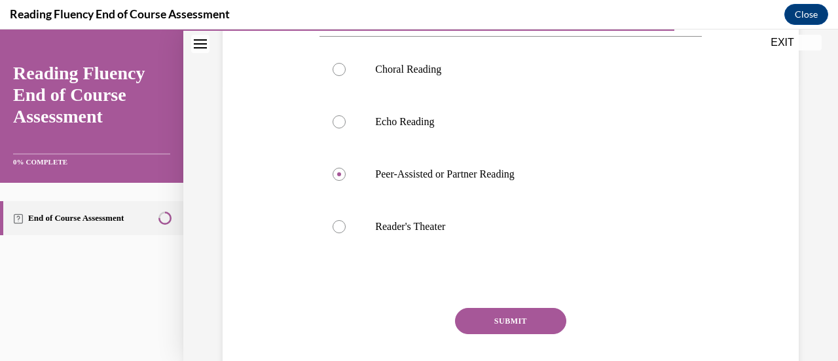
click at [509, 334] on button "SUBMIT" at bounding box center [510, 321] width 111 height 26
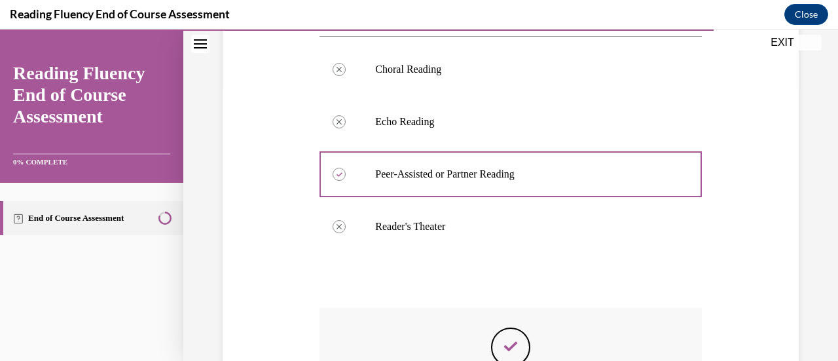
scroll to position [393, 0]
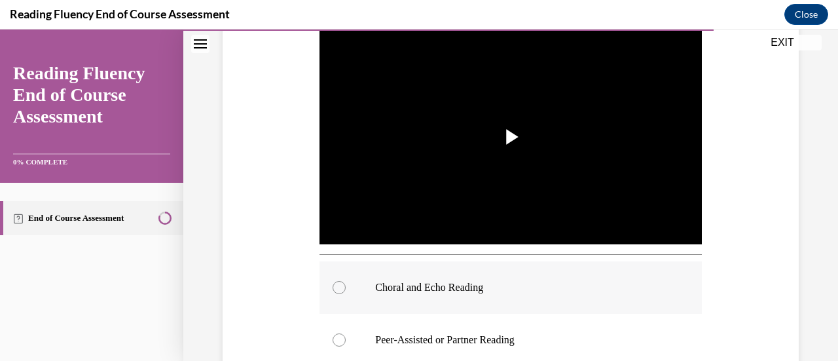
scroll to position [344, 0]
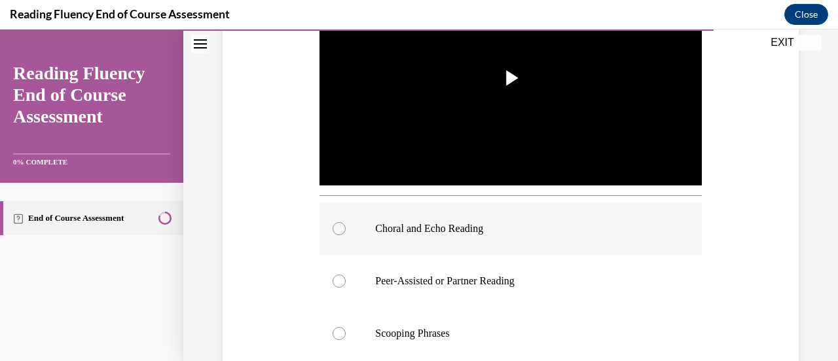
click at [445, 230] on p "Choral and Echo Reading" at bounding box center [521, 228] width 293 height 13
click at [346, 230] on input "Choral and Echo Reading" at bounding box center [338, 228] width 13 height 13
radio input "true"
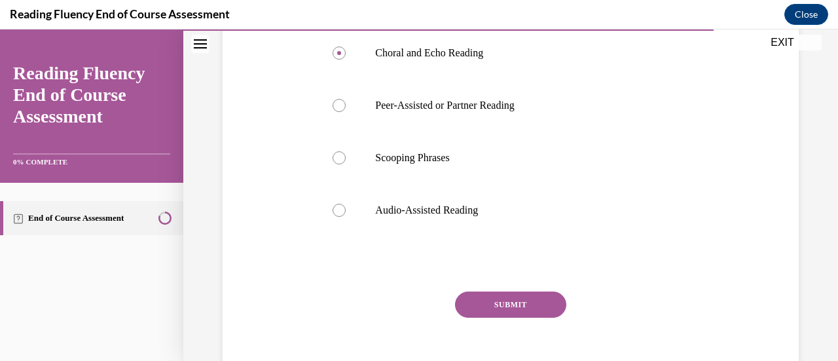
click at [512, 304] on button "SUBMIT" at bounding box center [510, 304] width 111 height 26
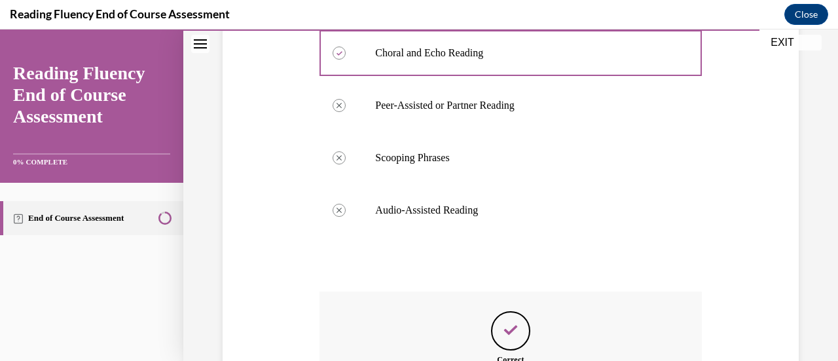
scroll to position [685, 0]
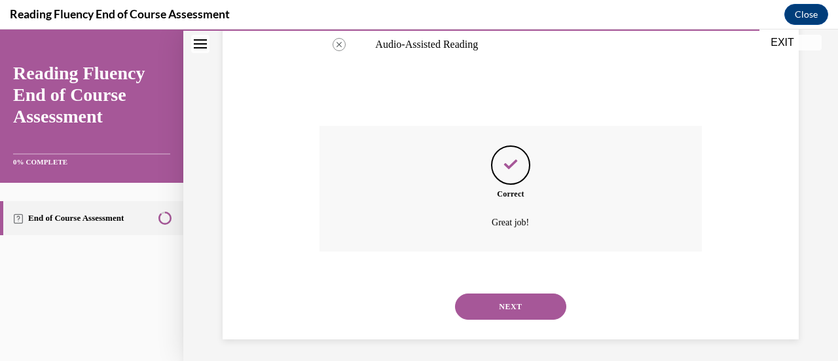
click at [506, 294] on button "NEXT" at bounding box center [510, 306] width 111 height 26
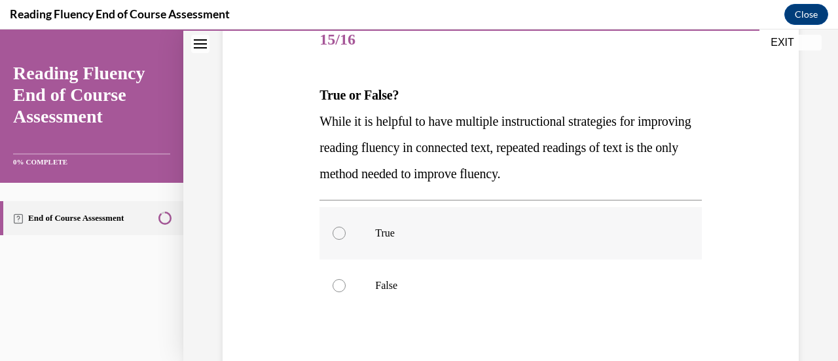
scroll to position [175, 0]
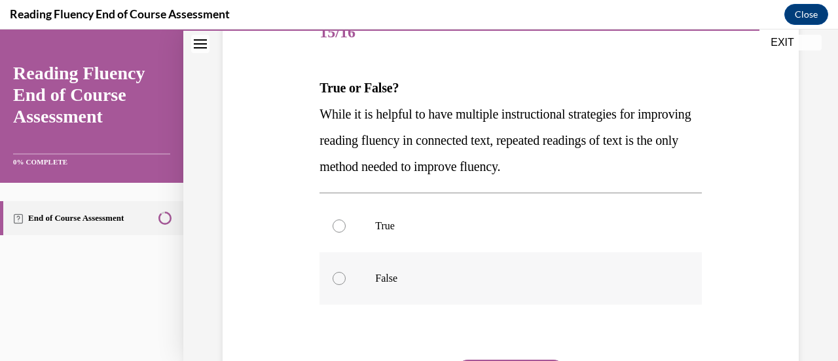
click at [393, 279] on p "False" at bounding box center [521, 278] width 293 height 13
click at [346, 279] on input "False" at bounding box center [338, 278] width 13 height 13
radio input "true"
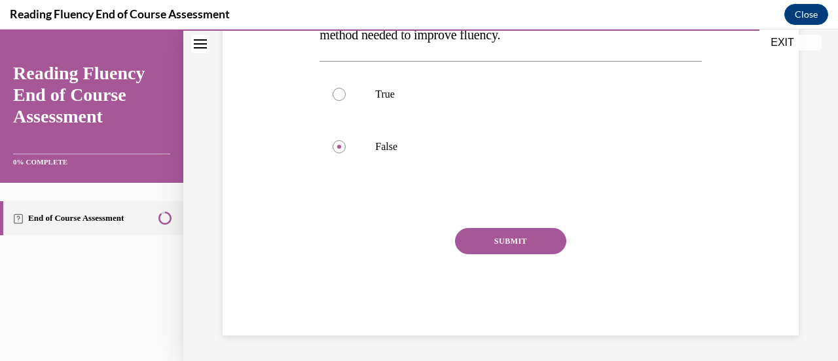
click at [520, 248] on button "SUBMIT" at bounding box center [510, 241] width 111 height 26
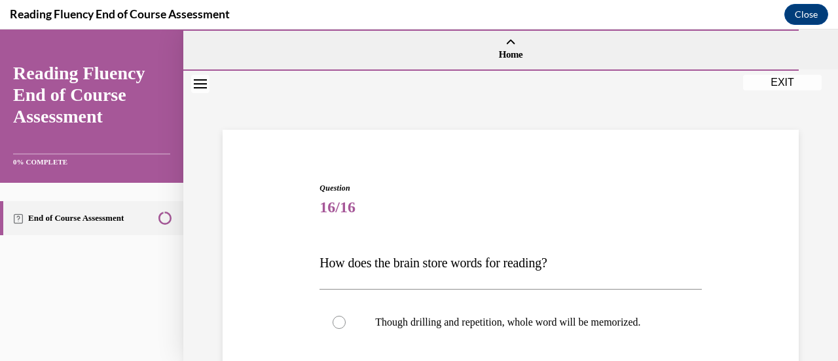
scroll to position [214, 0]
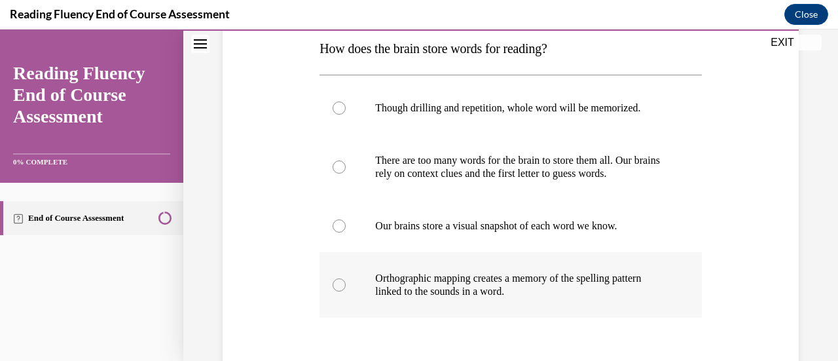
click at [461, 304] on label "Orthographic mapping creates a memory of the spelling pattern linked to the sou…" at bounding box center [510, 284] width 382 height 65
click at [346, 291] on input "Orthographic mapping creates a memory of the spelling pattern linked to the sou…" at bounding box center [338, 284] width 13 height 13
radio input "true"
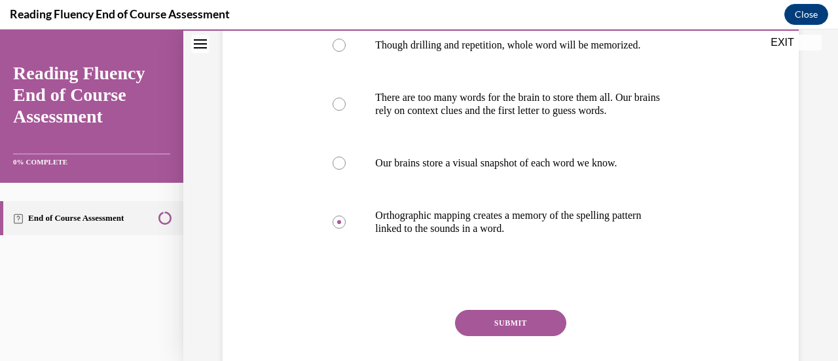
click at [510, 312] on button "SUBMIT" at bounding box center [510, 323] width 111 height 26
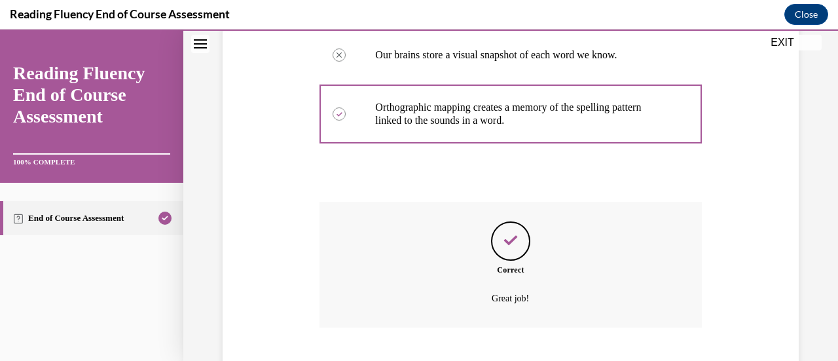
scroll to position [465, 0]
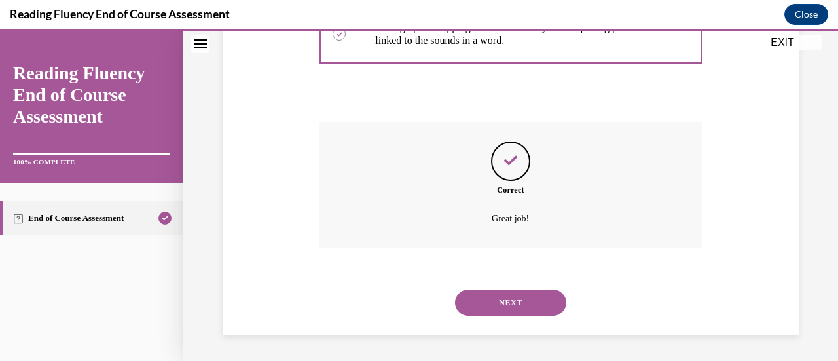
click at [510, 291] on button "NEXT" at bounding box center [510, 302] width 111 height 26
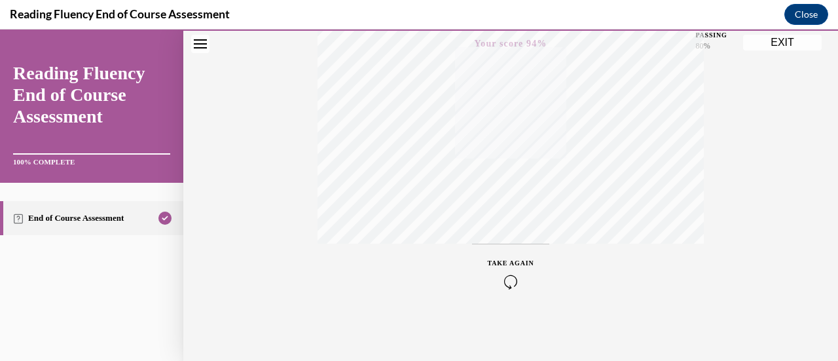
scroll to position [0, 0]
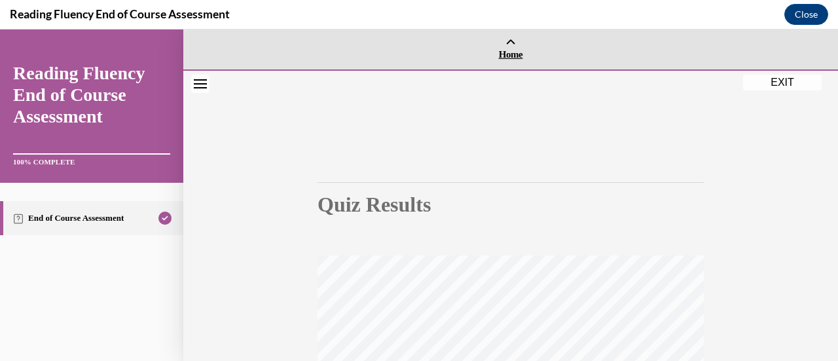
click at [780, 41] on div "EXIT Reading Fluency End of Course Assessment 100% COMPLETE End of Course Asses…" at bounding box center [419, 194] width 838 height 331
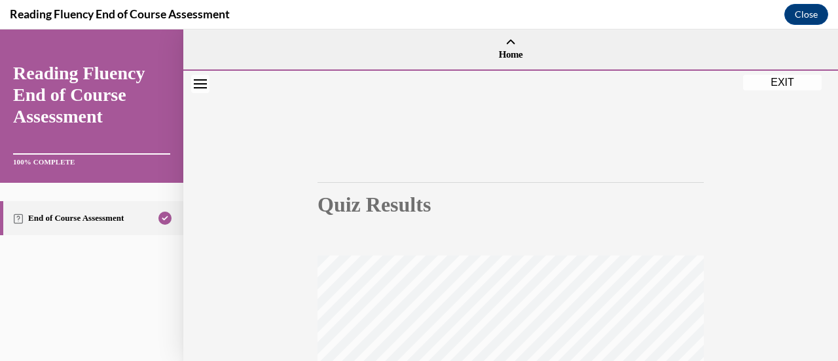
click at [795, 79] on button "EXIT" at bounding box center [782, 83] width 79 height 16
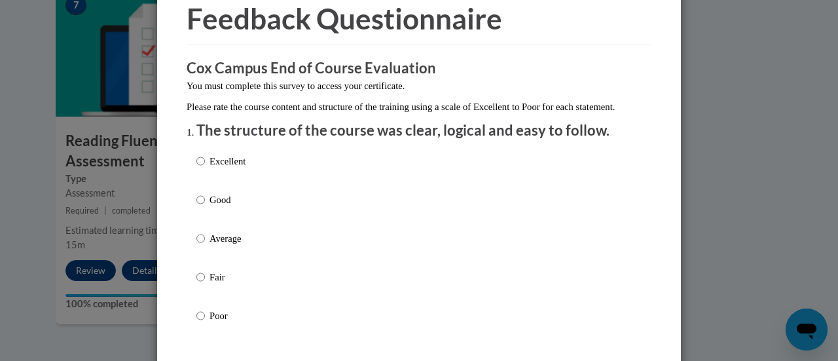
scroll to position [63, 0]
click at [198, 206] on input "Good" at bounding box center [200, 199] width 9 height 14
radio input "true"
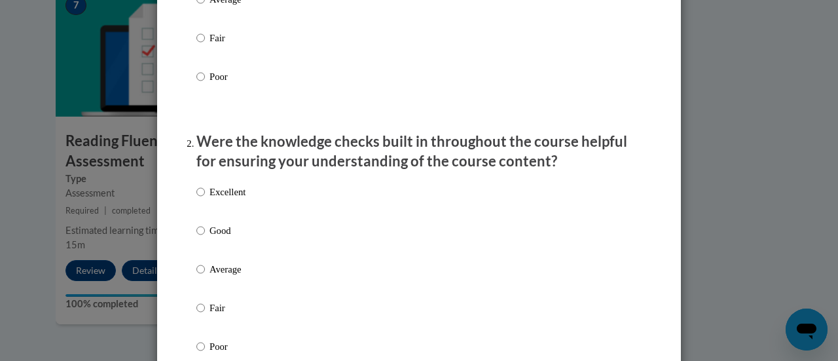
click at [211, 238] on p "Good" at bounding box center [227, 230] width 36 height 14
click at [205, 238] on input "Good" at bounding box center [200, 230] width 9 height 14
radio input "true"
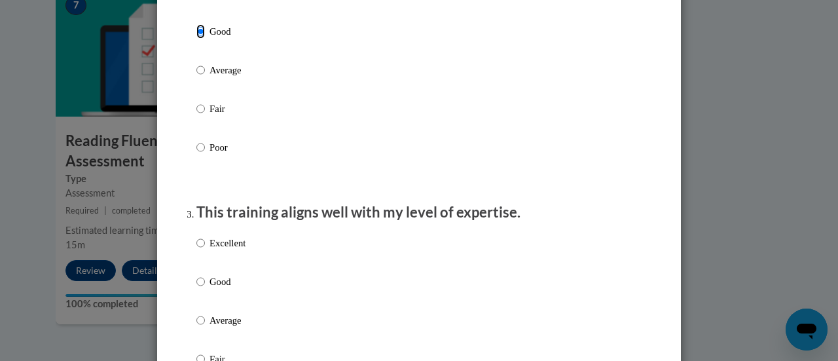
scroll to position [596, 0]
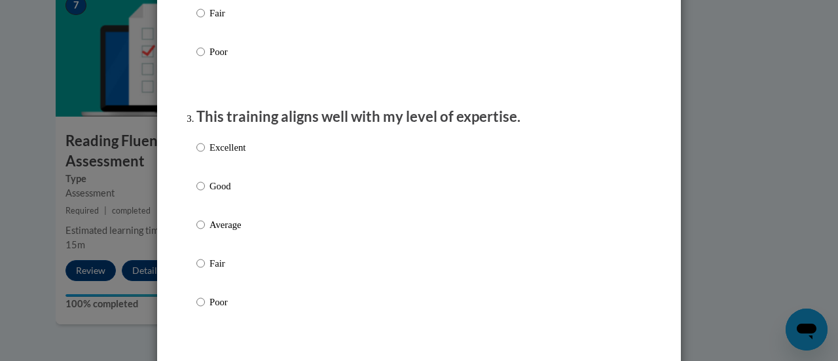
click at [216, 193] on p "Good" at bounding box center [227, 186] width 36 height 14
click at [205, 193] on input "Good" at bounding box center [200, 186] width 9 height 14
radio input "true"
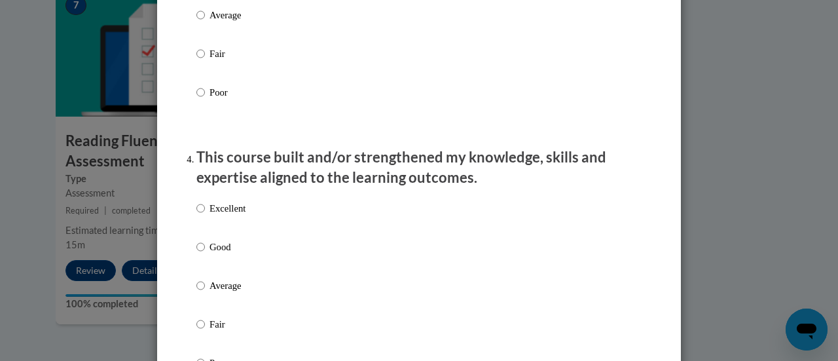
click at [221, 254] on p "Good" at bounding box center [227, 247] width 36 height 14
click at [205, 254] on input "Good" at bounding box center [200, 247] width 9 height 14
radio input "true"
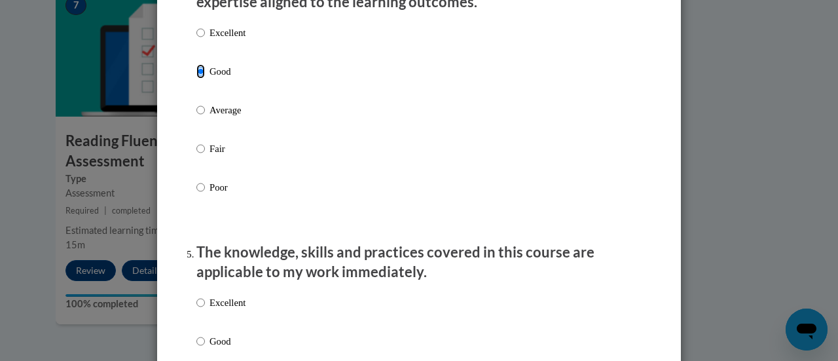
scroll to position [1177, 0]
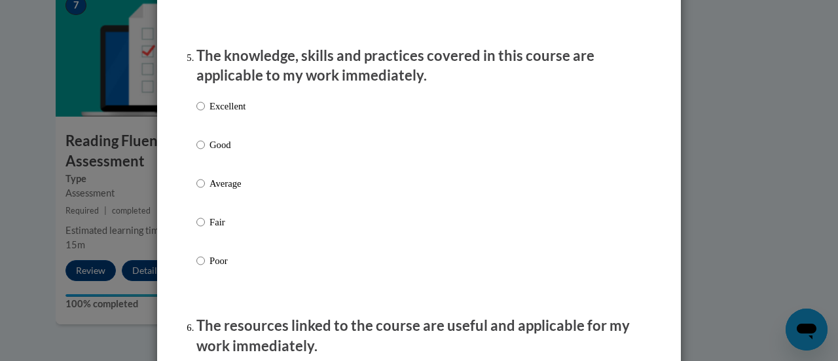
click at [209, 152] on p "Good" at bounding box center [227, 144] width 36 height 14
click at [205, 152] on input "Good" at bounding box center [200, 144] width 9 height 14
radio input "true"
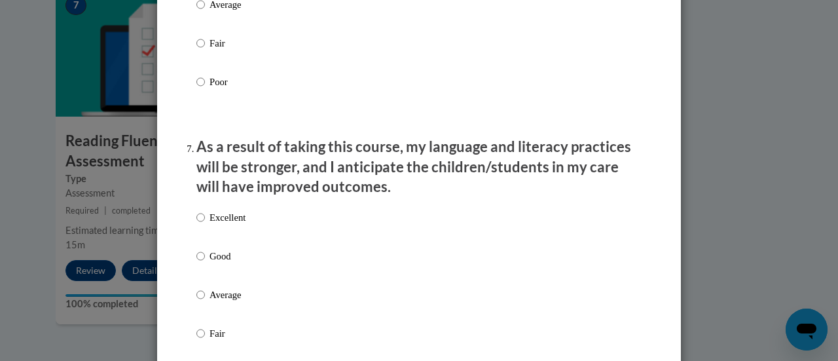
scroll to position [1755, 0]
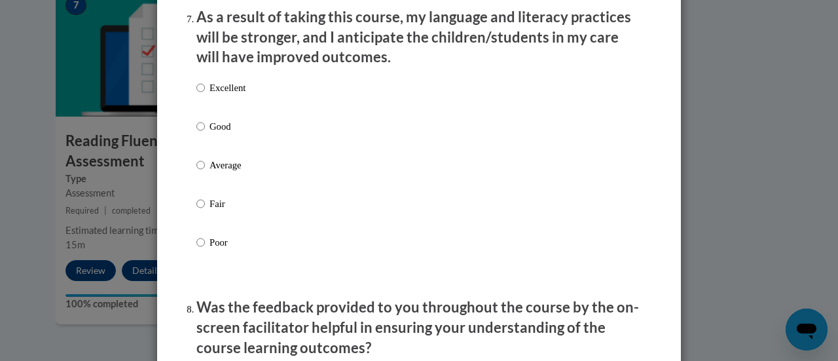
click at [207, 147] on label "Good" at bounding box center [220, 136] width 49 height 35
click at [205, 134] on input "Good" at bounding box center [200, 126] width 9 height 14
radio input "true"
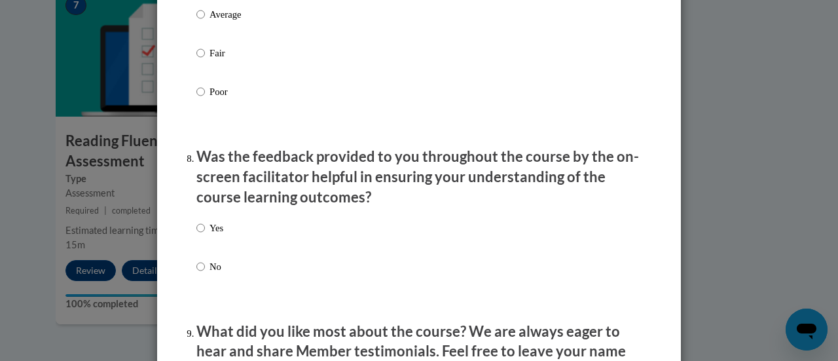
scroll to position [1960, 0]
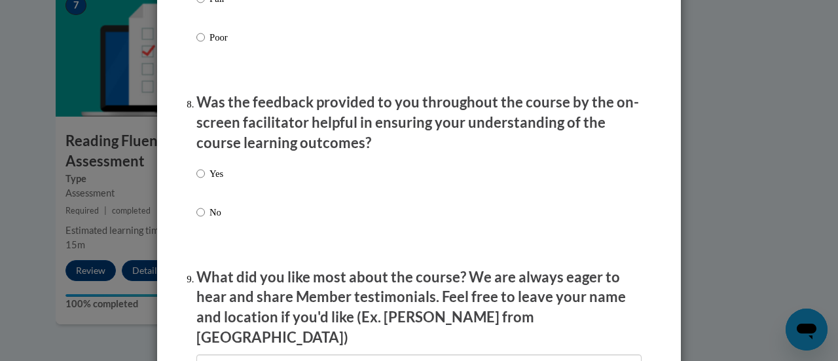
click at [209, 181] on p "Yes" at bounding box center [216, 173] width 14 height 14
click at [204, 181] on input "Yes" at bounding box center [200, 173] width 9 height 14
radio input "true"
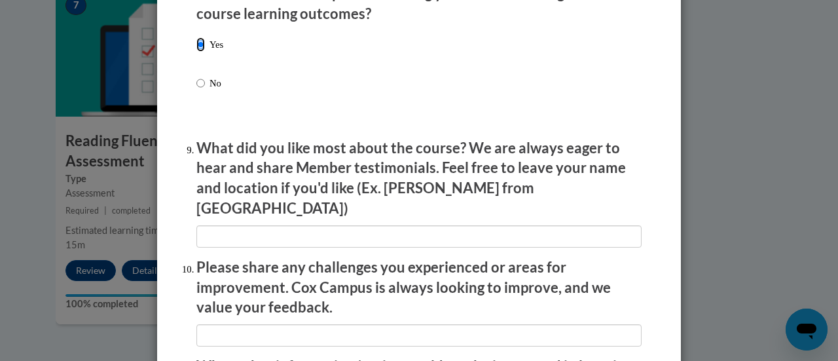
scroll to position [2090, 0]
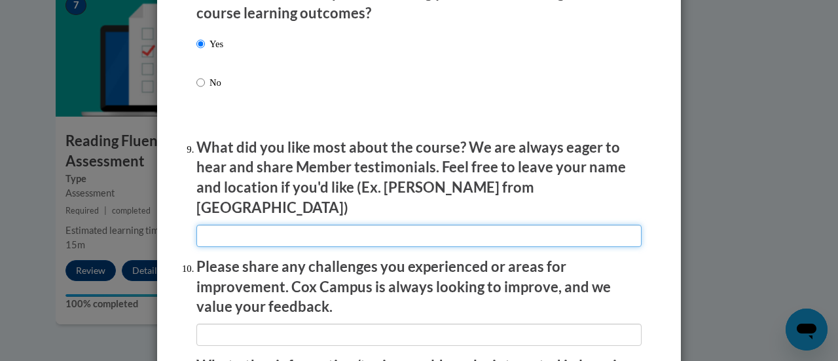
click at [232, 224] on input "textbox" at bounding box center [418, 235] width 445 height 22
type input "none"
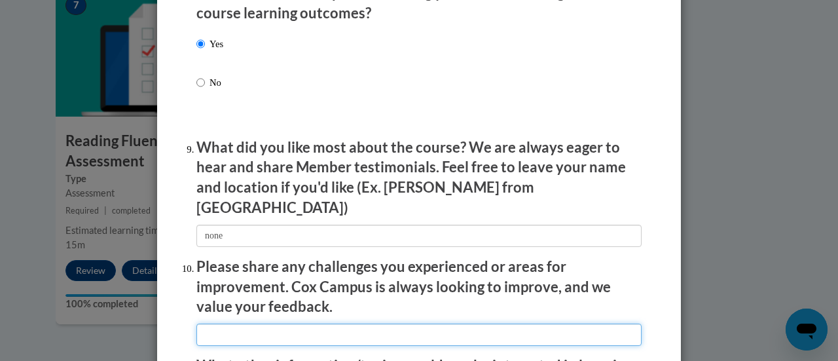
click at [213, 325] on input "textbox" at bounding box center [418, 334] width 445 height 22
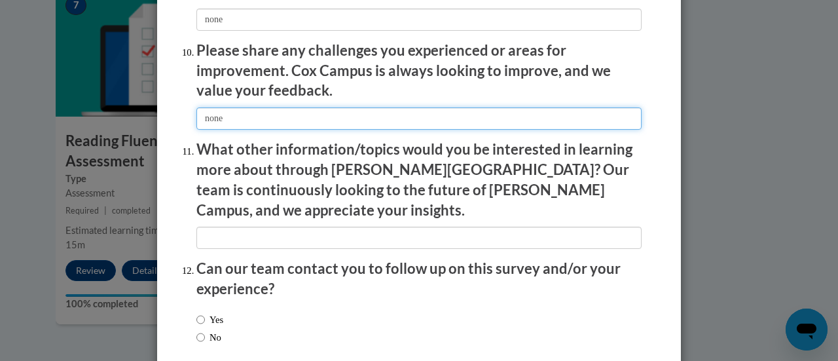
scroll to position [2309, 0]
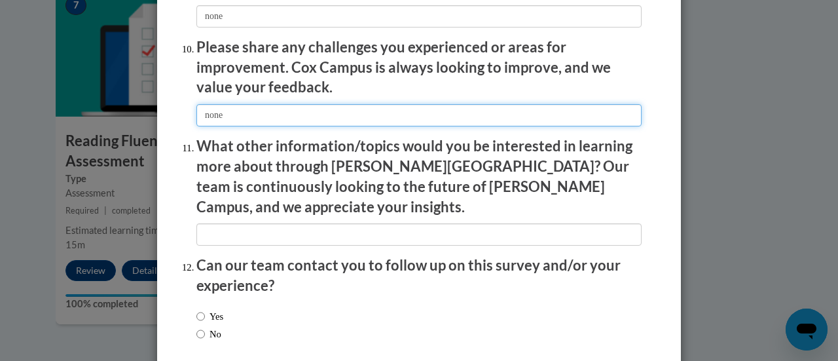
type input "none"
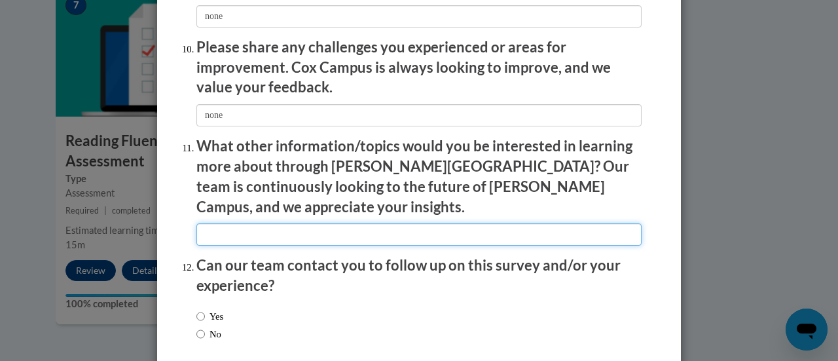
click at [219, 223] on input "textbox" at bounding box center [418, 234] width 445 height 22
type input "none"
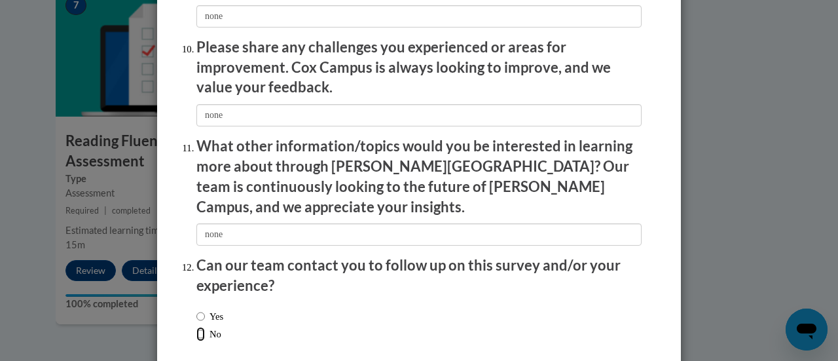
click at [196, 327] on input "No" at bounding box center [200, 334] width 9 height 14
radio input "true"
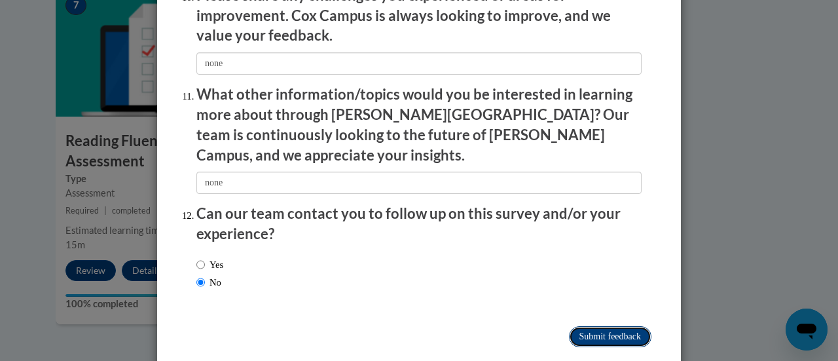
click at [582, 326] on input "Submit feedback" at bounding box center [610, 336] width 82 height 21
